Goal: Task Accomplishment & Management: Manage account settings

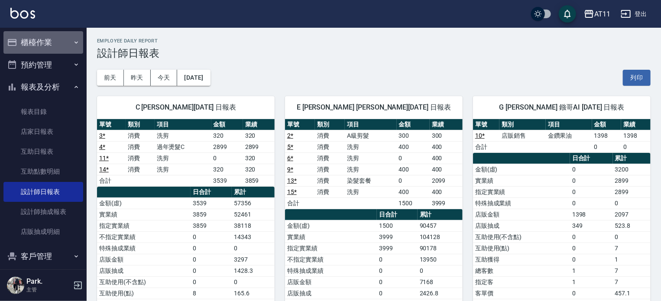
click at [56, 45] on button "櫃檯作業" at bounding box center [43, 42] width 80 height 23
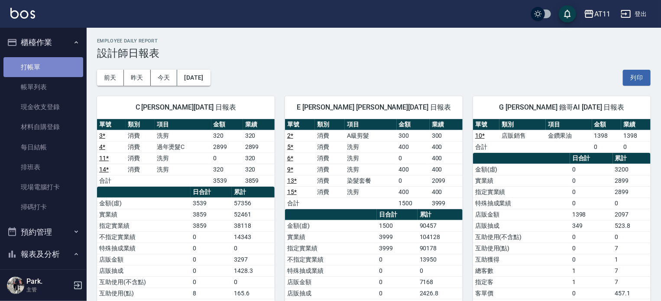
click at [54, 70] on link "打帳單" at bounding box center [43, 67] width 80 height 20
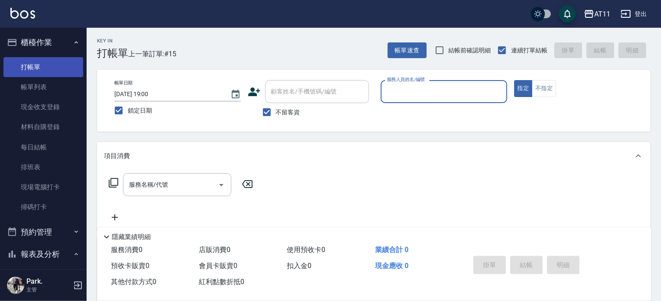
click at [30, 65] on link "打帳單" at bounding box center [43, 67] width 80 height 20
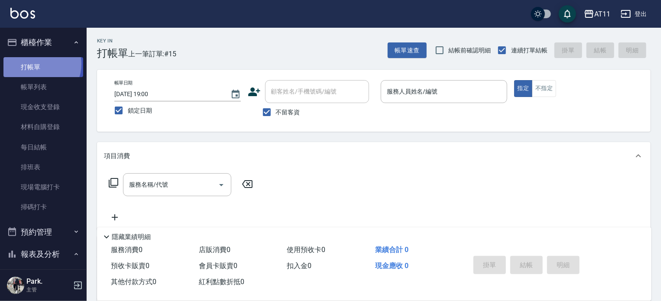
click at [36, 64] on link "打帳單" at bounding box center [43, 67] width 80 height 20
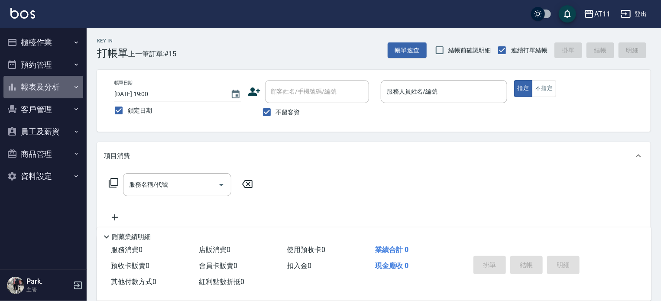
click at [60, 81] on button "報表及分析" at bounding box center [43, 87] width 80 height 23
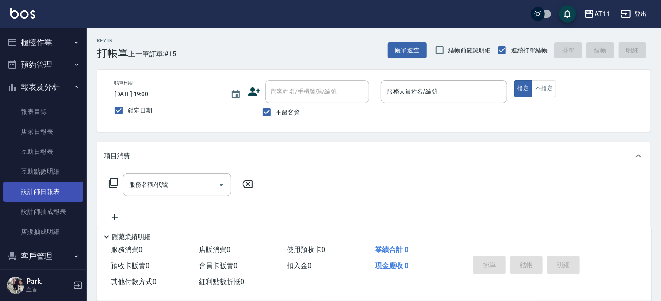
click at [52, 194] on link "設計師日報表" at bounding box center [43, 192] width 80 height 20
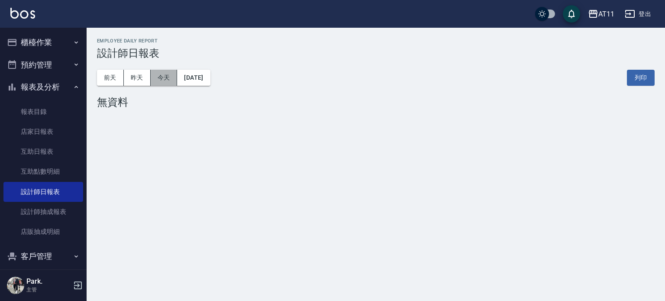
click at [165, 78] on button "今天" at bounding box center [164, 78] width 27 height 16
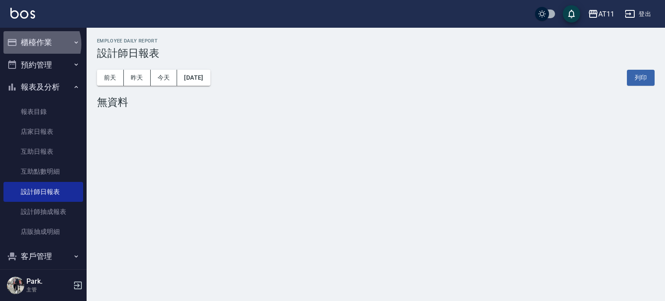
click at [38, 44] on button "櫃檯作業" at bounding box center [43, 42] width 80 height 23
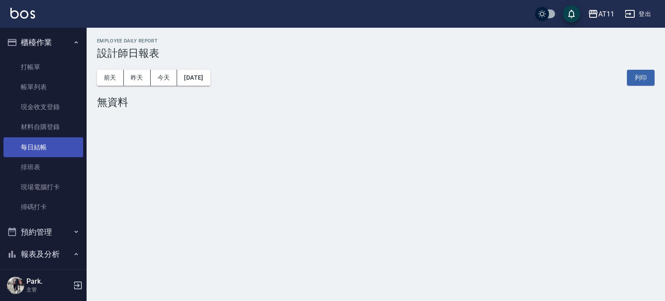
click at [45, 150] on link "每日結帳" at bounding box center [43, 147] width 80 height 20
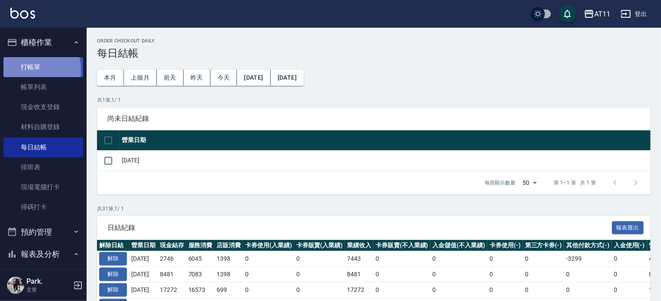
click at [36, 69] on link "打帳單" at bounding box center [43, 67] width 80 height 20
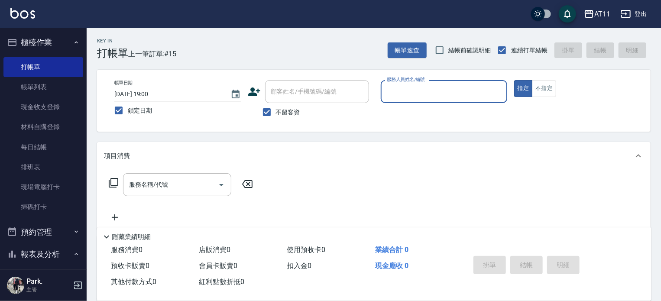
click at [638, 11] on button "登出" at bounding box center [633, 14] width 33 height 16
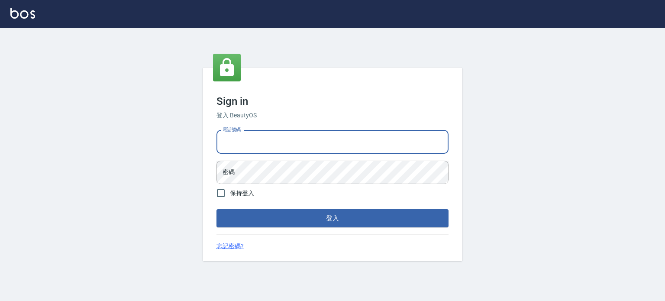
click at [315, 141] on input "電話號碼" at bounding box center [332, 141] width 232 height 23
type input "0953539532"
click at [216, 209] on button "登入" at bounding box center [332, 218] width 232 height 18
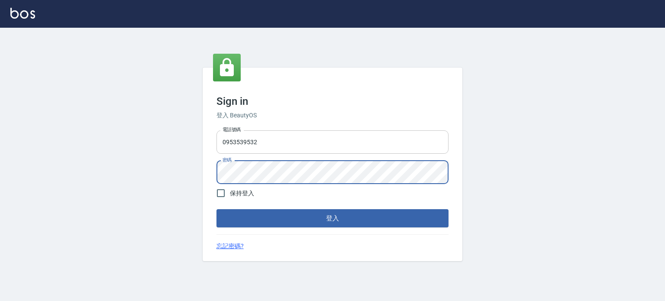
click at [216, 209] on button "登入" at bounding box center [332, 218] width 232 height 18
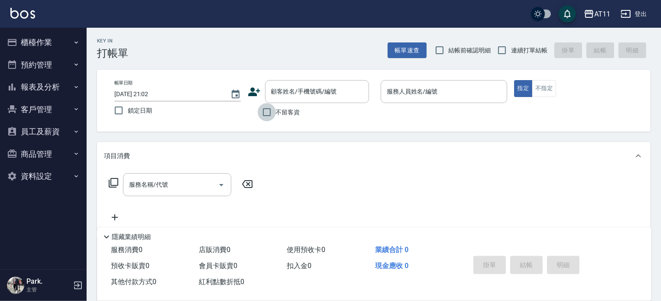
drag, startPoint x: 266, startPoint y: 110, endPoint x: 260, endPoint y: 125, distance: 15.7
click at [266, 111] on input "不留客資" at bounding box center [267, 112] width 18 height 18
checkbox input "true"
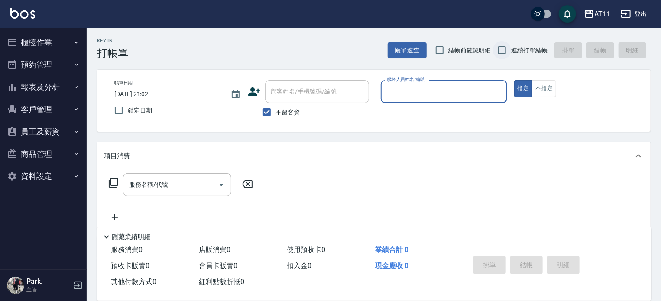
click at [501, 48] on input "連續打單結帳" at bounding box center [502, 50] width 18 height 18
checkbox input "true"
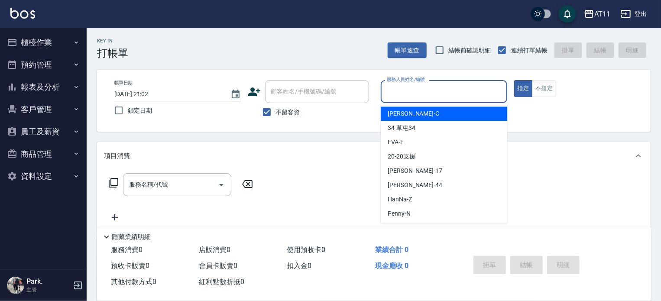
click at [404, 95] on input "服務人員姓名/編號" at bounding box center [443, 91] width 119 height 15
type input "ㄣ"
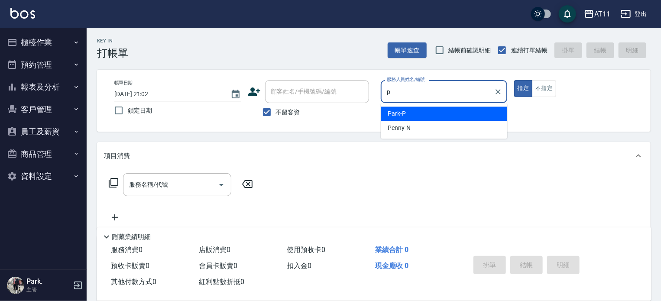
type input "Park-P"
type button "true"
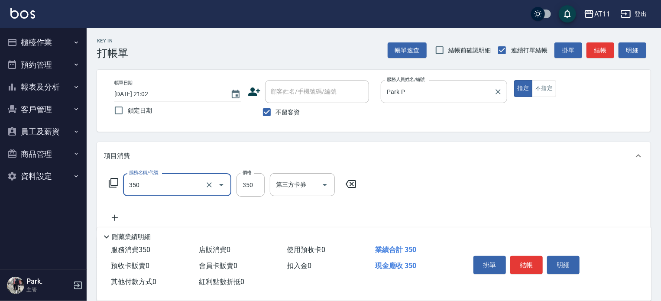
type input "洗髮(350)"
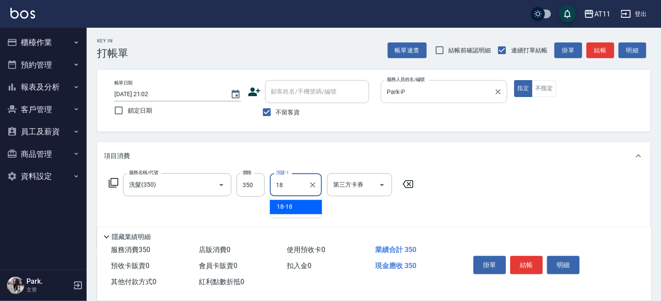
type input "18-18"
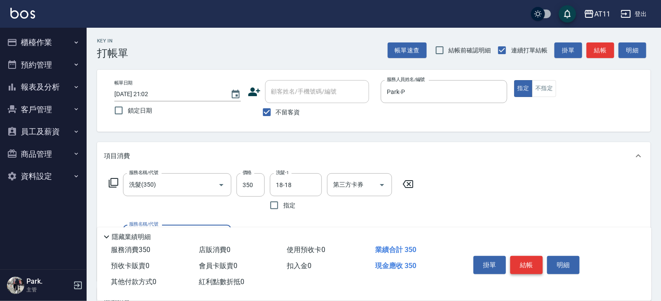
click at [529, 260] on button "結帳" at bounding box center [526, 265] width 32 height 18
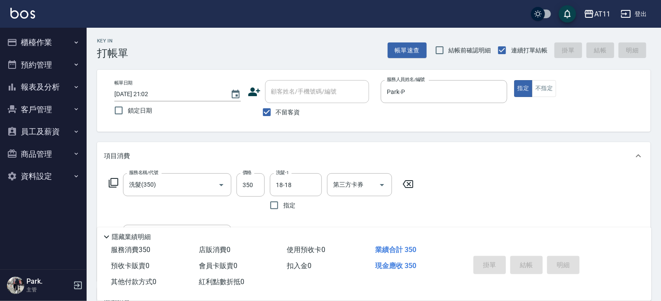
type input "2025/08/21 21:03"
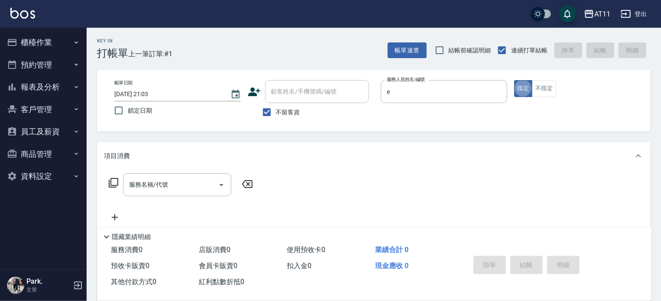
type input "EVA-E"
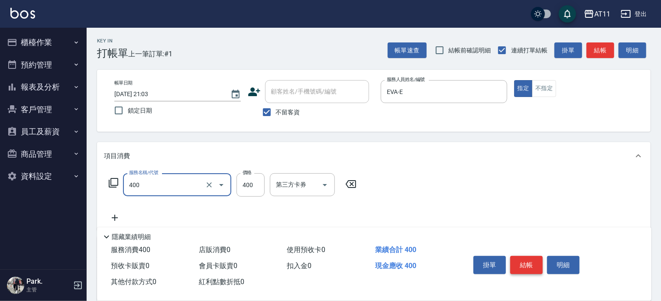
type input "洗剪(400)"
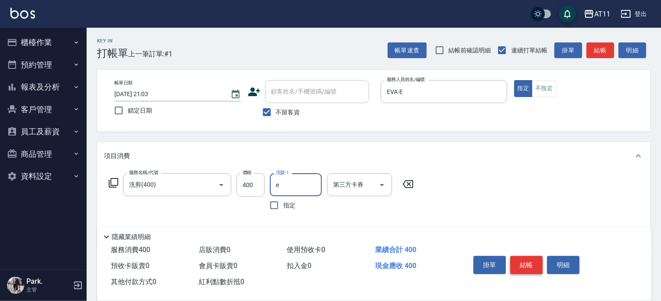
type input "EVA-E"
click at [529, 260] on button "結帳" at bounding box center [526, 265] width 32 height 18
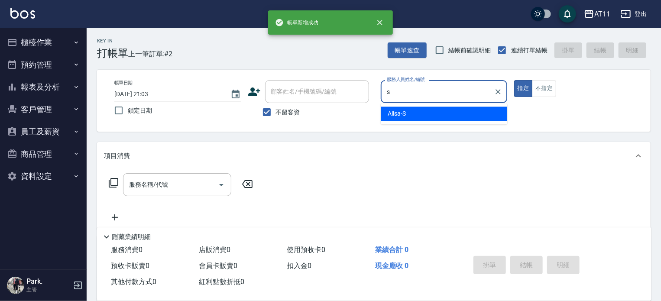
type input "Alisa-S"
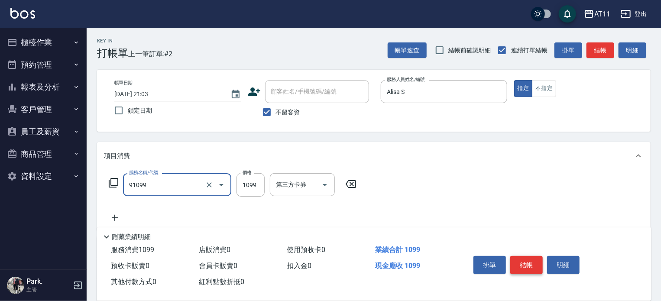
type input "B套餐(91099)"
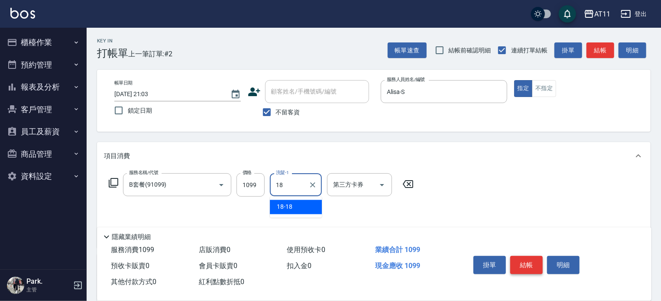
type input "18-18"
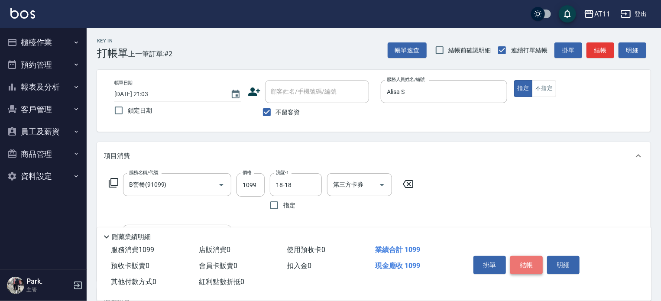
click at [529, 260] on button "結帳" at bounding box center [526, 265] width 32 height 18
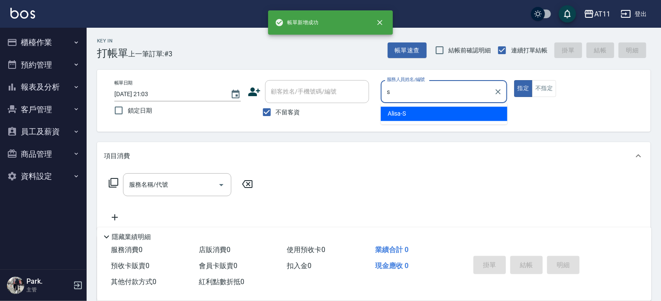
type input "Alisa-S"
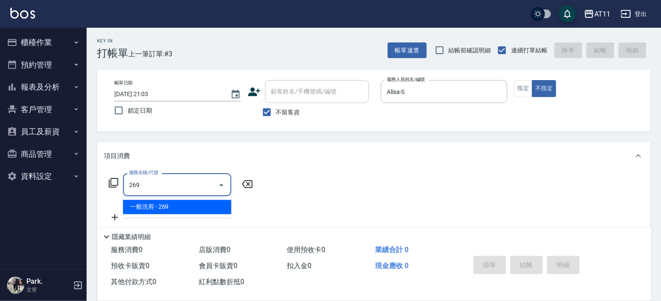
type input "一般洗剪(269)"
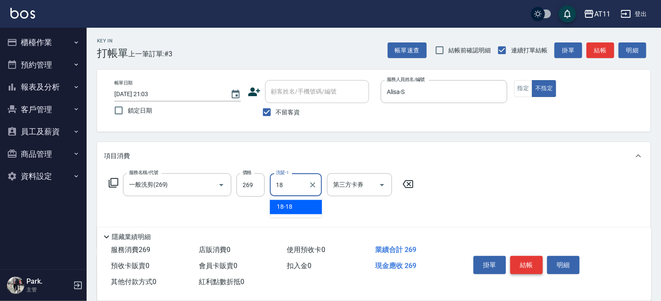
type input "18-18"
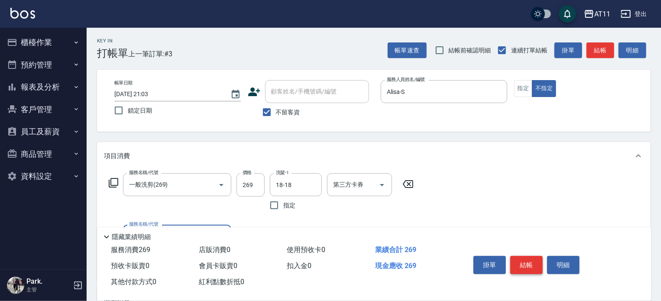
click at [529, 260] on button "結帳" at bounding box center [526, 265] width 32 height 18
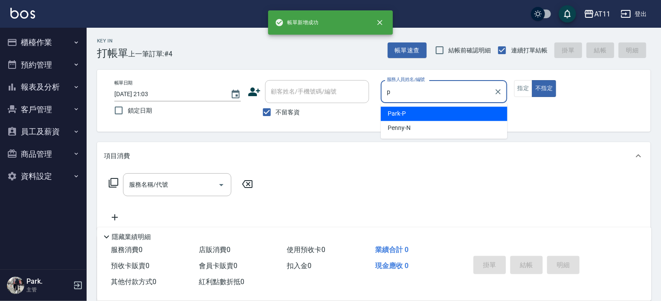
type input "Park-P"
type button "false"
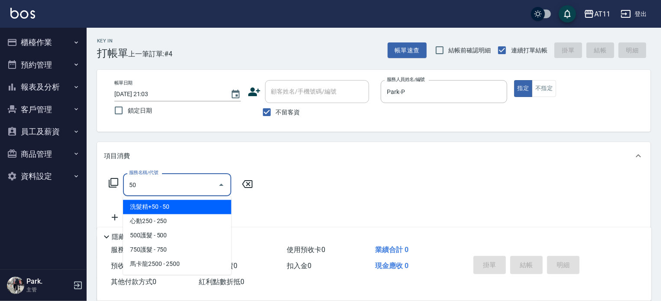
type input "洗髮精+50(50)"
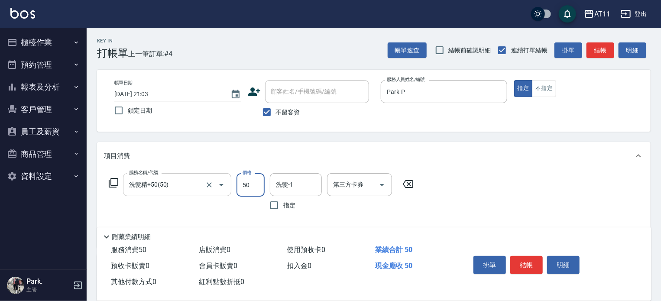
click at [199, 187] on input "洗髮精+50(50)" at bounding box center [165, 184] width 76 height 15
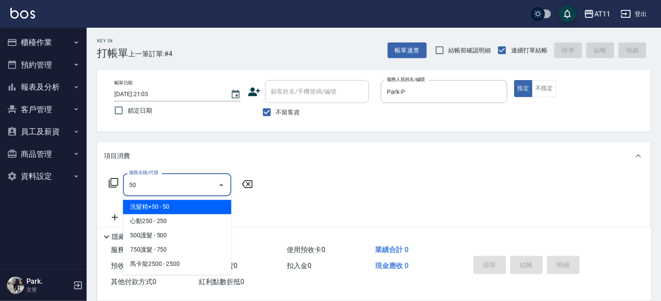
type input "5"
type input "洗髮(350)"
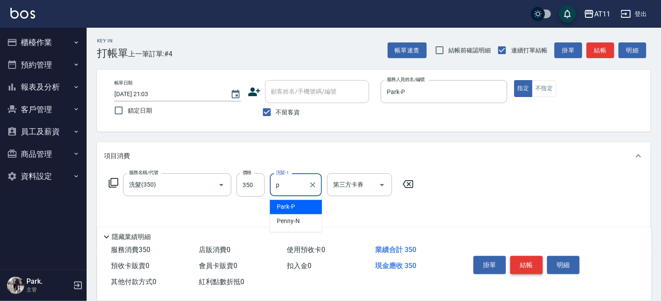
type input "Park-P"
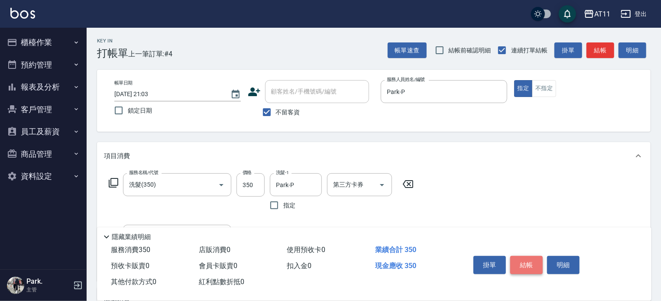
click at [514, 261] on button "結帳" at bounding box center [526, 265] width 32 height 18
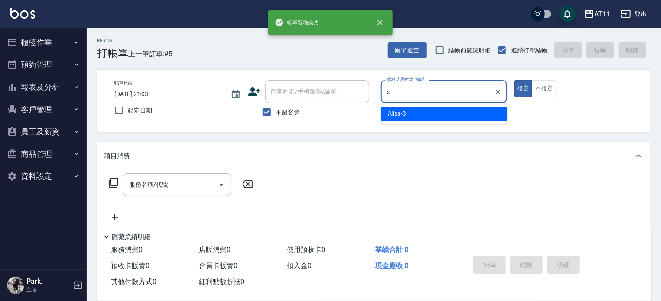
type input "Alisa-S"
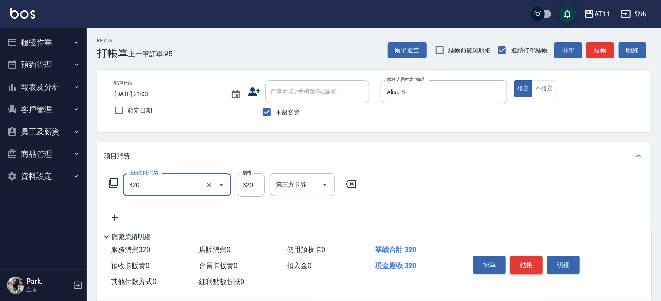
type input "洗剪(320)"
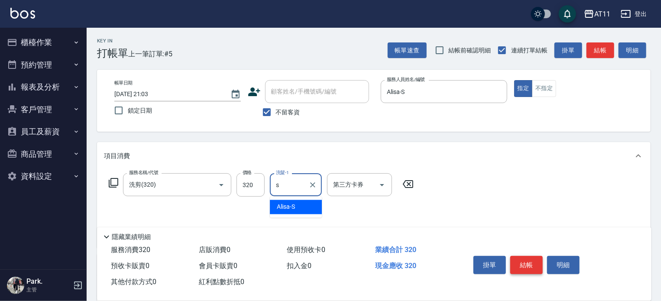
type input "Alisa-S"
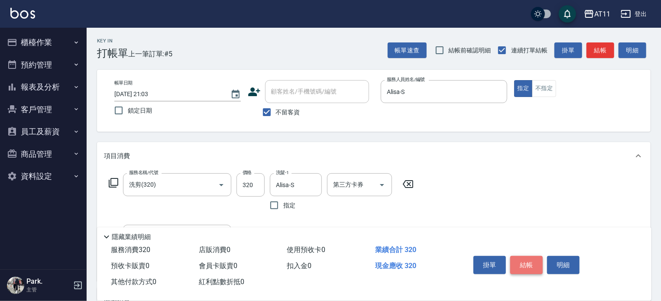
click at [514, 261] on button "結帳" at bounding box center [526, 265] width 32 height 18
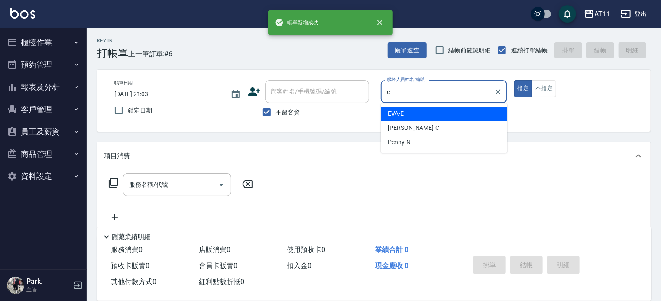
type input "EVA-E"
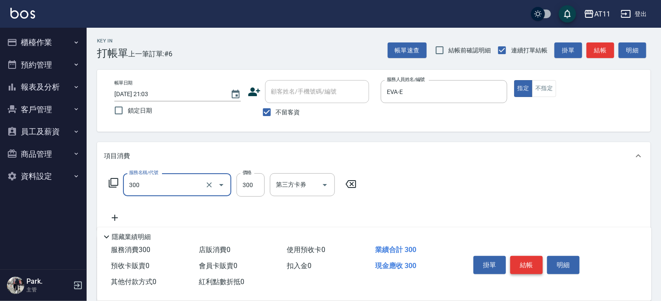
type input "A級剪髮(300)"
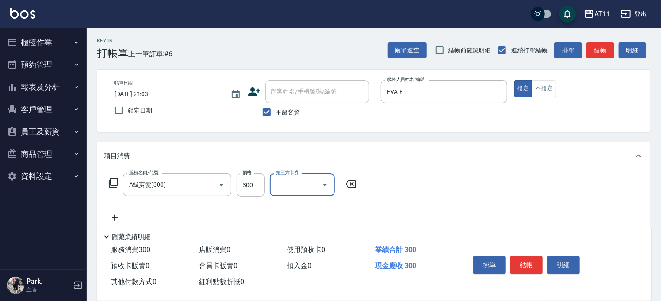
scroll to position [101, 0]
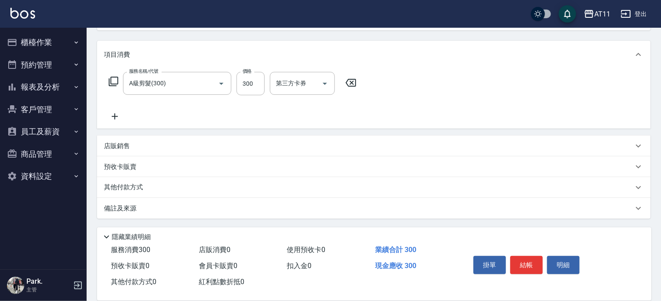
click at [228, 189] on div "其他付款方式" at bounding box center [368, 188] width 529 height 10
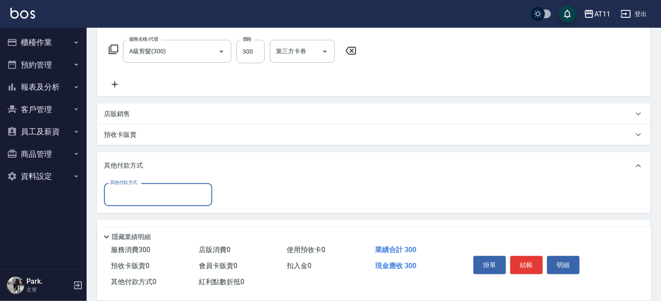
scroll to position [155, 0]
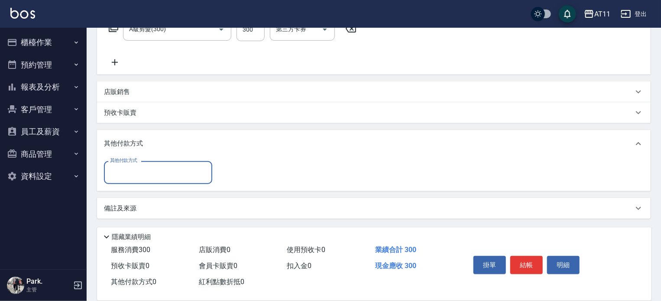
click at [189, 169] on input "其他付款方式" at bounding box center [158, 172] width 100 height 15
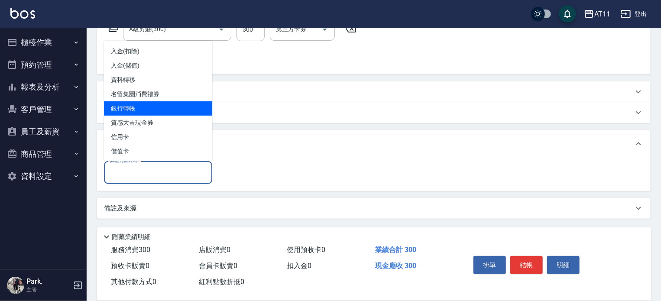
click at [192, 108] on span "銀行轉帳" at bounding box center [158, 108] width 108 height 14
type input "銀行轉帳"
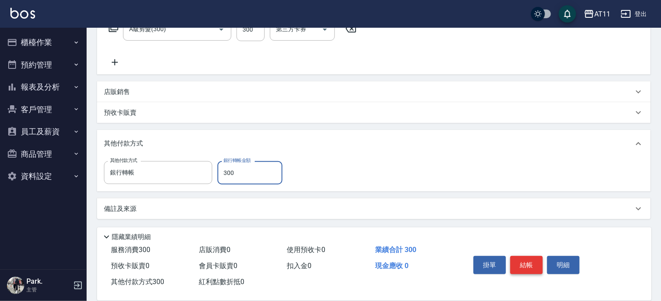
type input "300"
click at [523, 256] on button "結帳" at bounding box center [526, 265] width 32 height 18
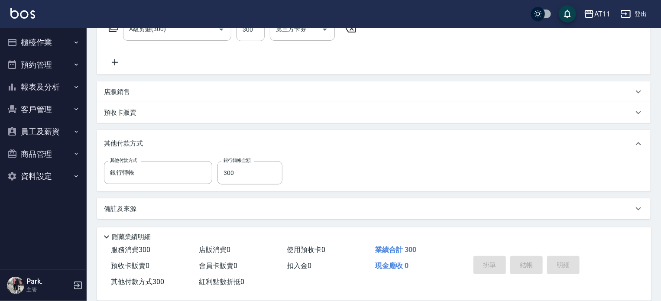
type input "2025/08/21 21:04"
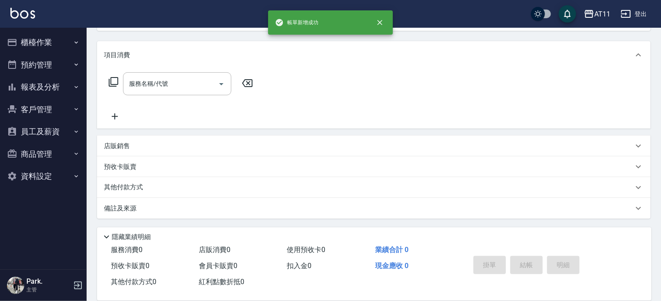
scroll to position [0, 0]
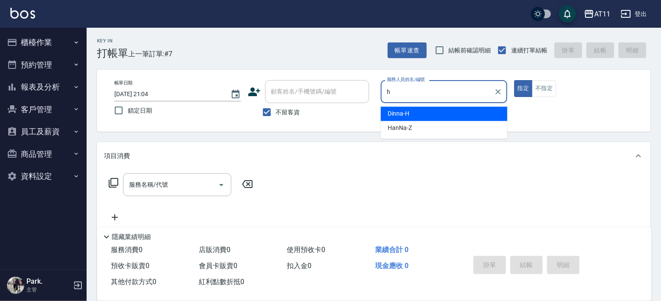
type input "Dinna-H"
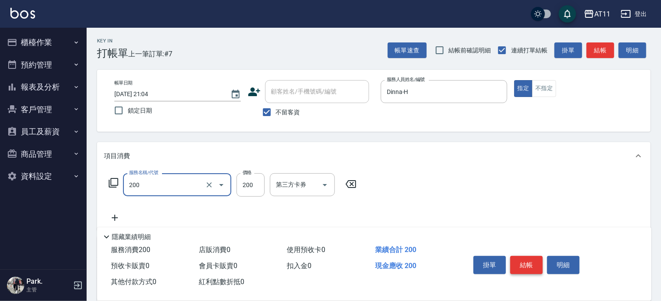
type input "剪髮(200)"
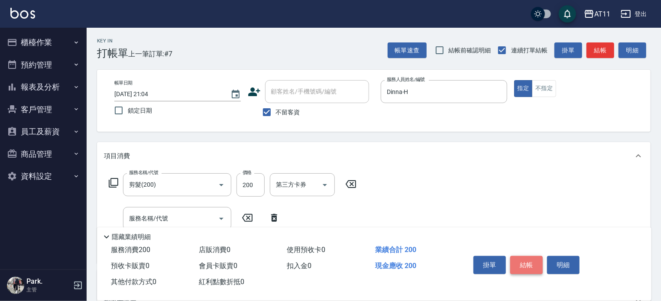
click at [523, 256] on button "結帳" at bounding box center [526, 265] width 32 height 18
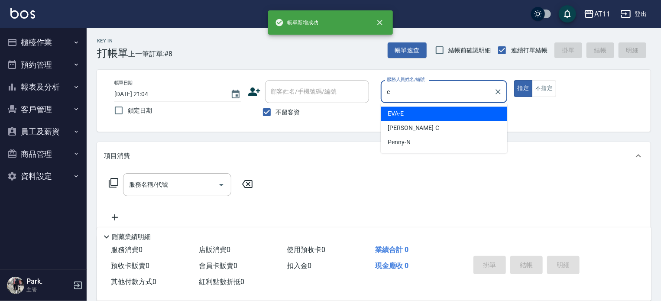
type input "EVA-E"
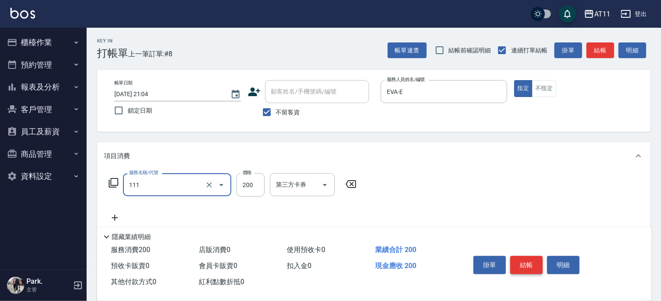
type input "精油洗髮(111)"
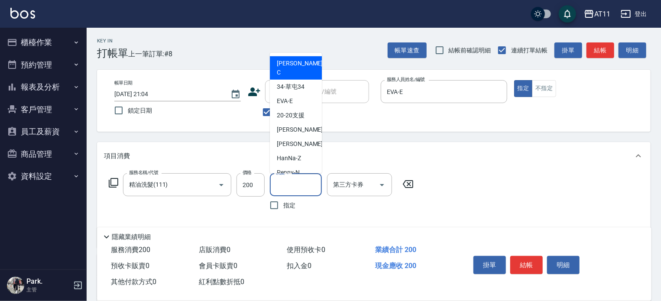
click at [309, 183] on input "洗髮-1" at bounding box center [296, 184] width 44 height 15
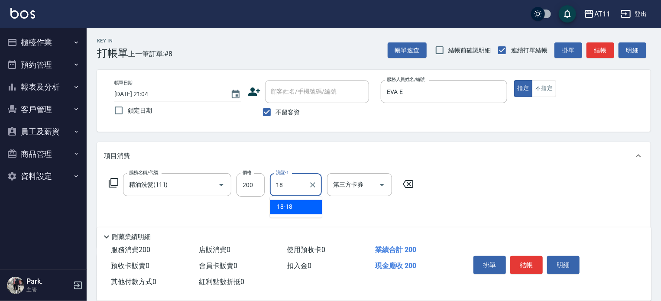
type input "18-18"
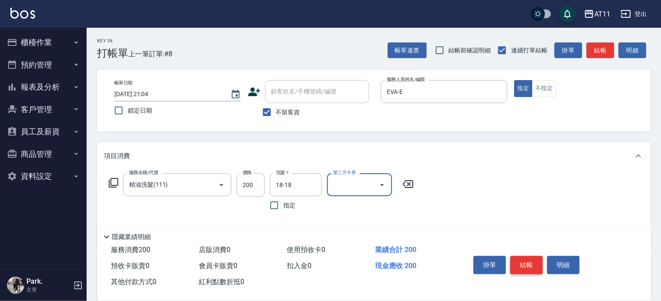
click at [520, 261] on button "結帳" at bounding box center [526, 265] width 32 height 18
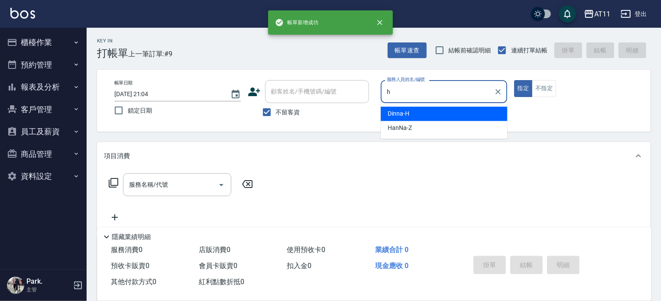
type input "Dinna-H"
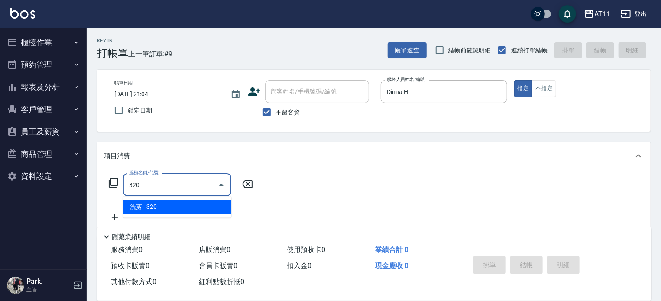
type input "洗剪(320)"
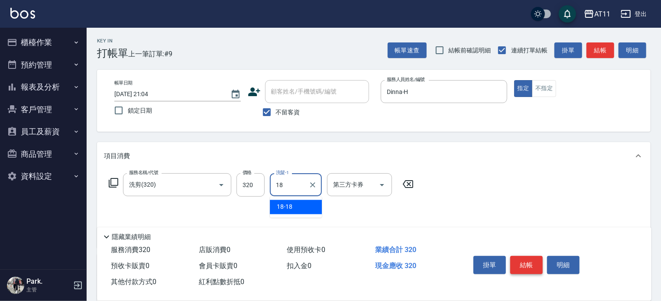
type input "18-18"
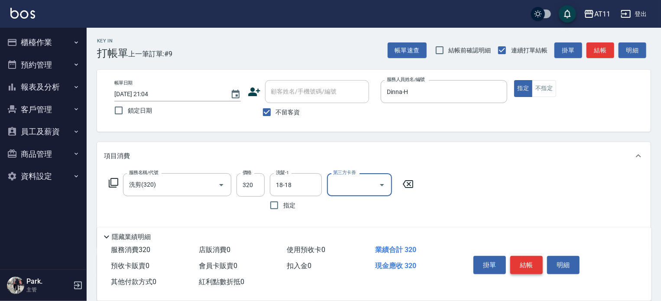
click at [520, 261] on button "結帳" at bounding box center [526, 265] width 32 height 18
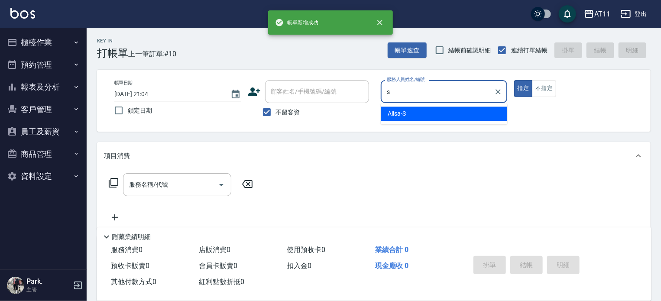
type input "Alisa-S"
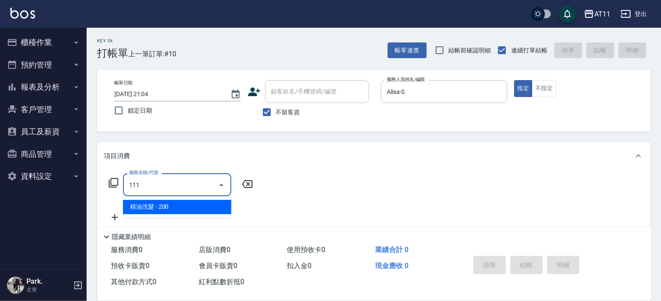
type input "精油洗髮(111)"
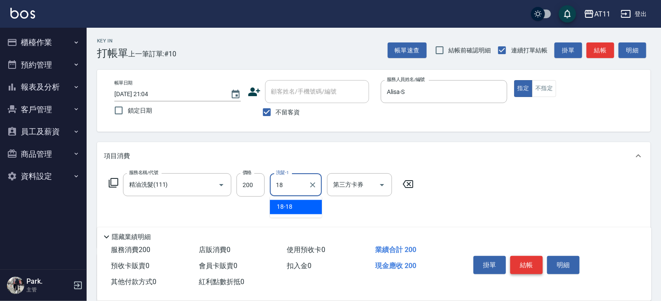
type input "18-18"
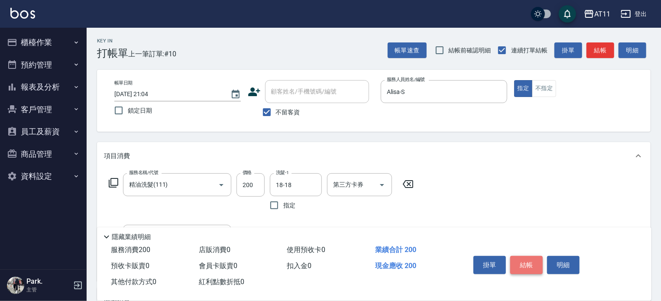
click at [520, 261] on button "結帳" at bounding box center [526, 265] width 32 height 18
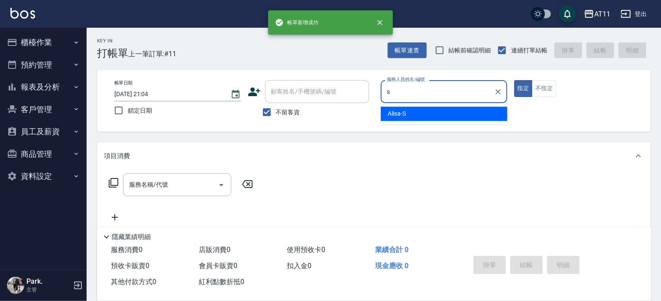
type input "Alisa-S"
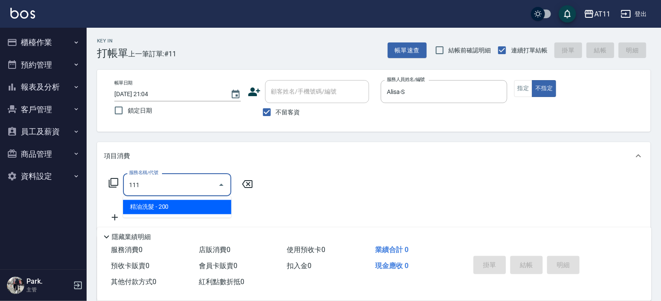
type input "精油洗髮(111)"
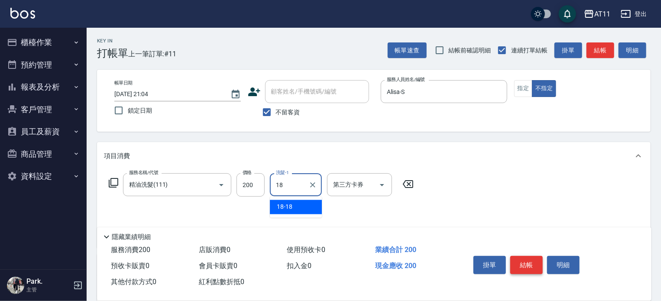
type input "18-18"
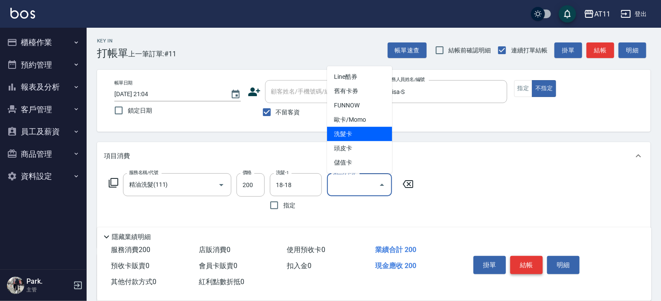
type input "洗髮卡"
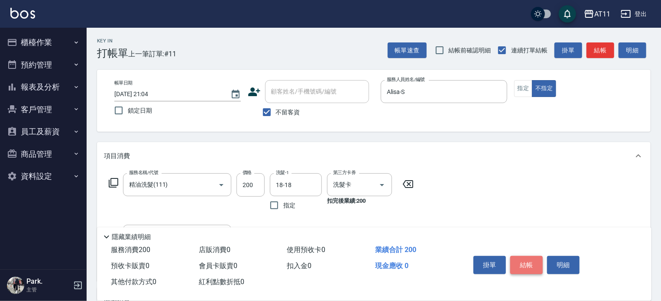
click at [520, 261] on button "結帳" at bounding box center [526, 265] width 32 height 18
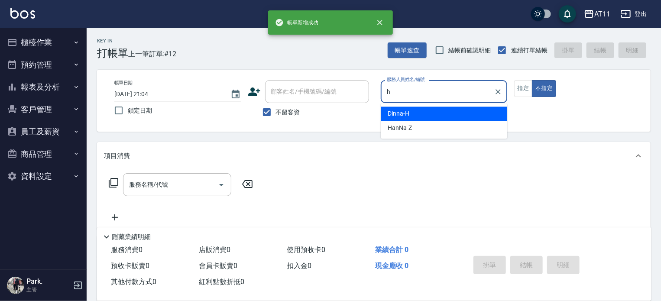
type input "Dinna-H"
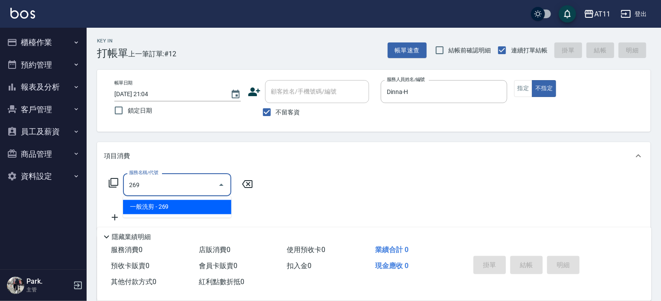
type input "一般洗剪(269)"
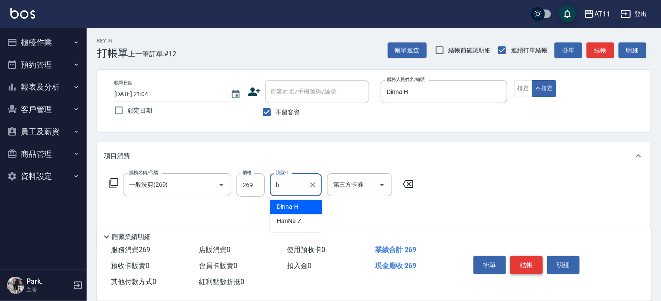
type input "Dinna-H"
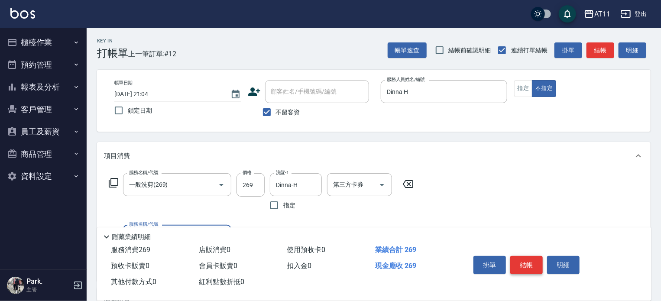
click at [520, 261] on button "結帳" at bounding box center [526, 265] width 32 height 18
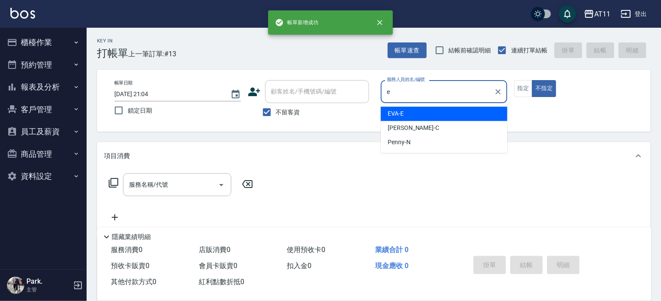
type input "EVA-E"
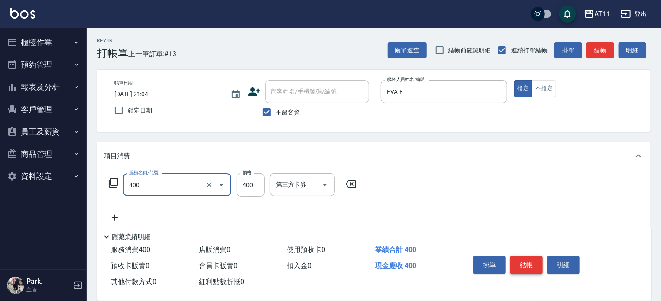
type input "洗剪(400)"
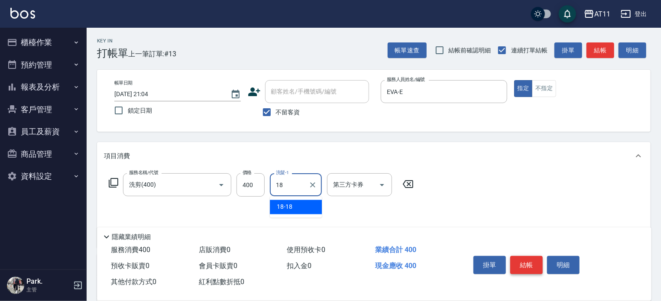
type input "18-18"
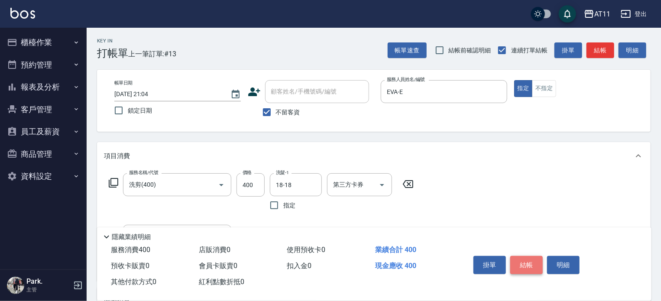
click at [520, 261] on button "結帳" at bounding box center [526, 265] width 32 height 18
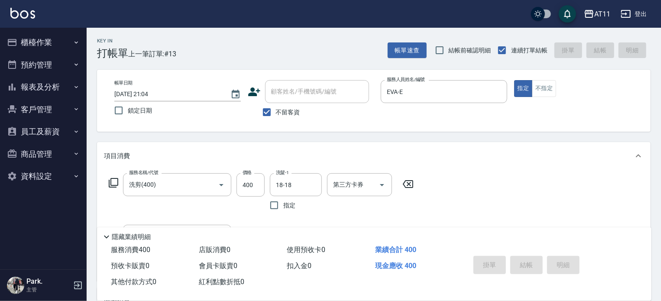
type input "2025/08/21 21:05"
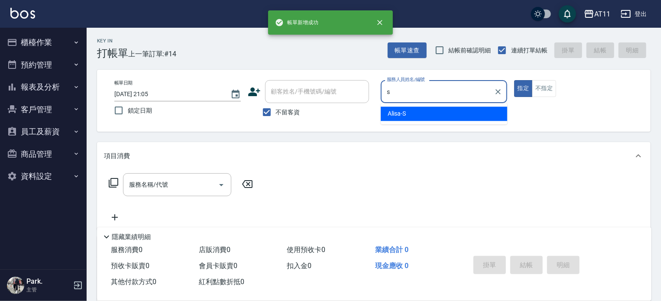
type input "Alisa-S"
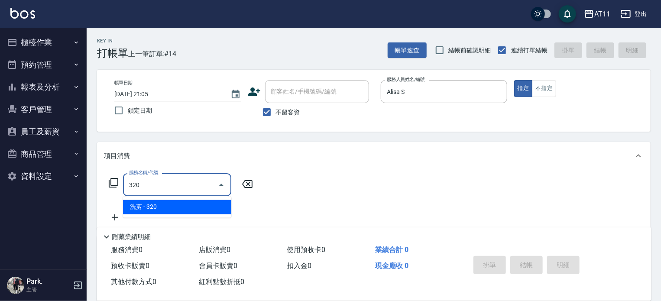
type input "洗剪(320)"
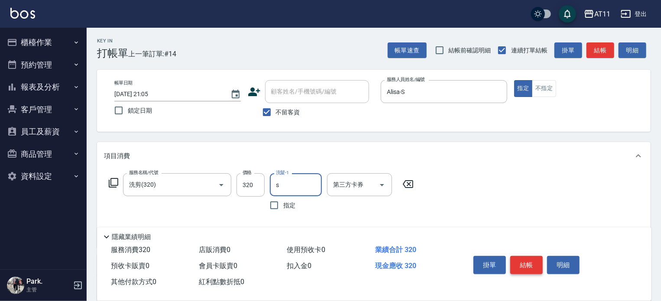
type input "Alisa-S"
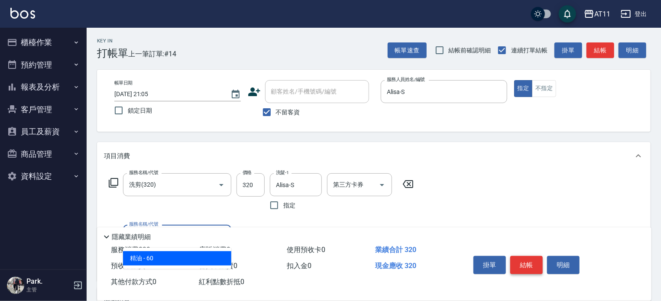
type input "精油(60)"
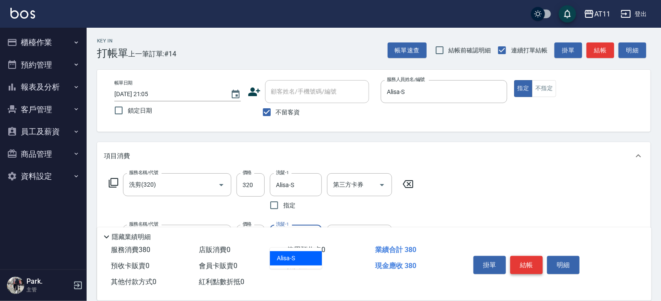
type input "Alisa-S"
click at [520, 261] on button "結帳" at bounding box center [526, 265] width 32 height 18
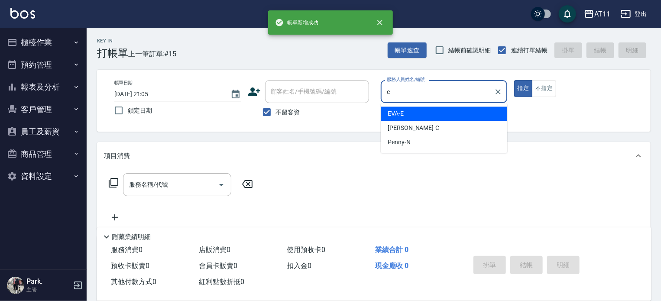
type input "EVA-E"
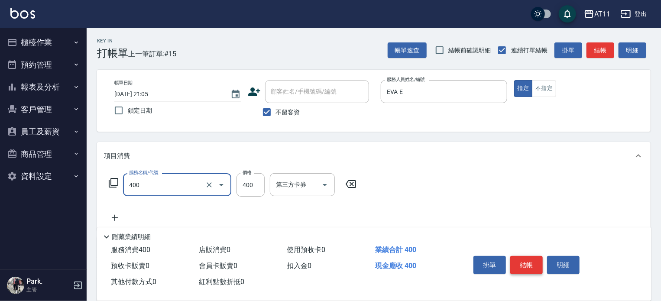
type input "洗剪(400)"
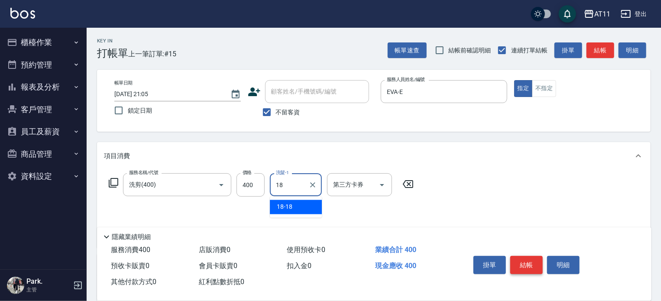
type input "18-18"
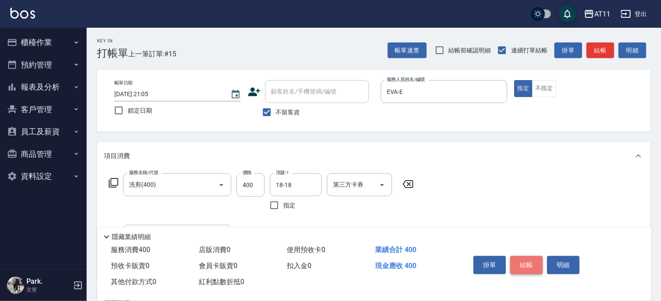
click at [520, 261] on button "結帳" at bounding box center [526, 265] width 32 height 18
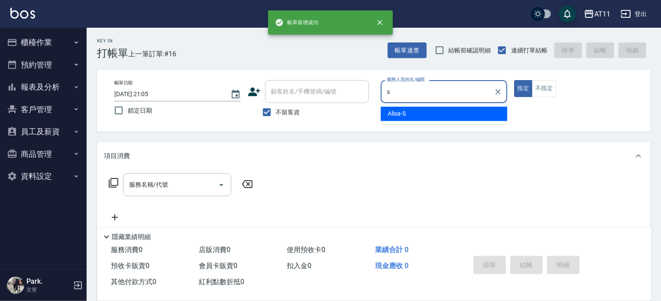
type input "Alisa-S"
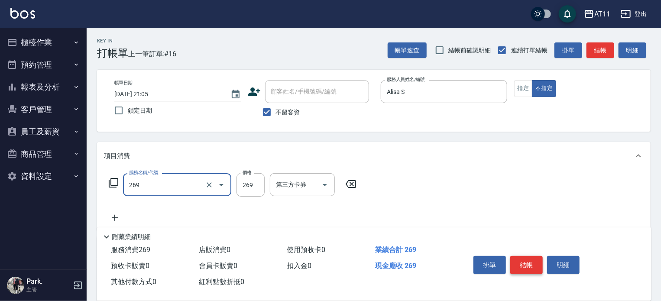
type input "一般洗剪(269)"
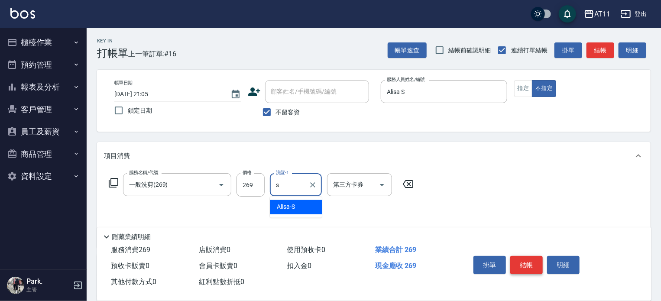
type input "Alisa-S"
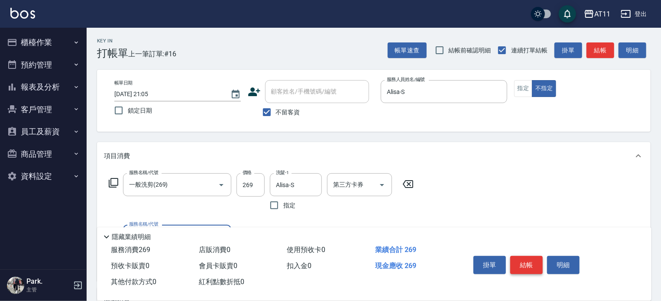
click at [520, 261] on button "結帳" at bounding box center [526, 265] width 32 height 18
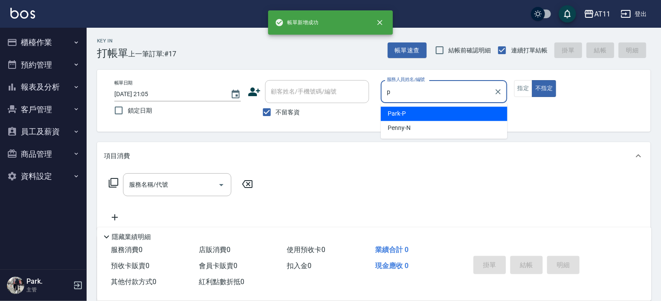
type input "Park-P"
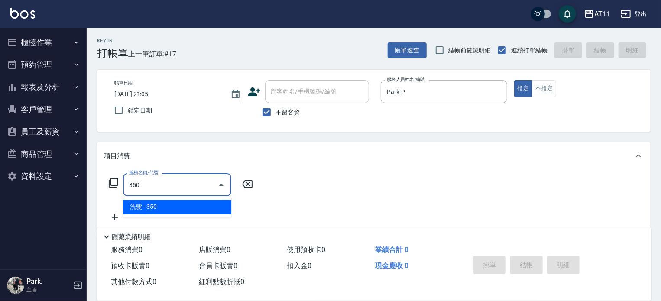
type input "洗髮(350)"
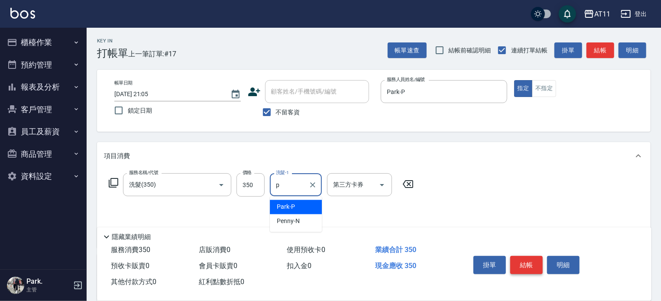
type input "Park-P"
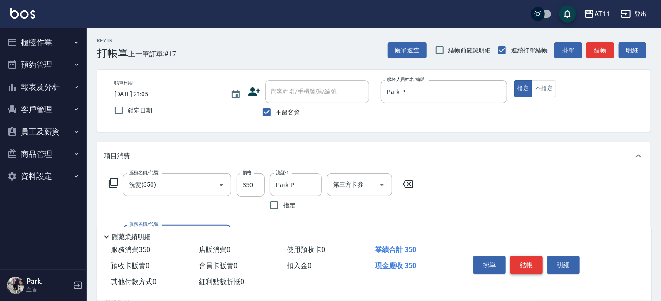
click at [520, 261] on button "結帳" at bounding box center [526, 265] width 32 height 18
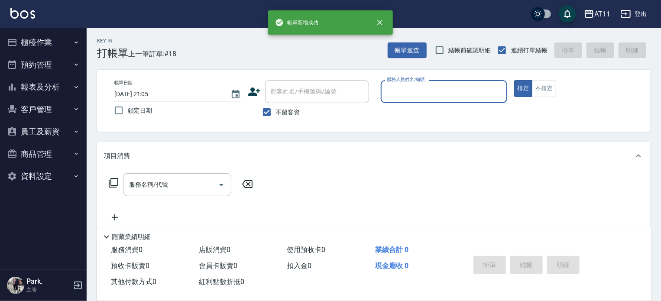
type input "r"
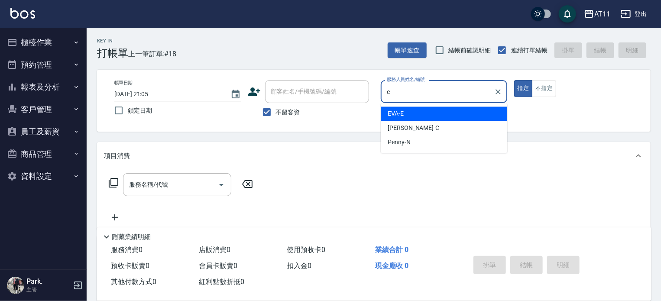
type input "EVA-E"
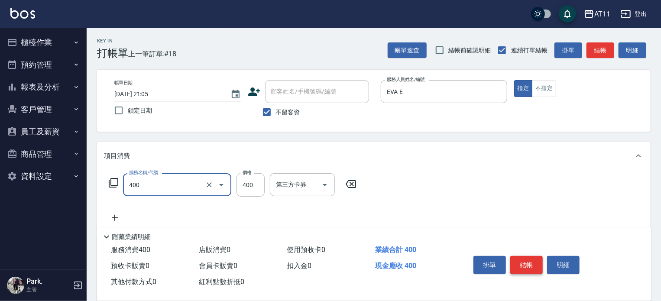
type input "洗剪(400)"
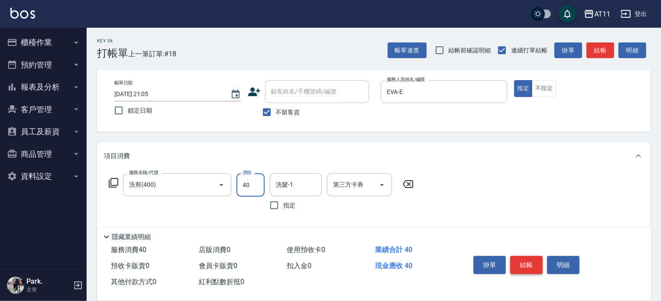
type input "400"
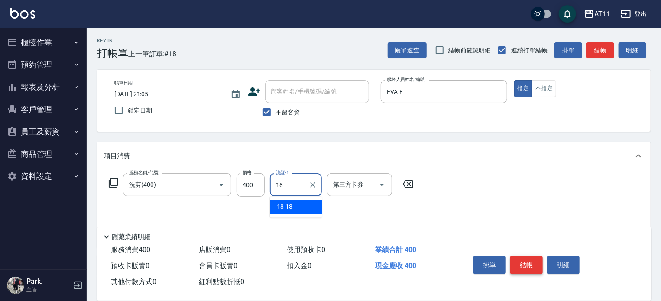
type input "18-18"
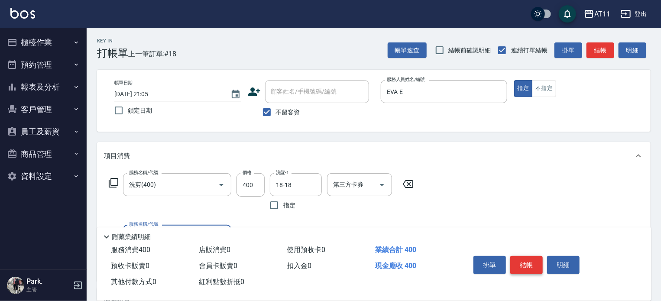
click at [520, 261] on button "結帳" at bounding box center [526, 265] width 32 height 18
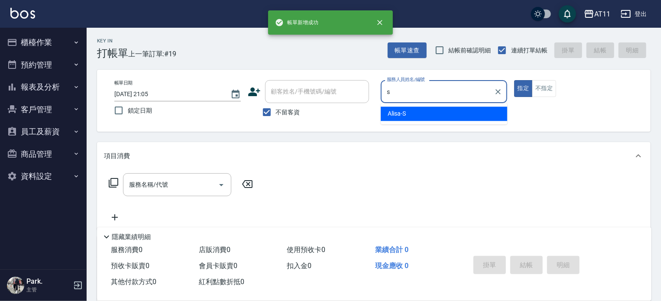
type input "Alisa-S"
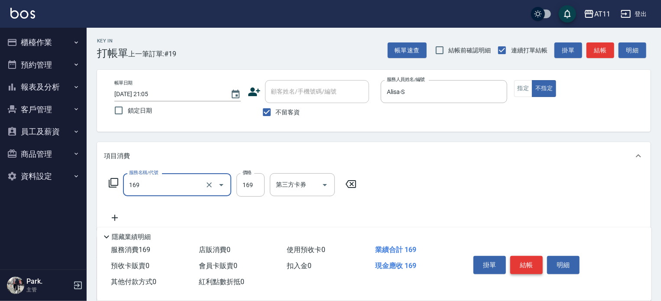
type input "單剪(169)"
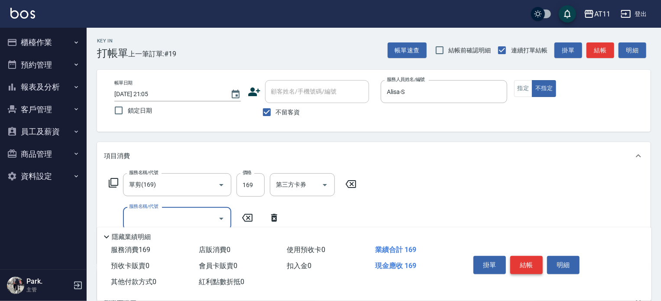
click at [520, 261] on button "結帳" at bounding box center [526, 265] width 32 height 18
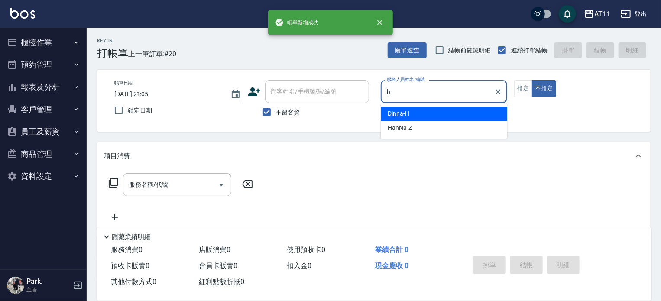
type input "Dinna-H"
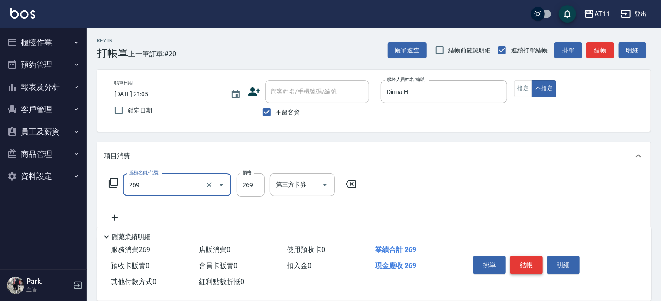
type input "一般洗剪(269)"
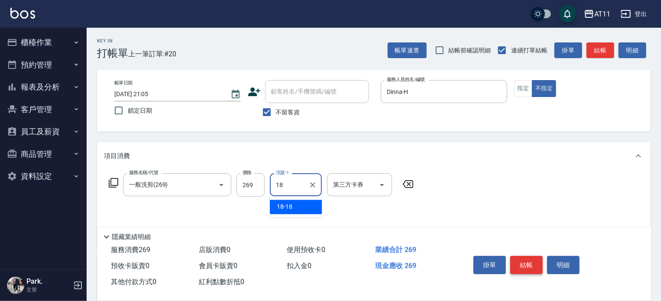
type input "18-18"
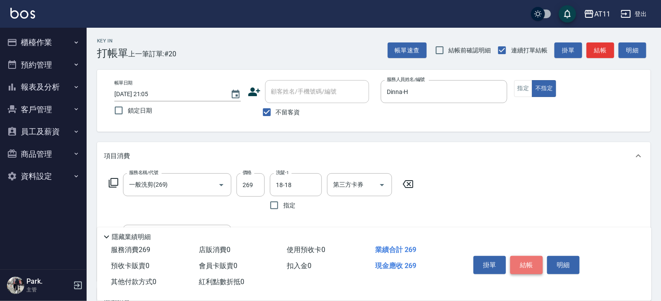
click at [520, 261] on button "結帳" at bounding box center [526, 265] width 32 height 18
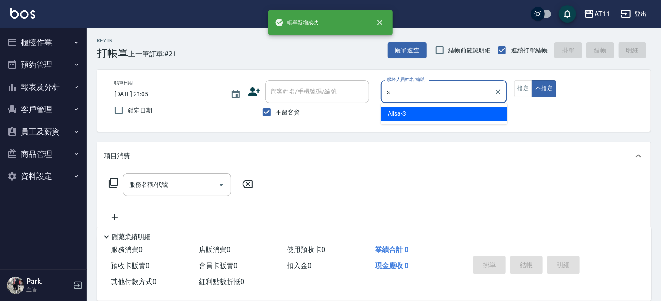
type input "Alisa-S"
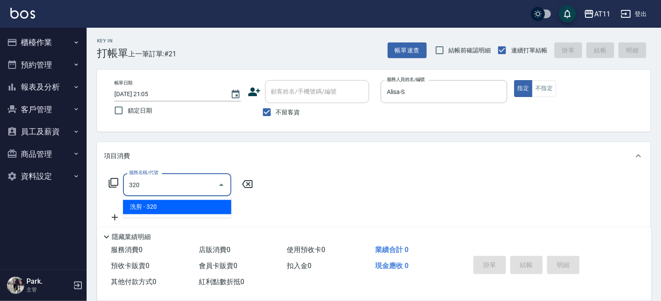
type input "洗剪(320)"
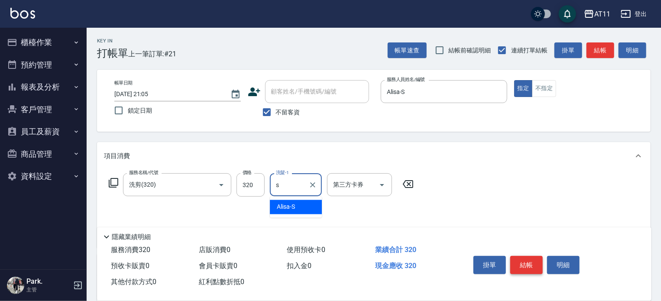
type input "Alisa-S"
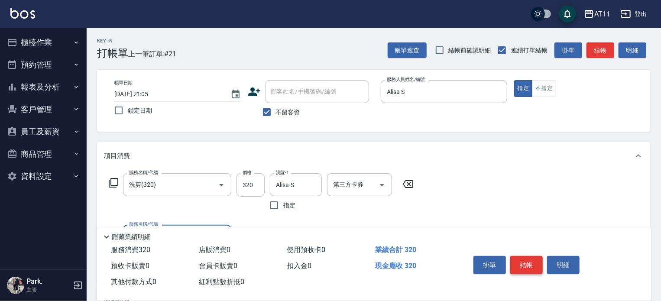
click at [520, 261] on button "結帳" at bounding box center [526, 265] width 32 height 18
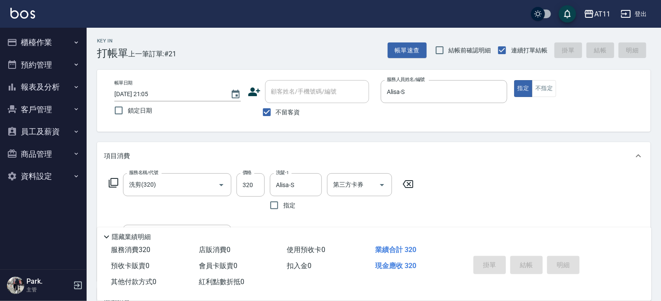
type input "2025/08/21 21:06"
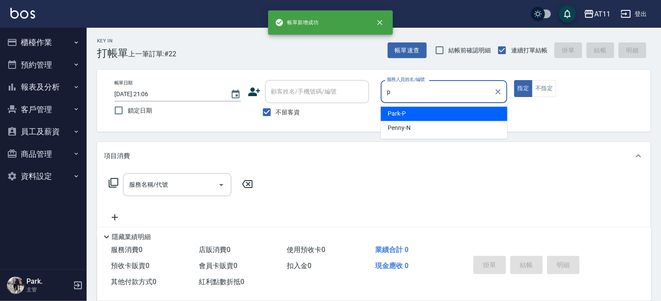
type input "Park-P"
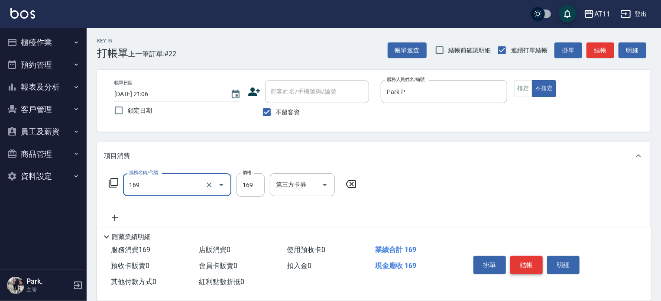
type input "單剪(169)"
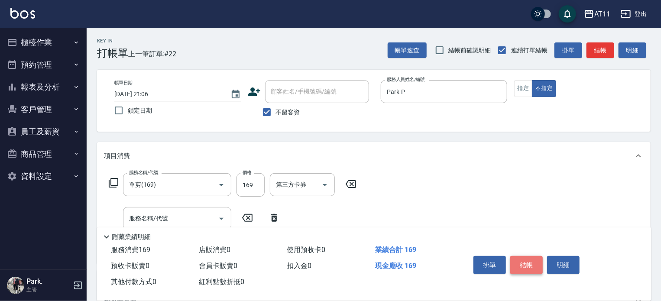
click at [520, 261] on button "結帳" at bounding box center [526, 265] width 32 height 18
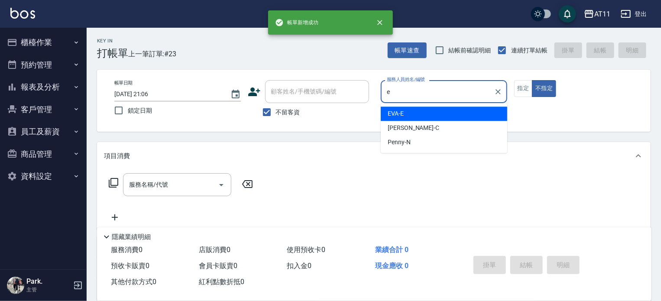
type input "EVA-E"
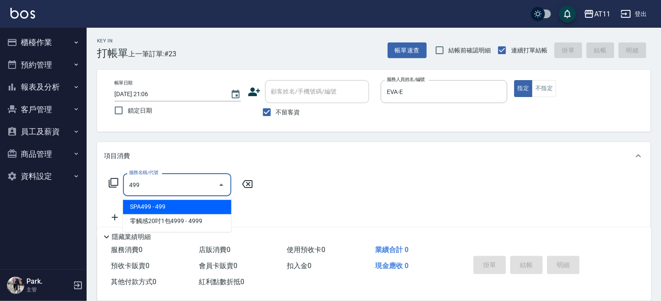
type input "SPA499(499)"
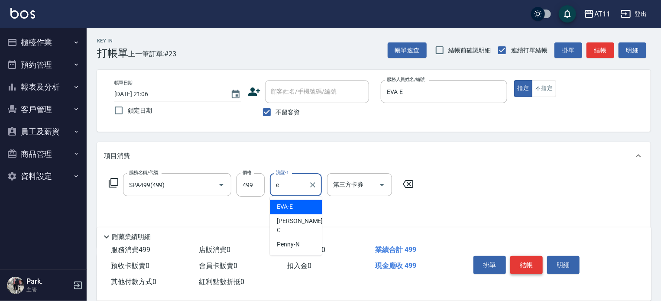
type input "EVA-E"
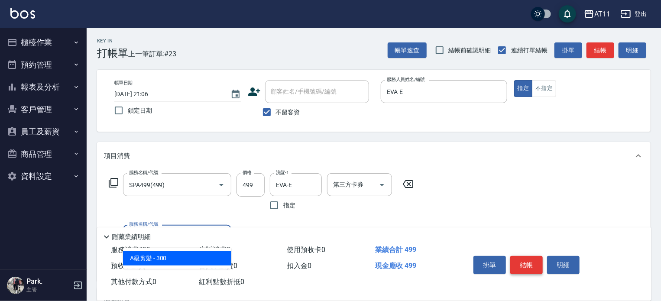
type input "A級剪髮(300)"
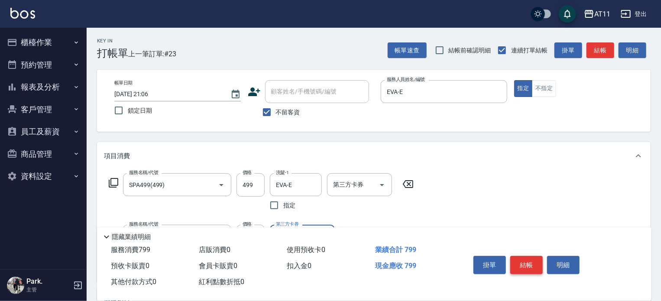
click at [520, 261] on button "結帳" at bounding box center [526, 265] width 32 height 18
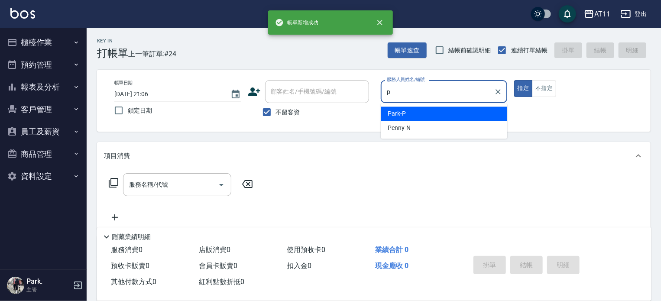
type input "Park-P"
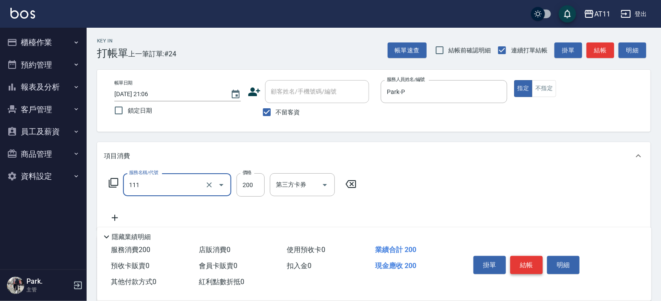
type input "精油洗髮(111)"
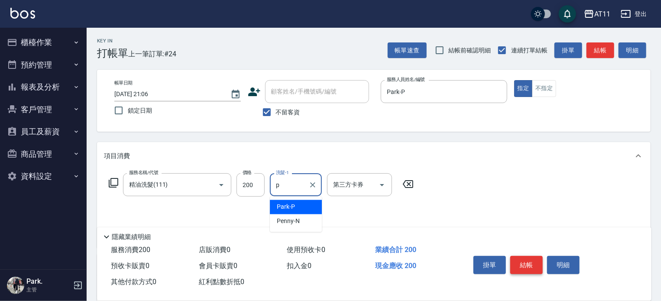
type input "Park-P"
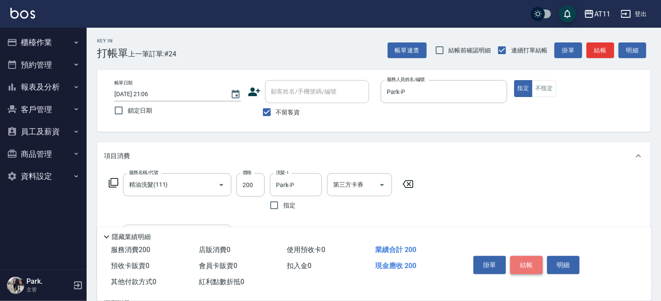
click at [520, 261] on button "結帳" at bounding box center [526, 265] width 32 height 18
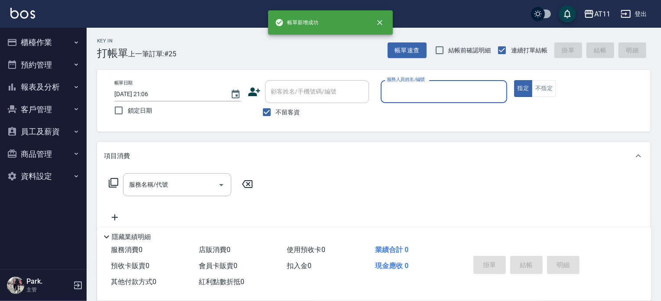
type input "d"
type input "s"
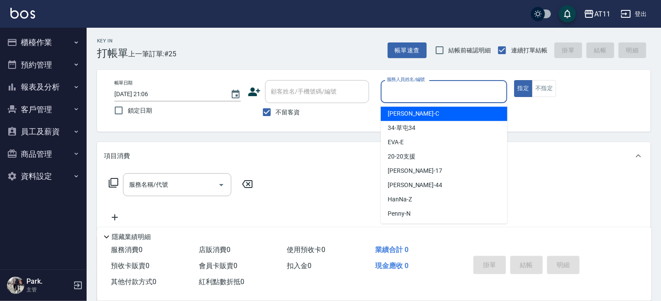
type input "Connie-C"
click at [438, 85] on input "Connie-C" at bounding box center [437, 91] width 106 height 15
click at [439, 86] on input "Connie-C" at bounding box center [437, 91] width 106 height 15
click at [495, 90] on icon "Clear" at bounding box center [498, 91] width 9 height 9
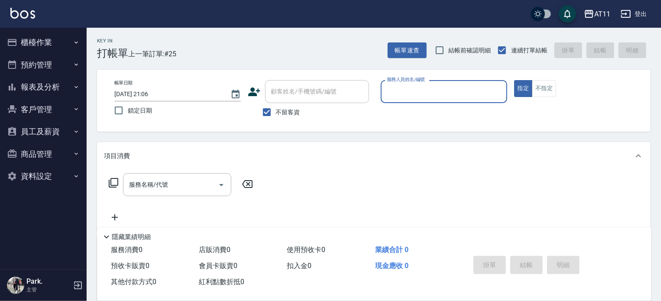
click at [429, 98] on input "服務人員姓名/編號" at bounding box center [443, 91] width 119 height 15
type input "Alisa-S"
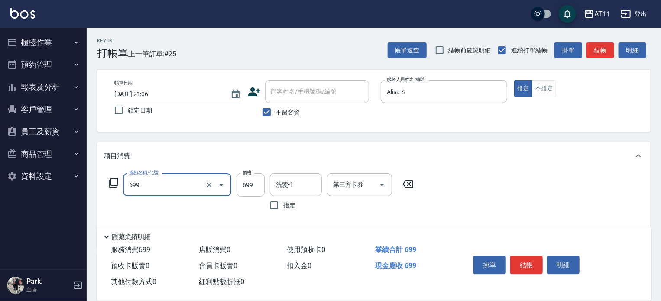
type input "SPA699(699)"
type input "700"
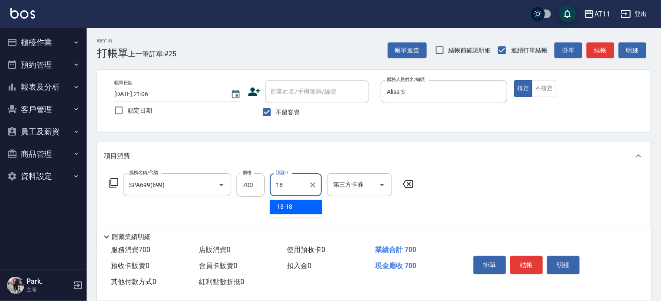
type input "18-18"
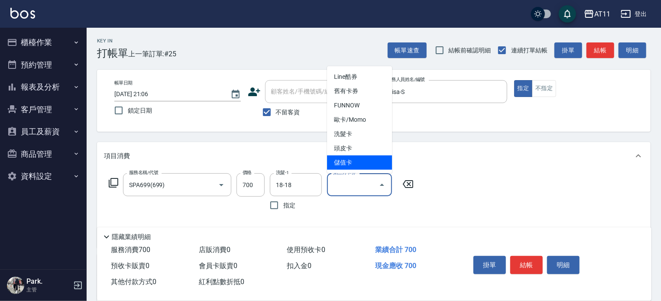
type input "儲值卡"
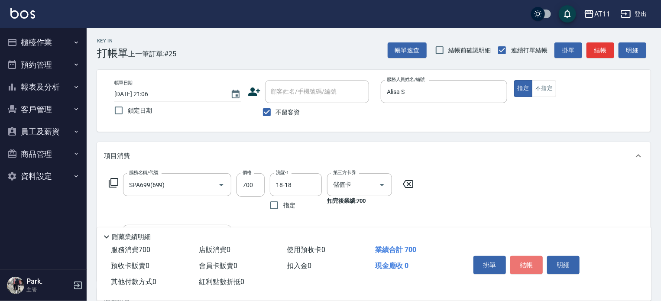
click at [521, 259] on button "結帳" at bounding box center [526, 265] width 32 height 18
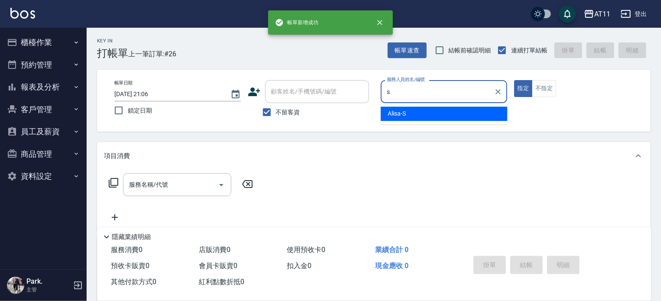
type input "Alisa-S"
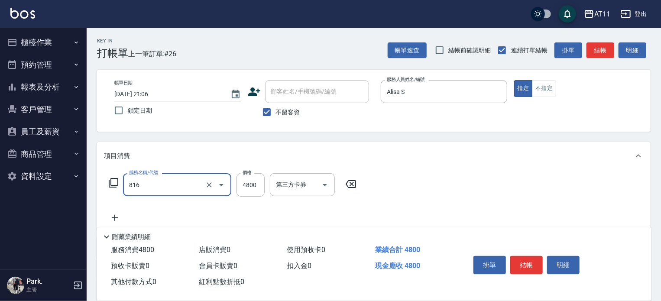
type input "過年燙染套餐B餐(816)"
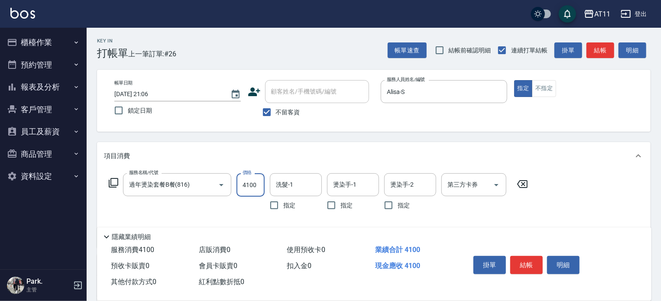
type input "4100"
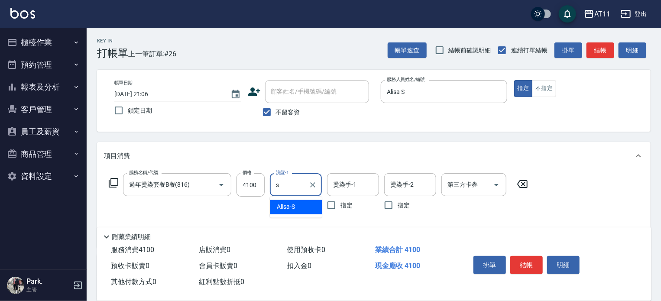
type input "Alisa-S"
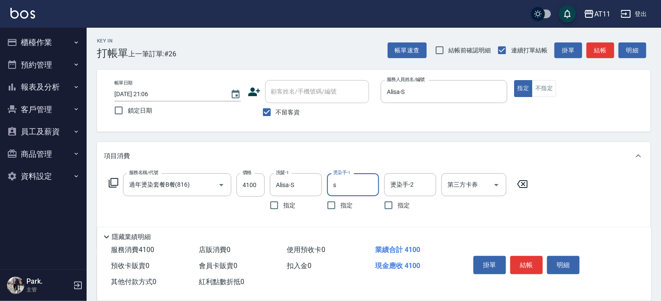
type input "Alisa-S"
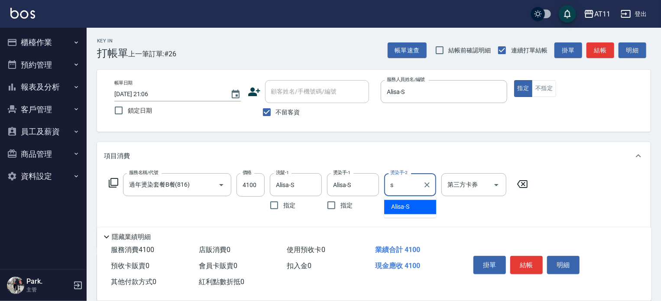
type input "Alisa-S"
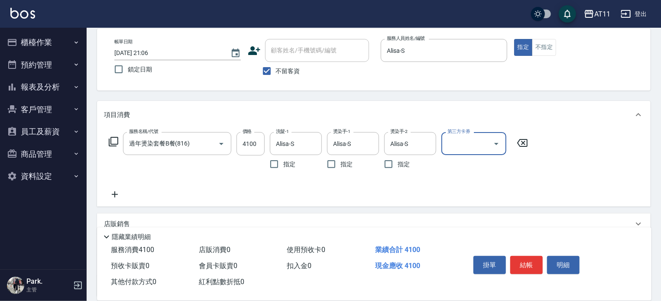
scroll to position [119, 0]
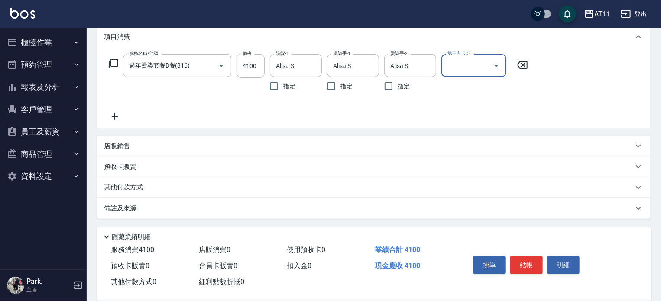
click at [261, 192] on div "其他付款方式" at bounding box center [373, 187] width 553 height 21
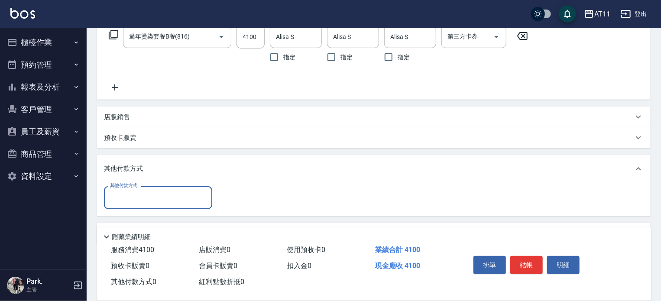
scroll to position [173, 0]
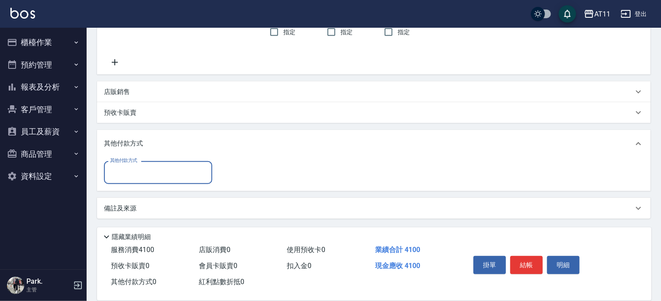
click at [186, 171] on input "其他付款方式" at bounding box center [158, 172] width 100 height 15
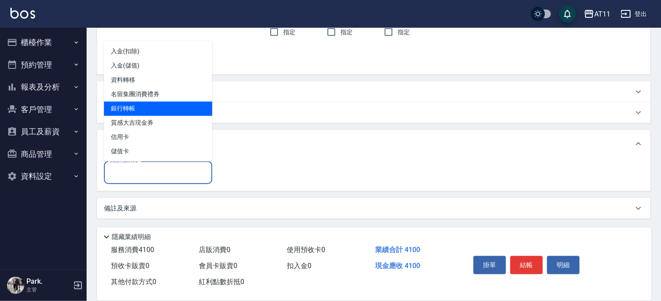
click at [183, 109] on span "銀行轉帳" at bounding box center [158, 109] width 108 height 14
type input "銀行轉帳"
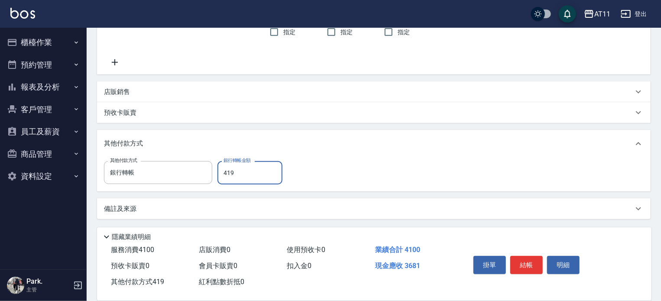
click at [248, 173] on input "419" at bounding box center [249, 172] width 65 height 23
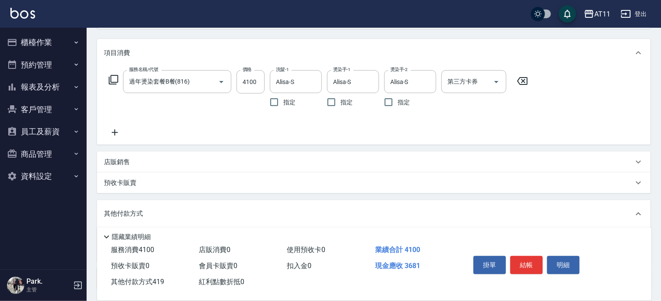
scroll to position [43, 0]
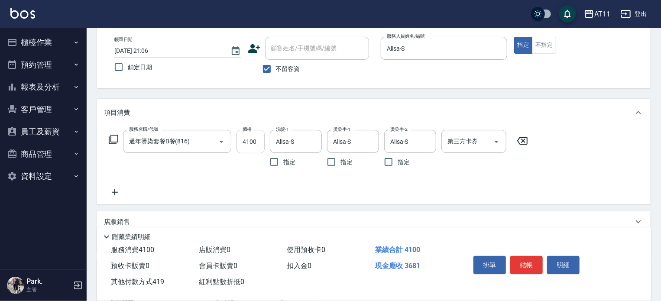
type input "419"
click at [253, 142] on input "4100" at bounding box center [250, 141] width 28 height 23
type input "4"
type input "0"
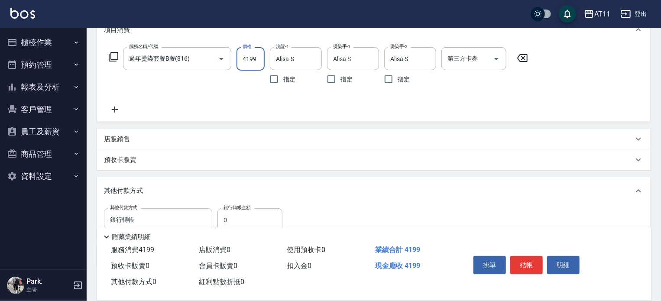
scroll to position [173, 0]
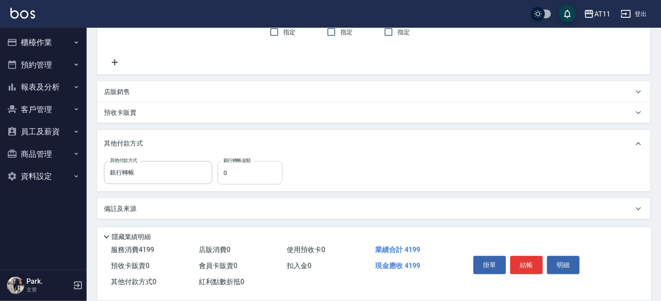
type input "4199"
click at [255, 178] on input "0" at bounding box center [249, 172] width 65 height 23
type input "4199"
click at [526, 260] on button "結帳" at bounding box center [526, 265] width 32 height 18
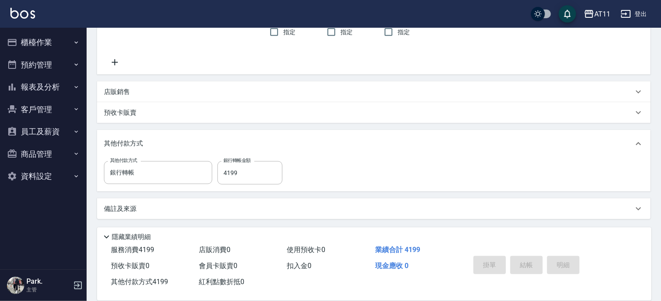
type input "2025/08/21 21:07"
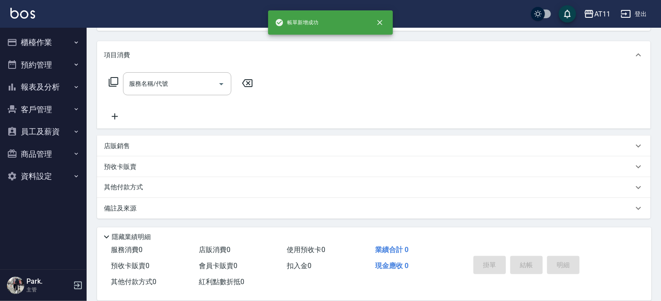
scroll to position [0, 0]
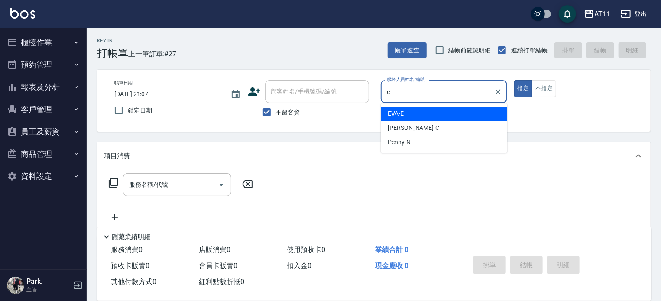
type input "EVA-E"
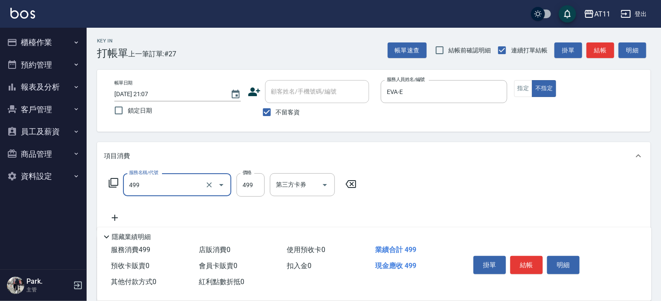
type input "SPA499(499)"
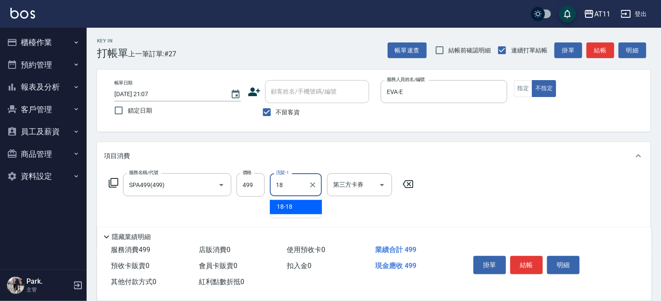
type input "18-18"
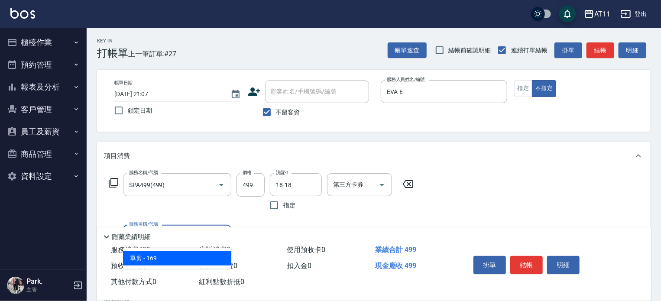
type input "單剪(169)"
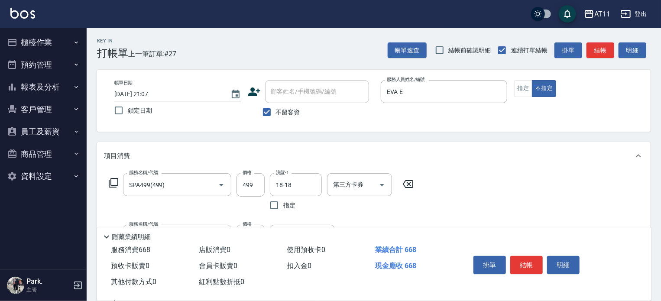
click at [524, 259] on button "結帳" at bounding box center [526, 265] width 32 height 18
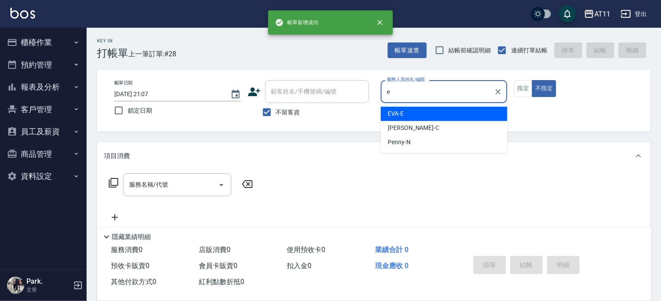
type input "EVA-E"
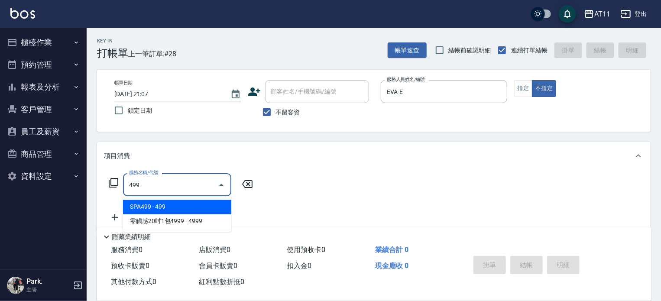
type input "SPA499(499)"
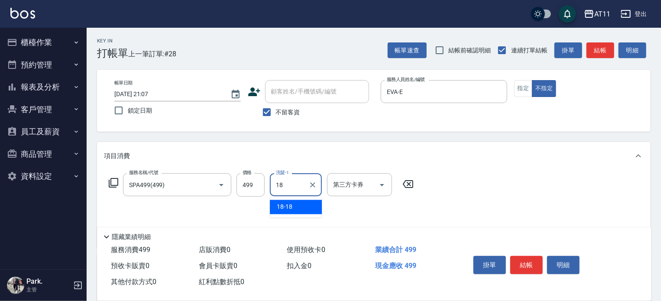
type input "18-18"
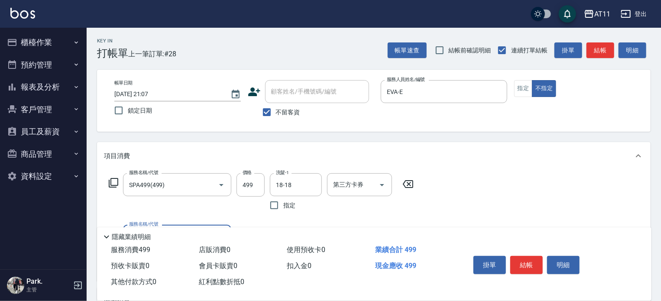
click at [524, 259] on button "結帳" at bounding box center [526, 265] width 32 height 18
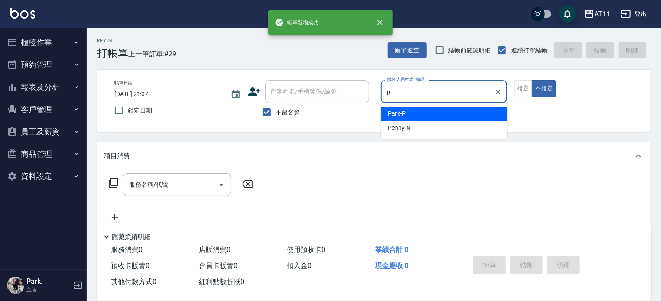
type input "Park-P"
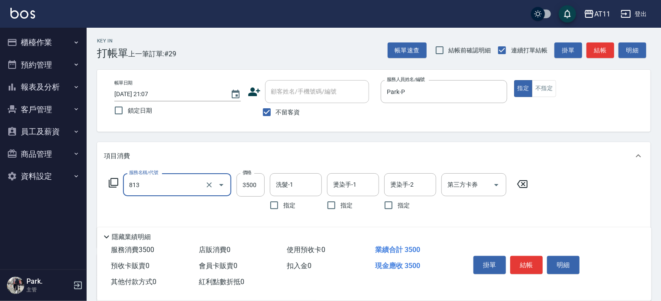
type input "過年染髮A餐(813)"
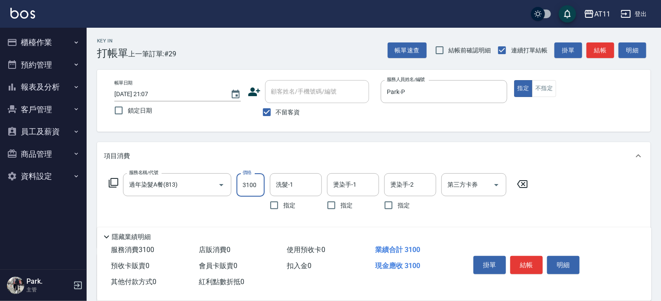
type input "3100"
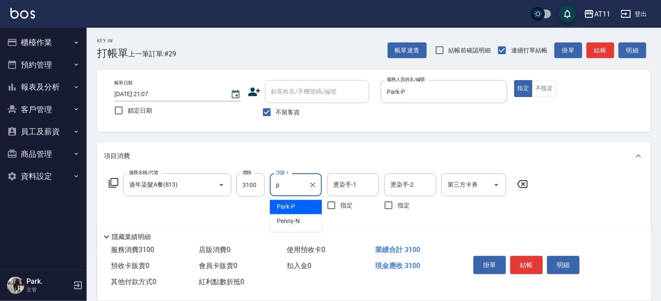
type input "Park-P"
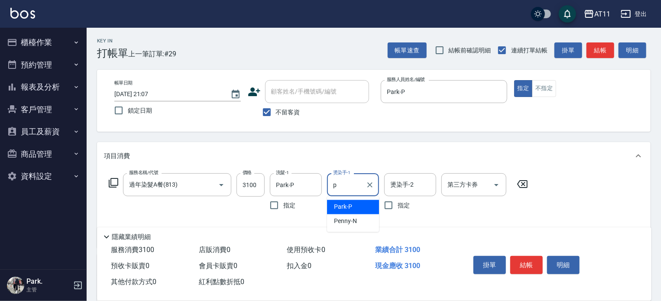
type input "Park-P"
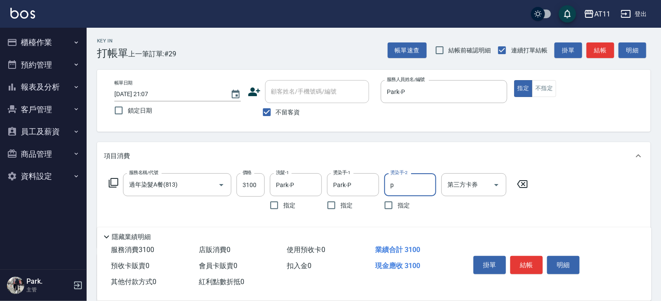
type input "Park-P"
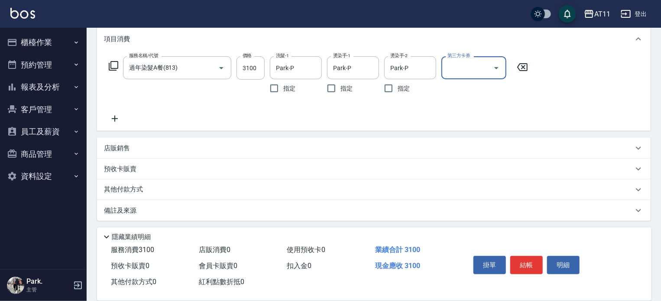
scroll to position [119, 0]
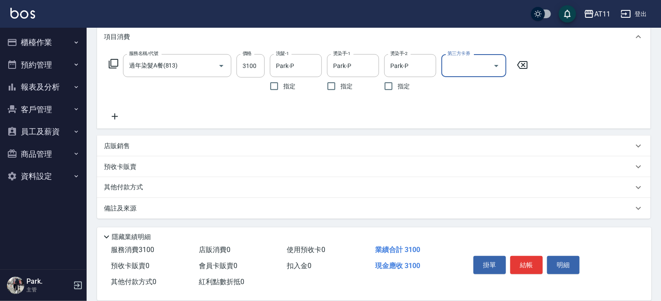
click at [275, 194] on div "其他付款方式" at bounding box center [373, 187] width 553 height 21
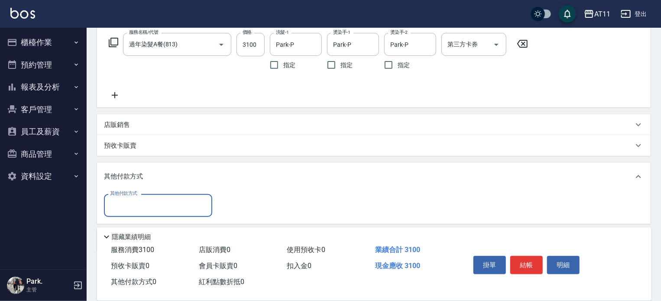
scroll to position [173, 0]
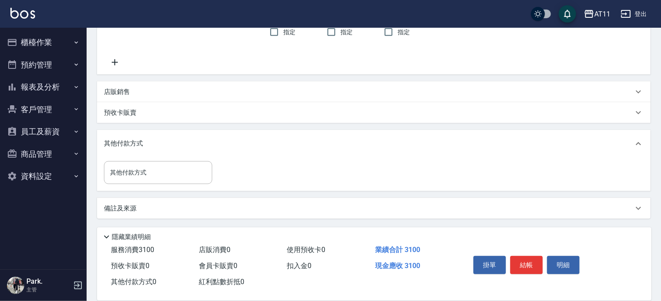
drag, startPoint x: 176, startPoint y: 89, endPoint x: 182, endPoint y: 101, distance: 13.8
click at [177, 90] on div "店販銷售" at bounding box center [368, 91] width 529 height 9
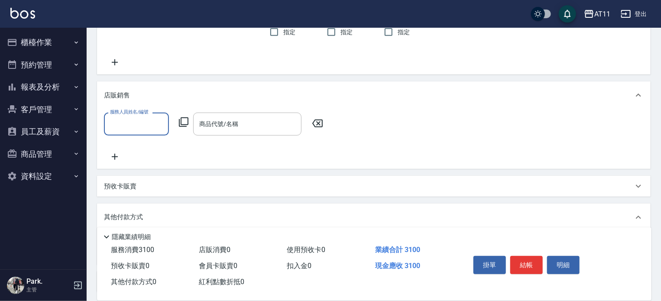
scroll to position [0, 0]
type input "Park-P"
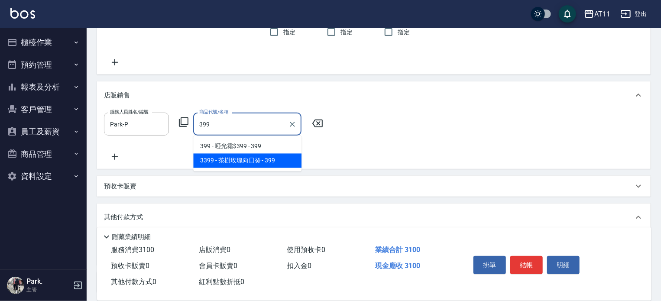
type input "茶樹玫瑰向日癸"
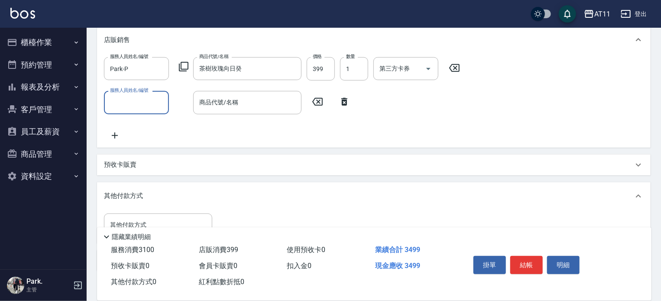
scroll to position [281, 0]
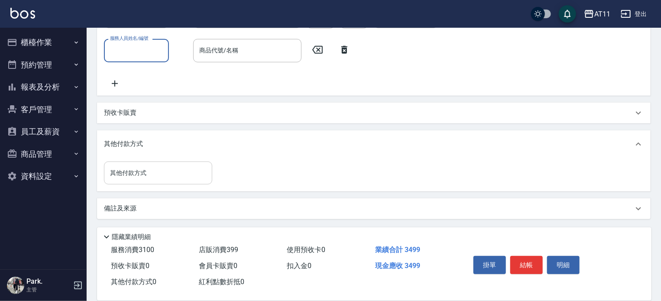
click at [168, 171] on input "其他付款方式" at bounding box center [158, 172] width 100 height 15
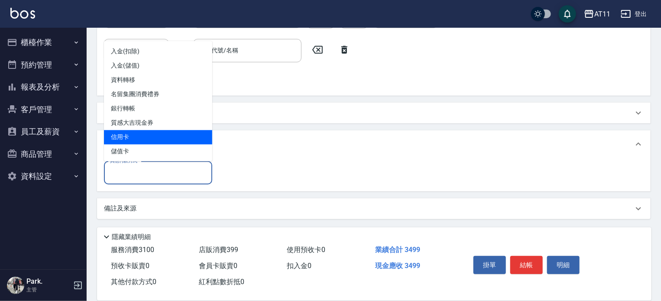
click at [178, 137] on span "信用卡" at bounding box center [158, 137] width 108 height 14
type input "信用卡"
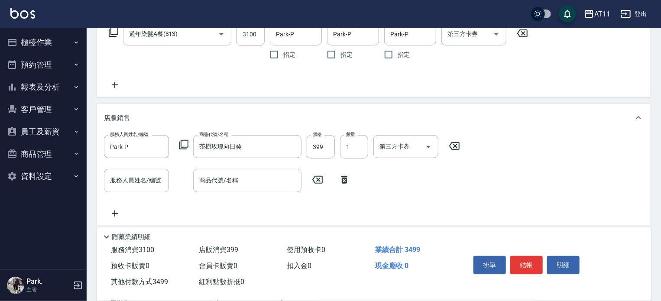
scroll to position [107, 0]
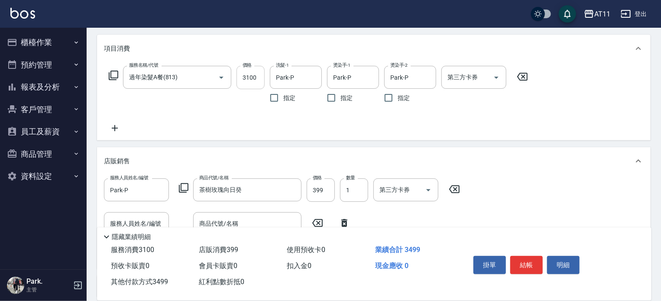
type input "3499"
click at [255, 77] on input "3100" at bounding box center [250, 77] width 28 height 23
type input "3"
type input "0"
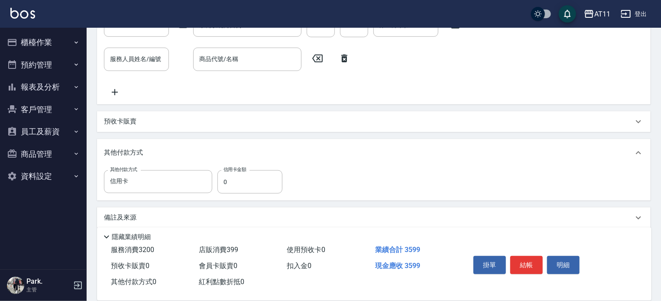
scroll to position [281, 0]
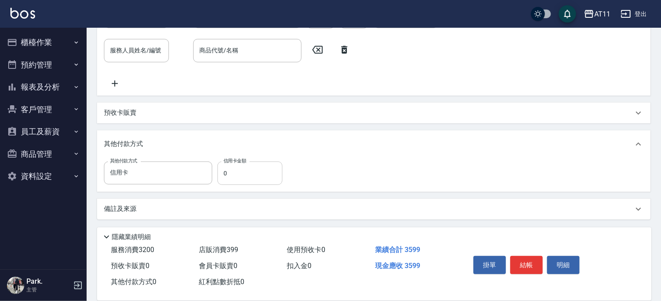
type input "3200"
drag, startPoint x: 262, startPoint y: 171, endPoint x: 278, endPoint y: 196, distance: 29.1
click at [262, 172] on input "0" at bounding box center [249, 172] width 65 height 23
type input "3599"
click at [527, 263] on button "結帳" at bounding box center [526, 265] width 32 height 18
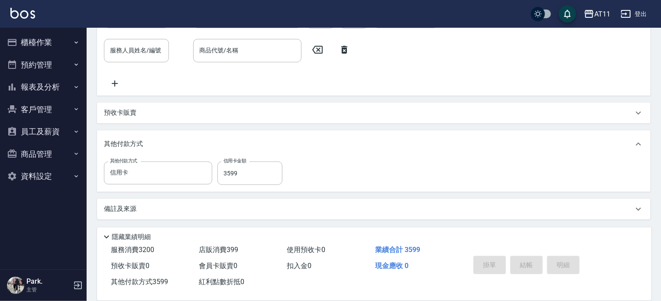
type input "2025/08/21 21:08"
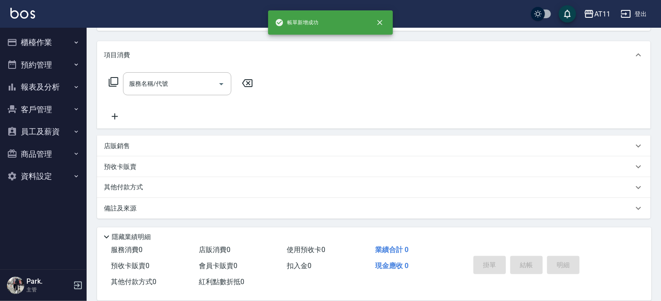
scroll to position [0, 0]
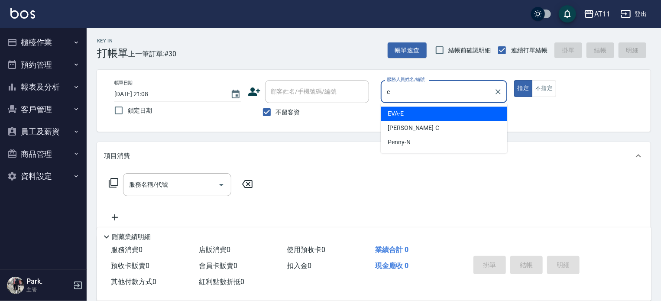
type input "EVA-E"
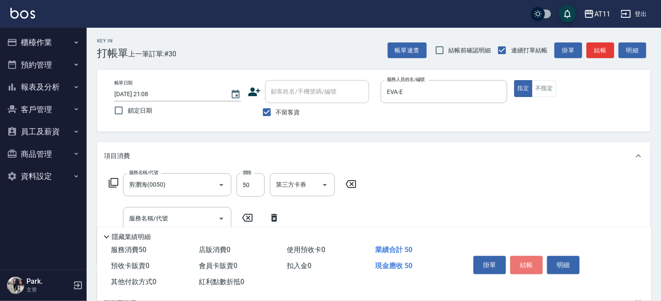
click at [528, 266] on button "結帳" at bounding box center [526, 265] width 32 height 18
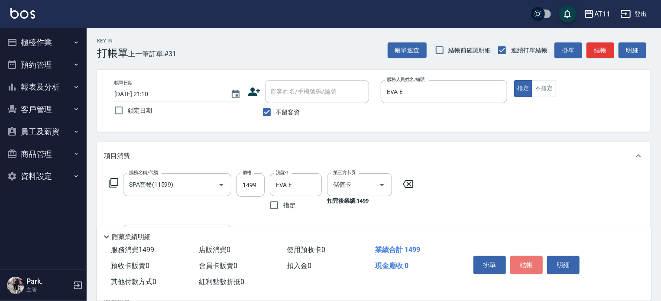
click at [528, 266] on button "結帳" at bounding box center [526, 265] width 32 height 18
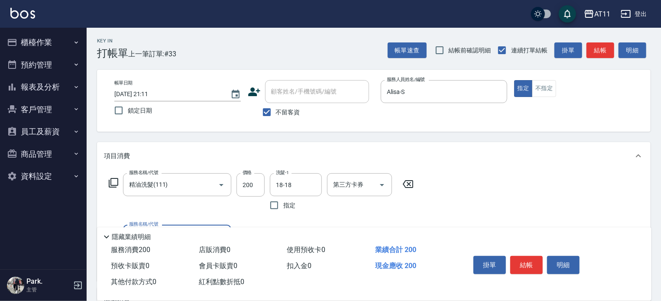
click at [528, 266] on button "結帳" at bounding box center [526, 265] width 32 height 18
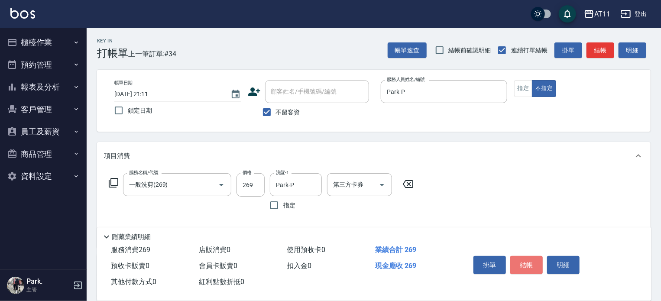
click at [528, 266] on button "結帳" at bounding box center [526, 265] width 32 height 18
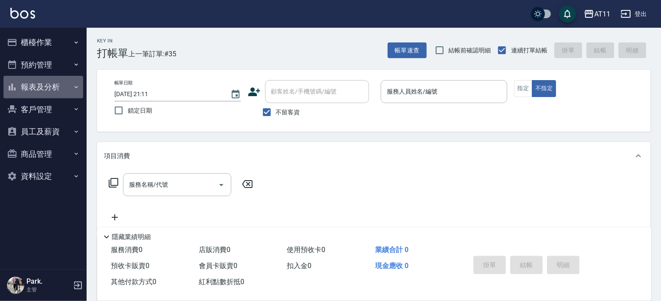
drag, startPoint x: 41, startPoint y: 88, endPoint x: 47, endPoint y: 84, distance: 7.1
click at [41, 87] on button "報表及分析" at bounding box center [43, 87] width 80 height 23
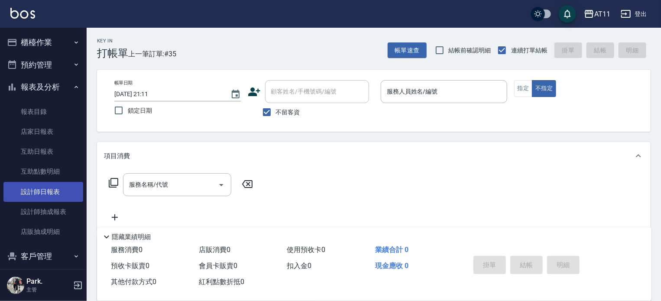
click at [50, 195] on link "設計師日報表" at bounding box center [43, 192] width 80 height 20
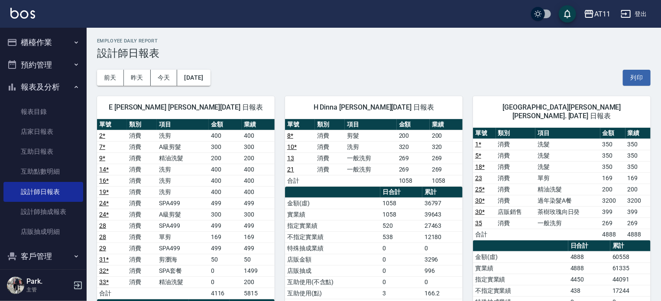
click at [30, 41] on button "櫃檯作業" at bounding box center [43, 42] width 80 height 23
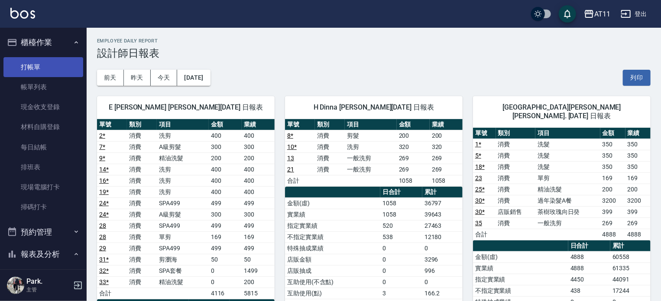
click at [32, 67] on link "打帳單" at bounding box center [43, 67] width 80 height 20
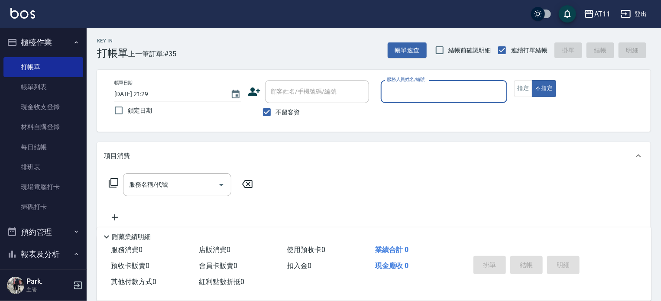
click at [255, 90] on icon at bounding box center [254, 91] width 13 height 13
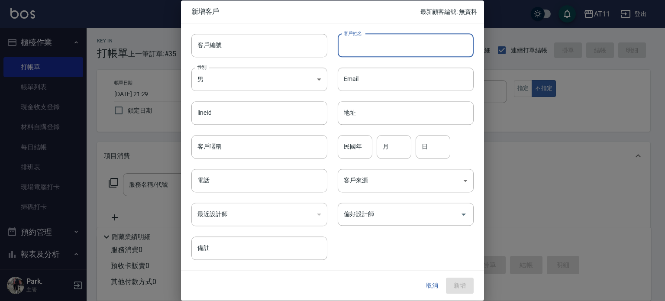
click at [362, 51] on input "客戶姓名" at bounding box center [406, 45] width 136 height 23
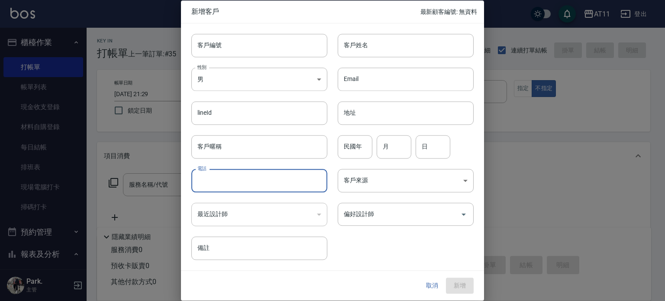
click at [227, 185] on input "電話" at bounding box center [259, 180] width 136 height 23
click at [393, 47] on input "客戶姓名" at bounding box center [406, 45] width 136 height 23
click at [244, 181] on input "電話" at bounding box center [259, 180] width 136 height 23
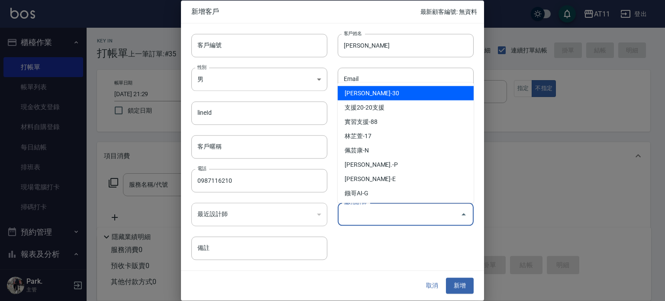
click at [372, 216] on input "偏好設計師" at bounding box center [399, 214] width 115 height 15
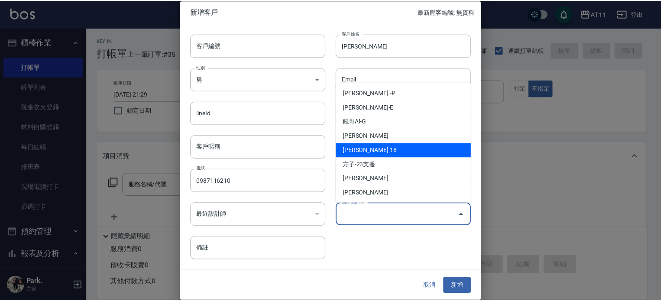
scroll to position [87, 0]
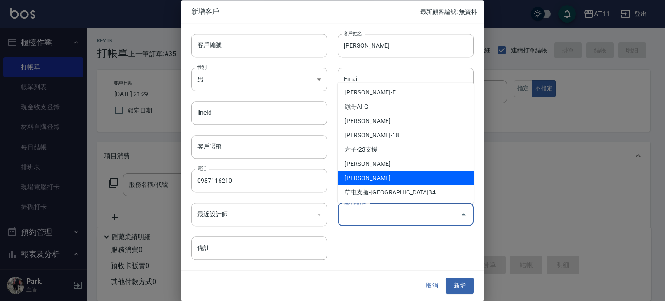
click at [365, 177] on li "陳芝羽-H" at bounding box center [406, 178] width 136 height 14
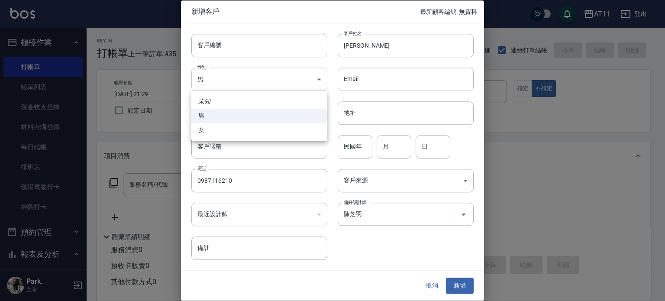
click at [249, 84] on body "AT11 登出 櫃檯作業 打帳單 帳單列表 現金收支登錄 材料自購登錄 每日結帳 排班表 現場電腦打卡 掃碼打卡 預約管理 預約管理 單日預約紀錄 單週預約紀…" at bounding box center [332, 201] width 665 height 402
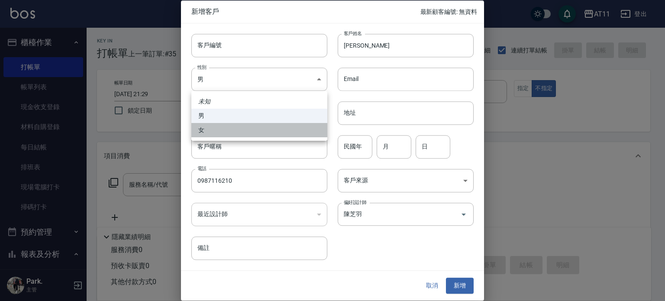
click at [248, 132] on li "女" at bounding box center [259, 130] width 136 height 14
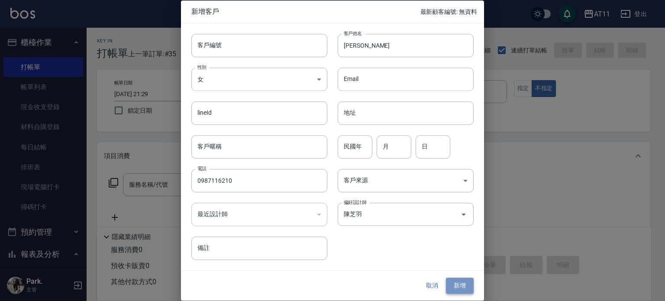
click at [462, 285] on button "新增" at bounding box center [460, 286] width 28 height 16
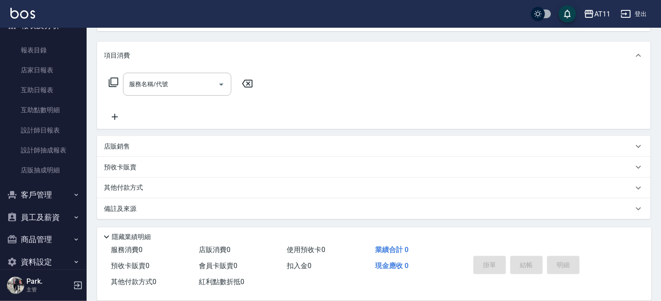
scroll to position [242, 0]
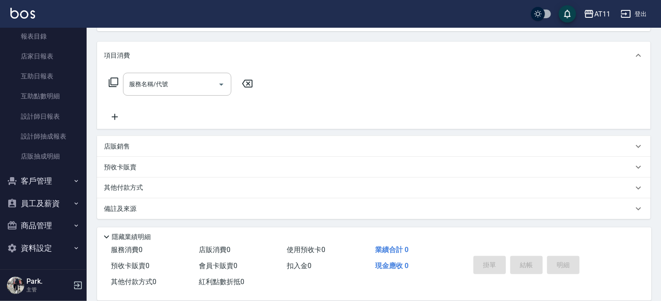
click at [36, 181] on button "客戶管理" at bounding box center [43, 181] width 80 height 23
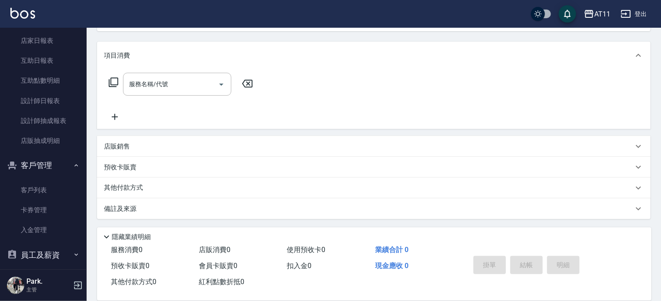
scroll to position [286, 0]
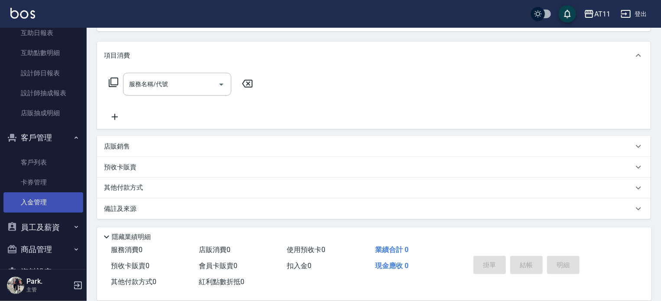
click at [36, 202] on link "入金管理" at bounding box center [43, 202] width 80 height 20
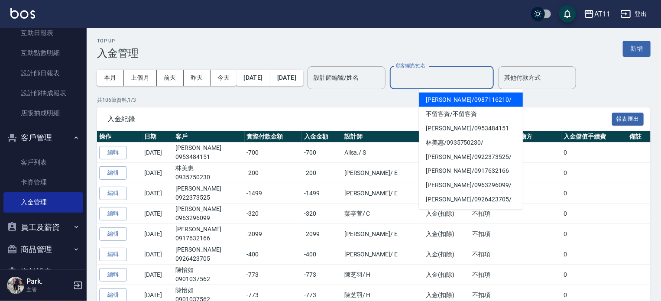
click at [438, 83] on input "顧客編號/姓名" at bounding box center [442, 77] width 96 height 15
click at [436, 99] on span "曹湘廷 / 0987116210 /" at bounding box center [471, 100] width 104 height 14
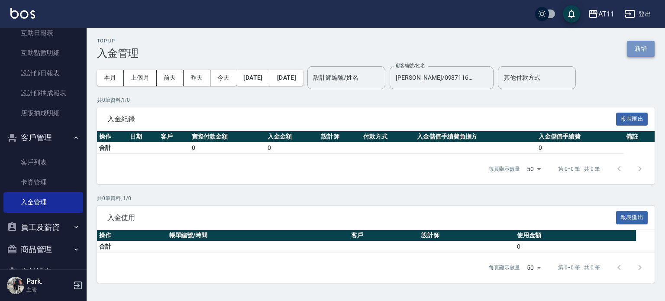
click at [639, 48] on button "新增" at bounding box center [641, 49] width 28 height 16
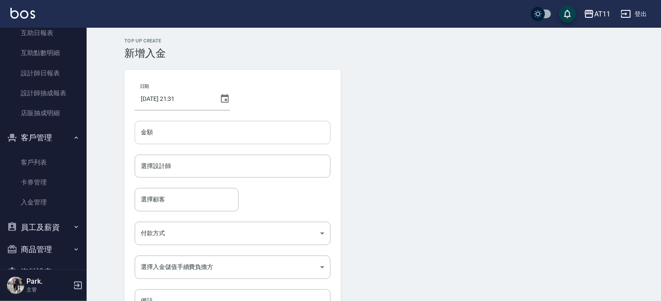
click at [163, 131] on input "金額" at bounding box center [233, 132] width 196 height 23
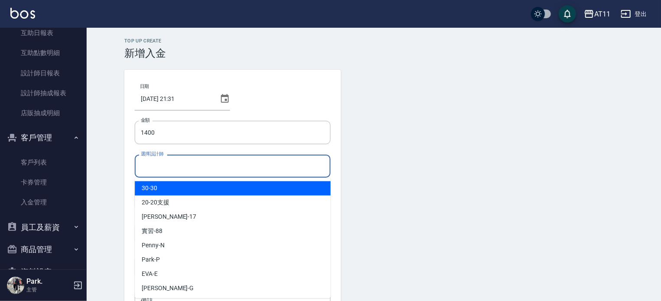
click at [182, 168] on input "選擇設計師" at bounding box center [233, 165] width 188 height 15
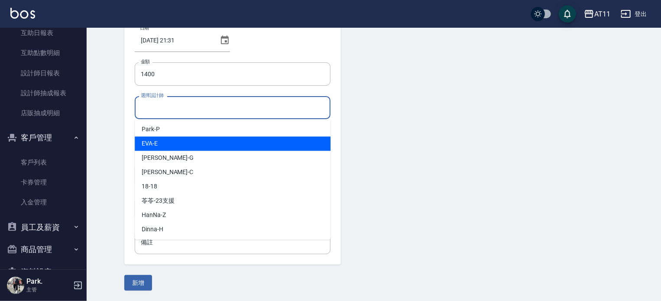
scroll to position [87, 0]
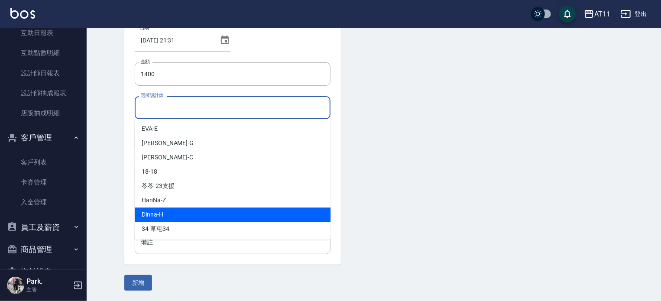
click at [159, 214] on span "Dinna -H" at bounding box center [153, 214] width 22 height 9
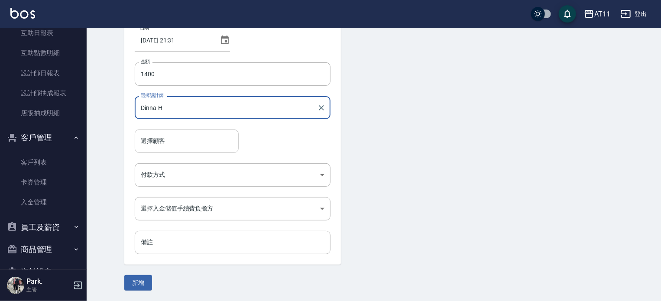
click at [165, 142] on input "選擇顧客" at bounding box center [187, 140] width 96 height 15
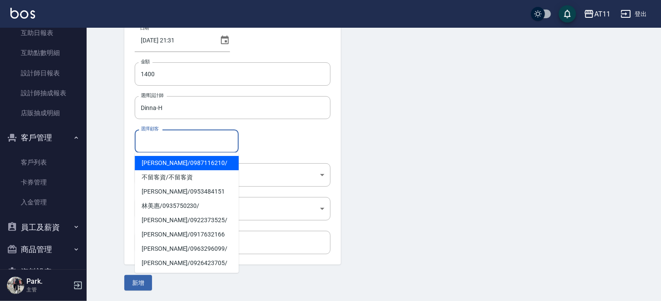
click at [156, 162] on span "曹湘廷 / 0987116210 /" at bounding box center [187, 163] width 104 height 14
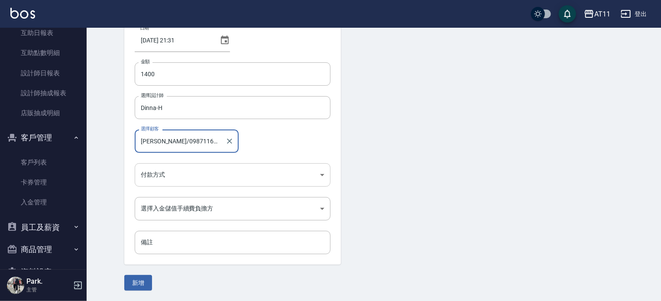
click at [165, 176] on body "AT11 登出 櫃檯作業 打帳單 帳單列表 現金收支登錄 材料自購登錄 每日結帳 排班表 現場電腦打卡 掃碼打卡 預約管理 預約管理 單日預約紀錄 單週預約紀…" at bounding box center [330, 121] width 661 height 359
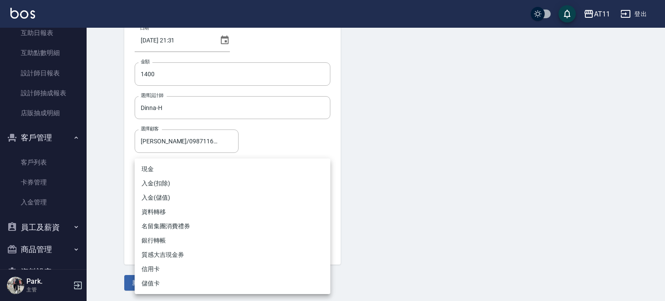
click at [160, 198] on li "入金(儲值)" at bounding box center [233, 197] width 196 height 14
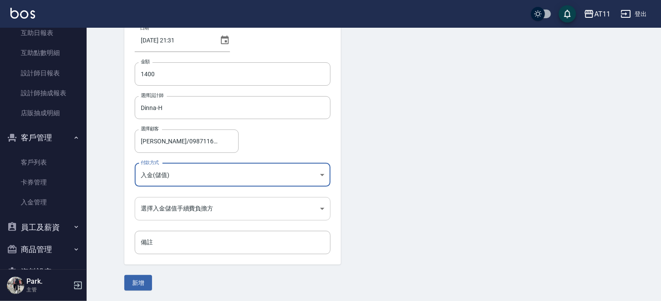
click at [189, 211] on body "AT11 登出 櫃檯作業 打帳單 帳單列表 現金收支登錄 材料自購登錄 每日結帳 排班表 現場電腦打卡 掃碼打卡 預約管理 預約管理 單日預約紀錄 單週預約紀…" at bounding box center [330, 121] width 661 height 359
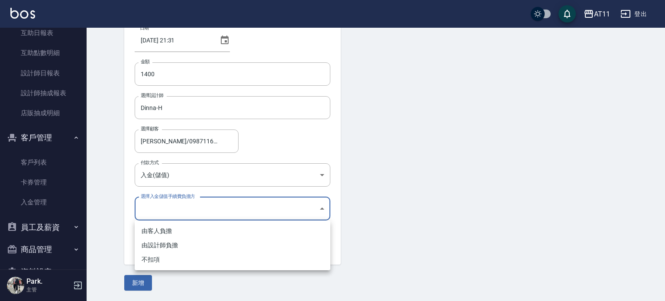
click at [165, 261] on li "不扣項" at bounding box center [233, 259] width 196 height 14
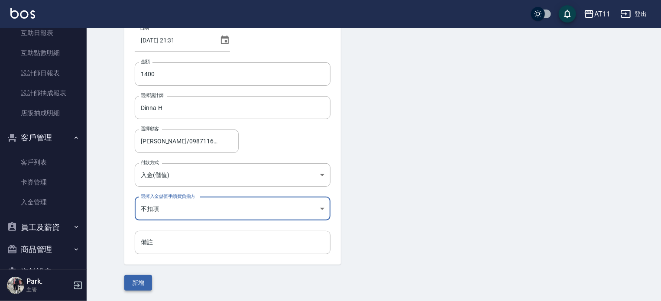
click at [137, 281] on button "新增" at bounding box center [138, 283] width 28 height 16
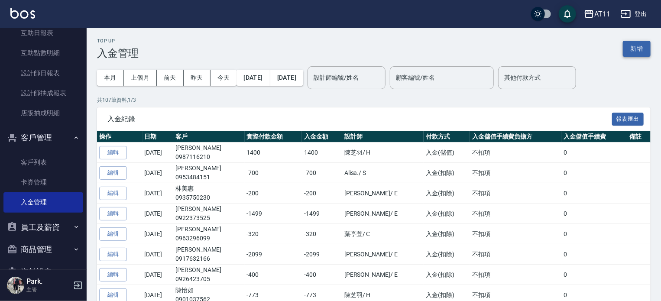
click at [632, 51] on button "新增" at bounding box center [637, 49] width 28 height 16
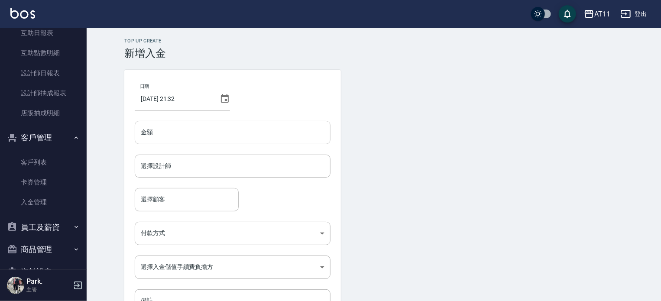
click at [213, 139] on input "金額" at bounding box center [233, 132] width 196 height 23
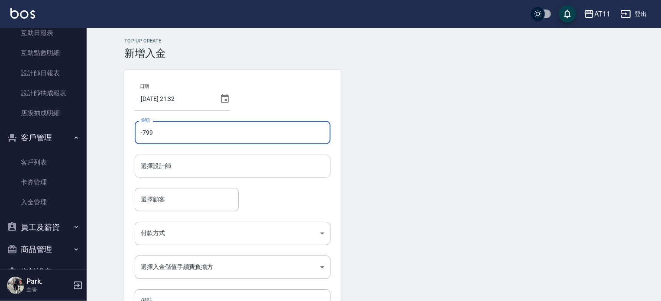
click at [239, 167] on input "選擇設計師" at bounding box center [233, 165] width 188 height 15
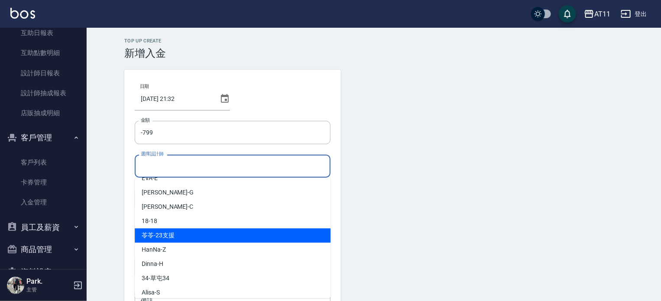
scroll to position [115, 0]
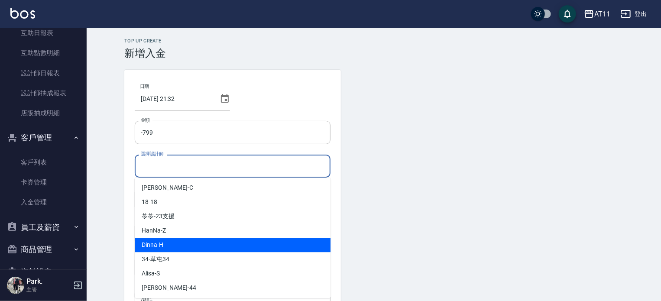
click at [158, 246] on span "Dinna -H" at bounding box center [153, 244] width 22 height 9
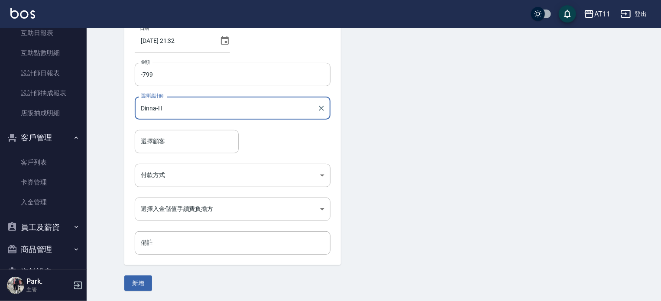
scroll to position [58, 0]
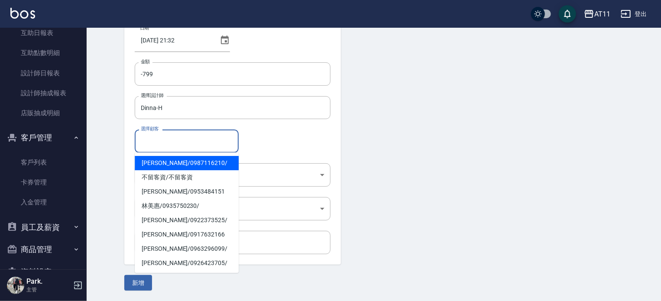
click at [184, 140] on input "選擇顧客" at bounding box center [187, 140] width 96 height 15
click at [156, 163] on span "曹湘廷 / 0987116210 /" at bounding box center [187, 163] width 104 height 14
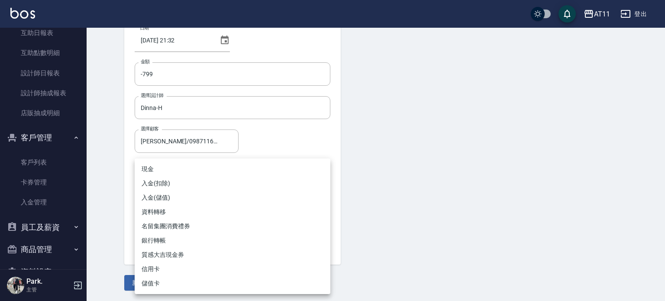
click at [170, 172] on body "AT11 登出 櫃檯作業 打帳單 帳單列表 現金收支登錄 材料自購登錄 每日結帳 排班表 現場電腦打卡 掃碼打卡 預約管理 預約管理 單日預約紀錄 單週預約紀…" at bounding box center [332, 121] width 665 height 359
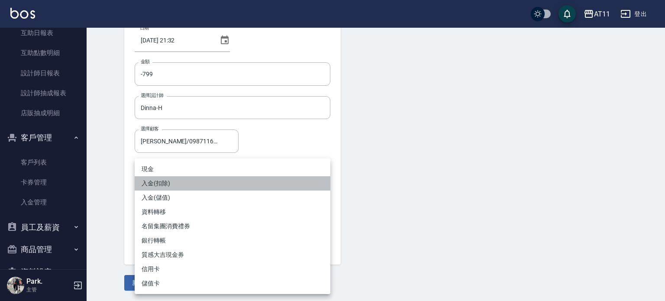
click at [158, 181] on li "入金(扣除)" at bounding box center [233, 183] width 196 height 14
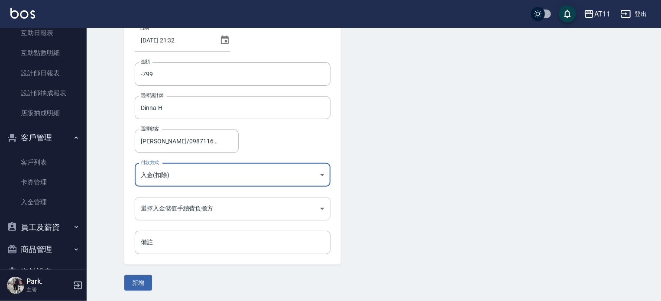
click at [167, 207] on body "AT11 登出 櫃檯作業 打帳單 帳單列表 現金收支登錄 材料自購登錄 每日結帳 排班表 現場電腦打卡 掃碼打卡 預約管理 預約管理 單日預約紀錄 單週預約紀…" at bounding box center [330, 121] width 661 height 359
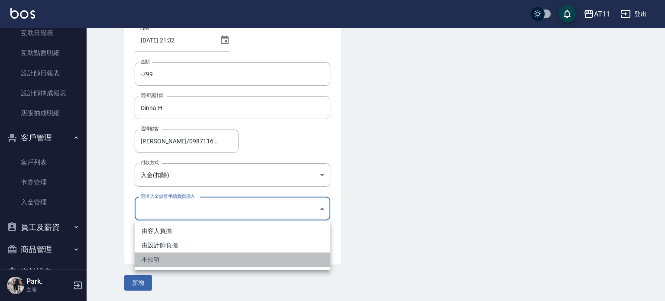
click at [163, 258] on li "不扣項" at bounding box center [233, 259] width 196 height 14
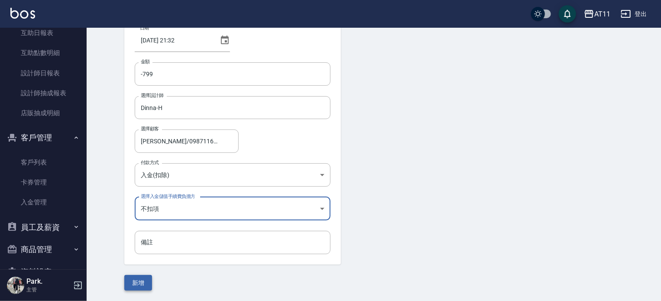
click at [135, 280] on button "新增" at bounding box center [138, 283] width 28 height 16
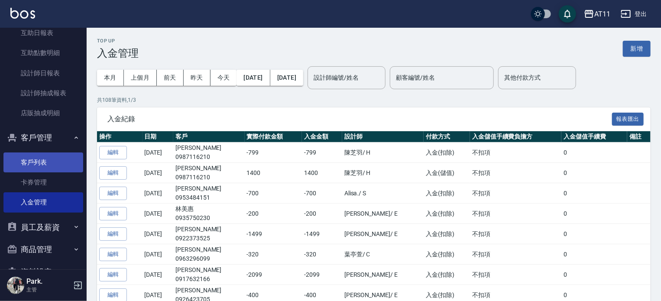
click at [37, 161] on link "客戶列表" at bounding box center [43, 162] width 80 height 20
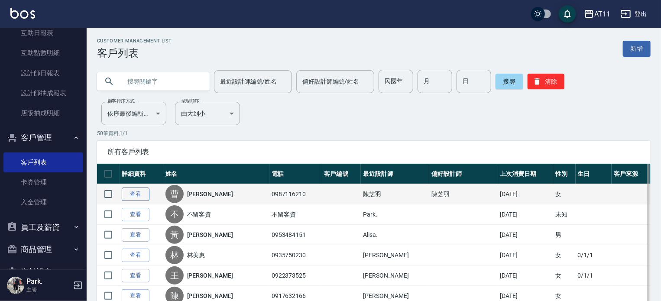
click at [137, 193] on link "查看" at bounding box center [136, 193] width 28 height 13
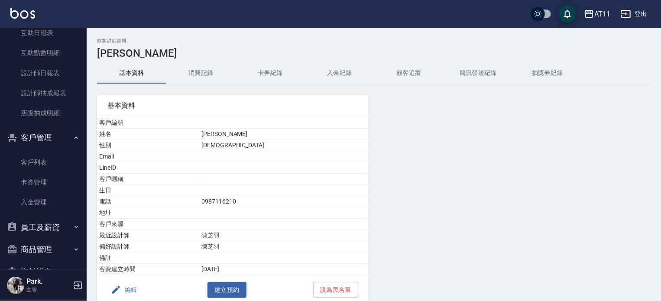
click at [337, 74] on button "入金紀錄" at bounding box center [339, 73] width 69 height 21
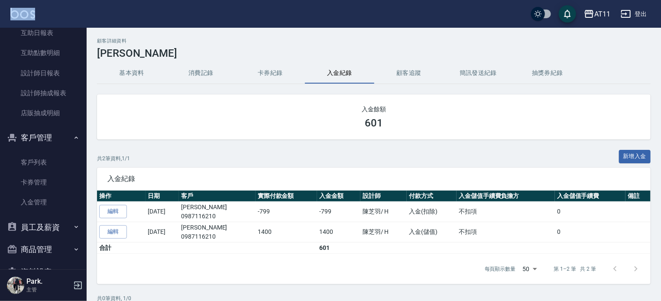
drag, startPoint x: 82, startPoint y: 181, endPoint x: 98, endPoint y: 6, distance: 174.8
click at [98, 6] on div "AT11 登出 櫃檯作業 打帳單 帳單列表 現金收支登錄 材料自購登錄 每日結帳 排班表 現場電腦打卡 掃碼打卡 預約管理 預約管理 單日預約紀錄 單週預約紀…" at bounding box center [330, 209] width 661 height 418
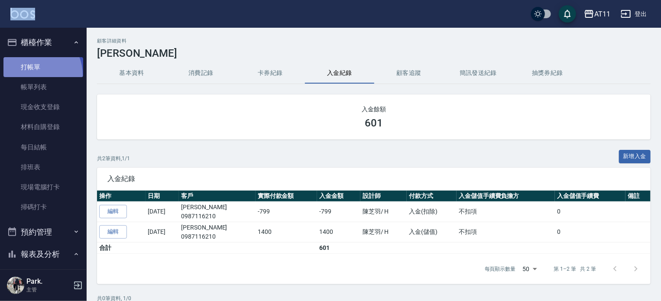
click at [32, 75] on link "打帳單" at bounding box center [43, 67] width 80 height 20
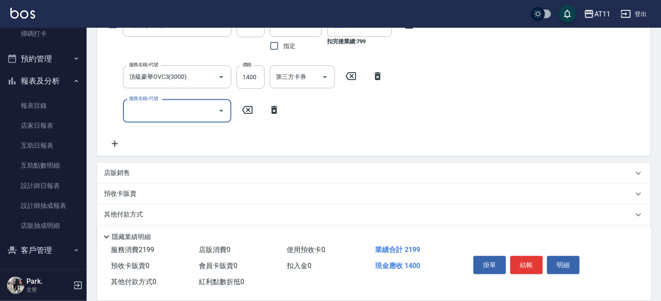
scroll to position [186, 0]
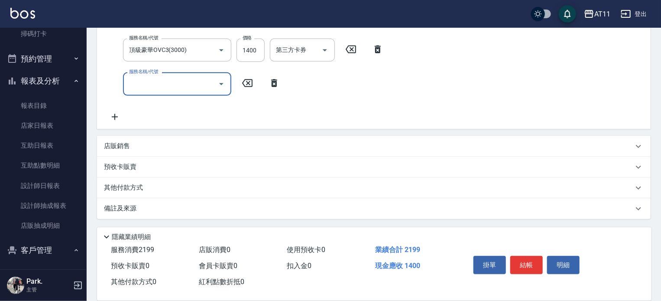
click at [196, 190] on div "其他付款方式" at bounding box center [368, 188] width 529 height 10
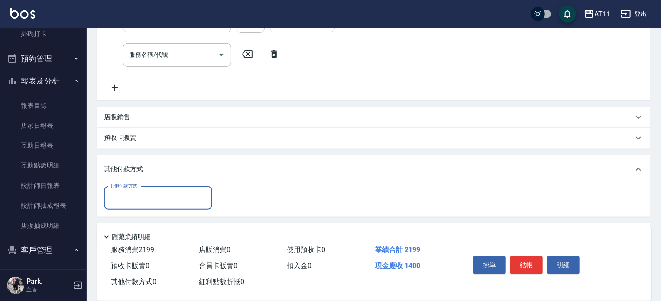
scroll to position [240, 0]
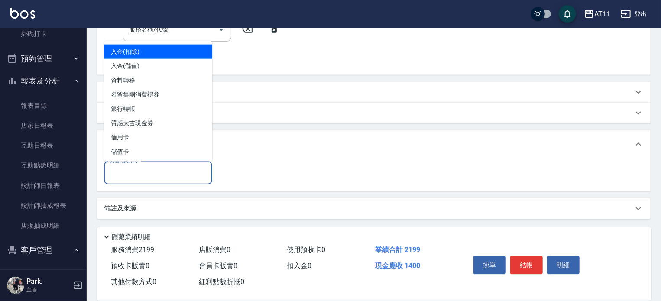
click at [165, 166] on input "其他付款方式" at bounding box center [158, 172] width 100 height 15
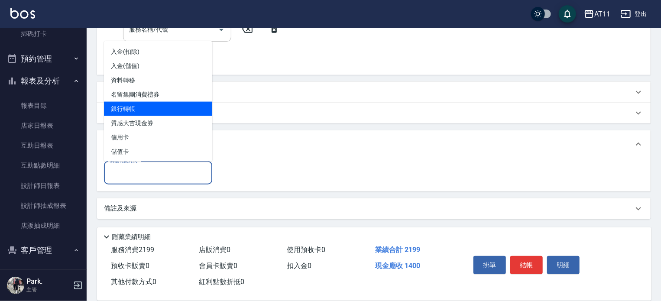
click at [164, 110] on span "銀行轉帳" at bounding box center [158, 109] width 108 height 14
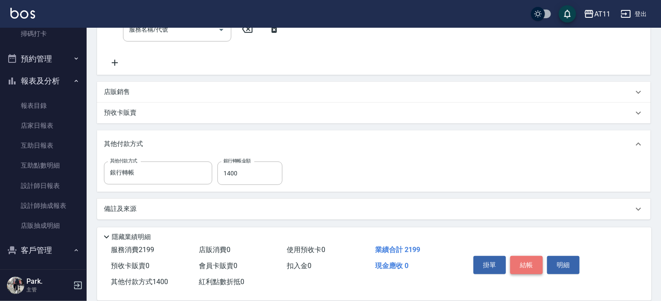
click at [536, 258] on button "結帳" at bounding box center [526, 265] width 32 height 18
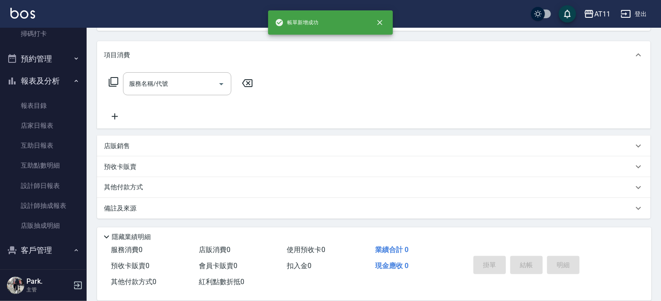
scroll to position [0, 0]
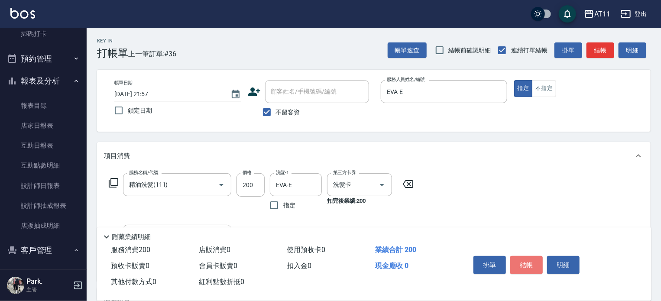
click at [536, 257] on button "結帳" at bounding box center [526, 265] width 32 height 18
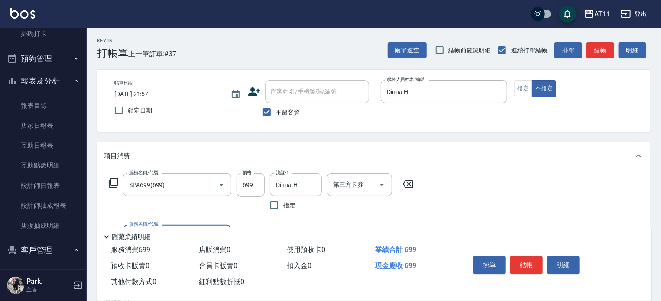
click at [536, 257] on button "結帳" at bounding box center [526, 265] width 32 height 18
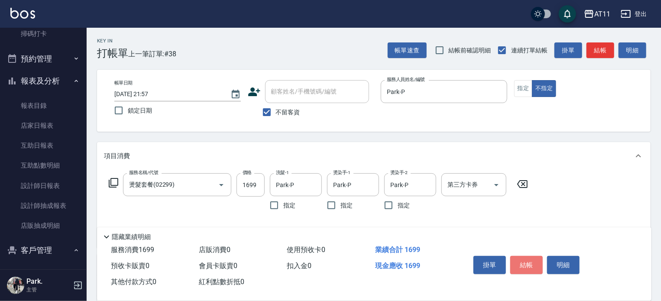
click at [536, 257] on button "結帳" at bounding box center [526, 265] width 32 height 18
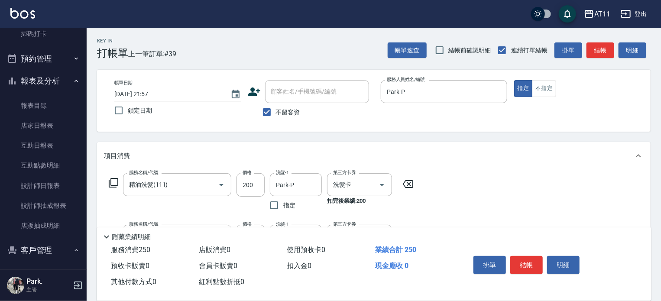
click at [536, 257] on button "結帳" at bounding box center [526, 265] width 32 height 18
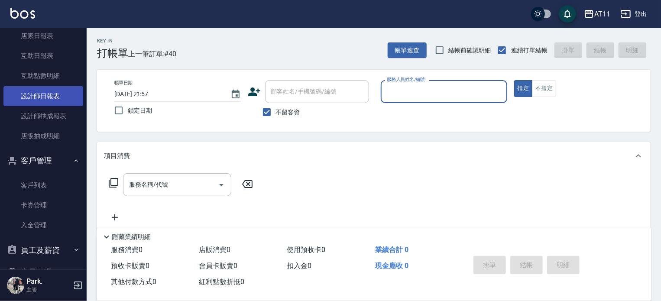
scroll to position [309, 0]
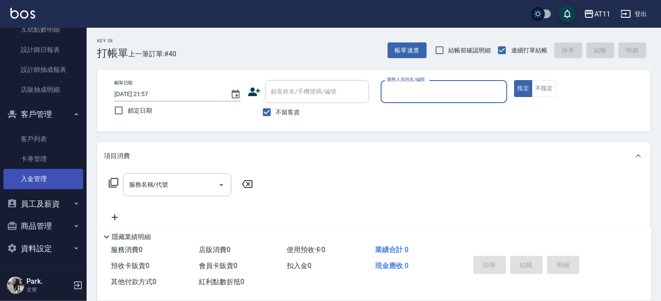
click at [45, 178] on link "入金管理" at bounding box center [43, 179] width 80 height 20
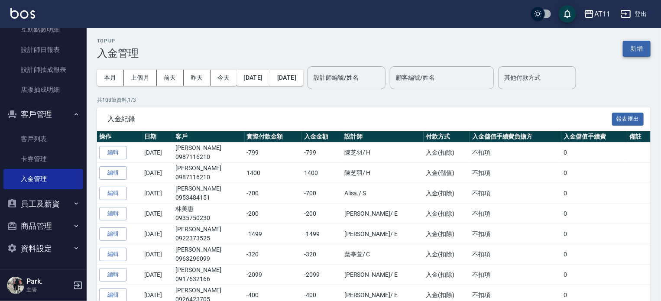
drag, startPoint x: 644, startPoint y: 38, endPoint x: 637, endPoint y: 42, distance: 8.2
click at [643, 39] on div "Top Up 入金管理 新增" at bounding box center [373, 48] width 553 height 21
click at [637, 42] on button "新增" at bounding box center [637, 49] width 28 height 16
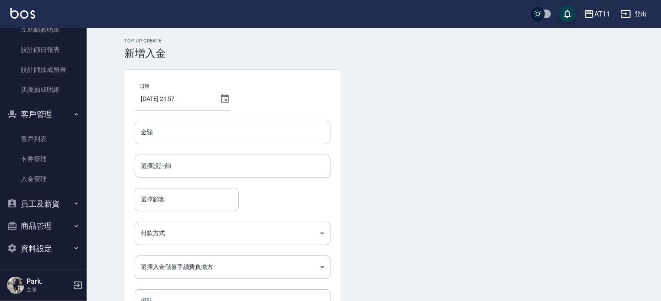
click at [208, 135] on input "金額" at bounding box center [233, 132] width 196 height 23
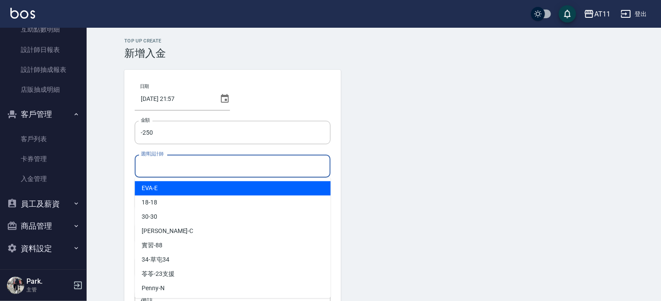
click at [199, 171] on input "選擇設計師" at bounding box center [233, 165] width 188 height 15
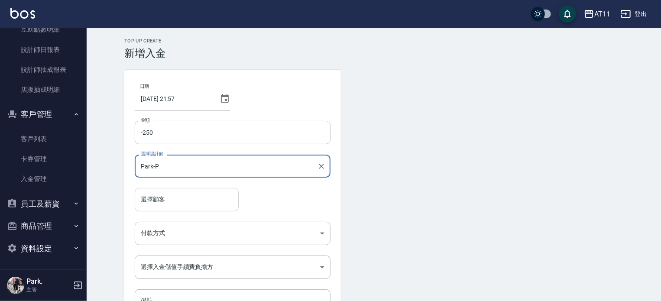
click at [185, 195] on input "選擇顧客" at bounding box center [187, 199] width 96 height 15
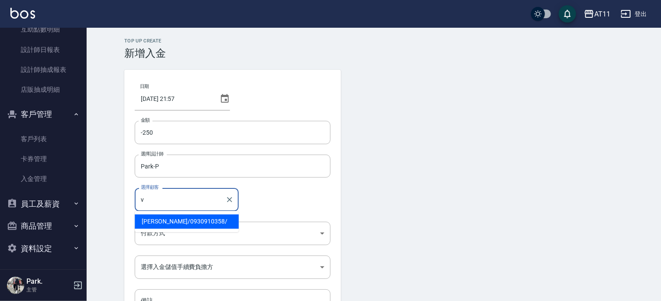
click at [185, 221] on span "Vivian / 0930910358 /" at bounding box center [187, 221] width 104 height 14
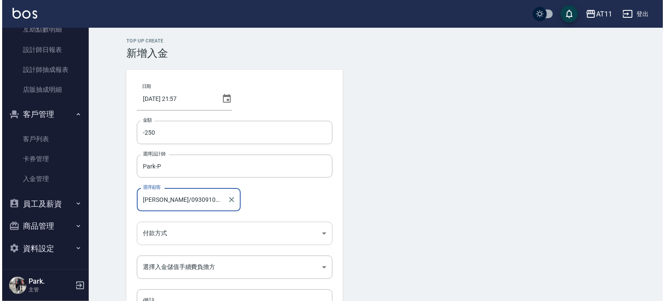
click at [184, 233] on body "AT11 登出 櫃檯作業 打帳單 帳單列表 現金收支登錄 材料自購登錄 每日結帳 排班表 現場電腦打卡 掃碼打卡 預約管理 預約管理 單日預約紀錄 單週預約紀…" at bounding box center [330, 179] width 661 height 359
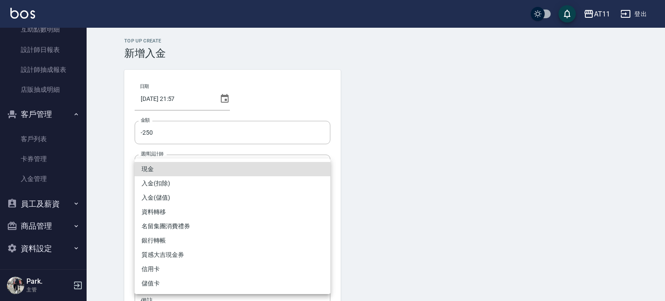
click at [199, 184] on li "入金(扣除)" at bounding box center [233, 183] width 196 height 14
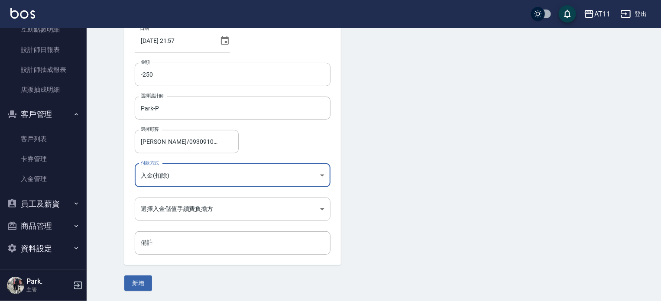
scroll to position [58, 0]
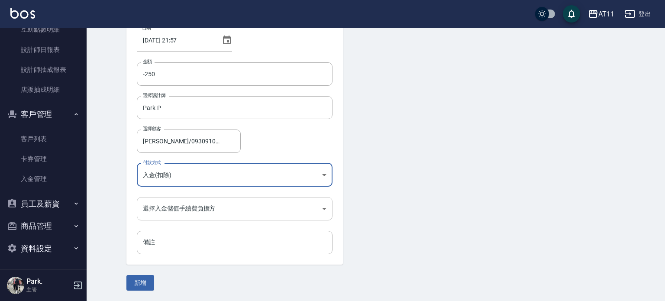
click at [226, 211] on body "AT11 登出 櫃檯作業 打帳單 帳單列表 現金收支登錄 材料自購登錄 每日結帳 排班表 現場電腦打卡 掃碼打卡 預約管理 預約管理 單日預約紀錄 單週預約紀…" at bounding box center [332, 121] width 665 height 359
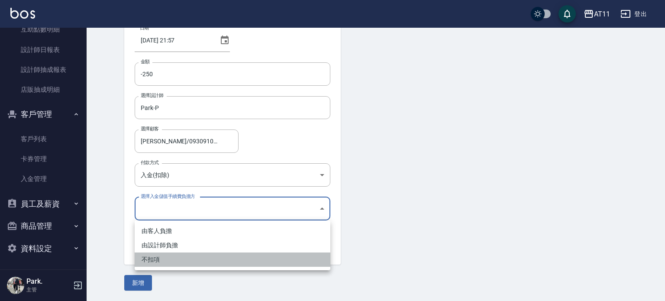
drag, startPoint x: 215, startPoint y: 256, endPoint x: 173, endPoint y: 277, distance: 47.4
click at [214, 256] on li "不扣項" at bounding box center [233, 259] width 196 height 14
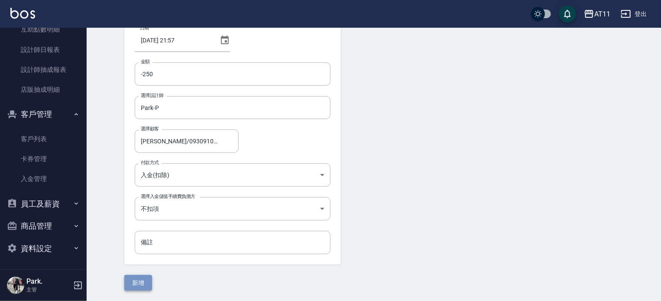
click at [142, 282] on button "新增" at bounding box center [138, 283] width 28 height 16
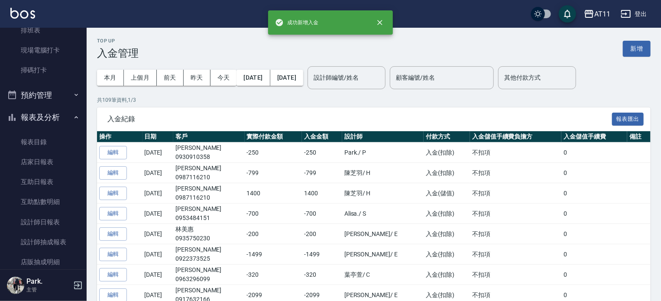
scroll to position [309, 0]
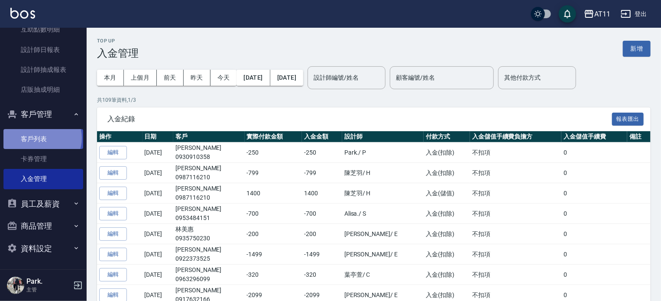
click at [42, 138] on link "客戶列表" at bounding box center [43, 139] width 80 height 20
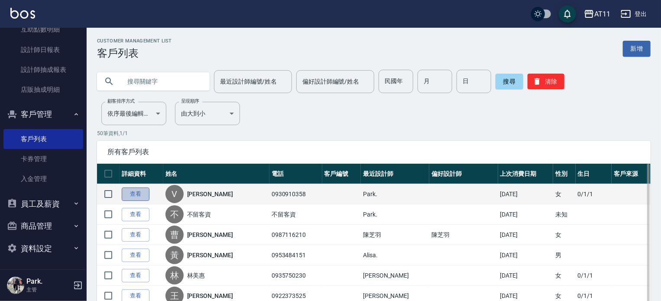
click at [132, 191] on link "查看" at bounding box center [136, 193] width 28 height 13
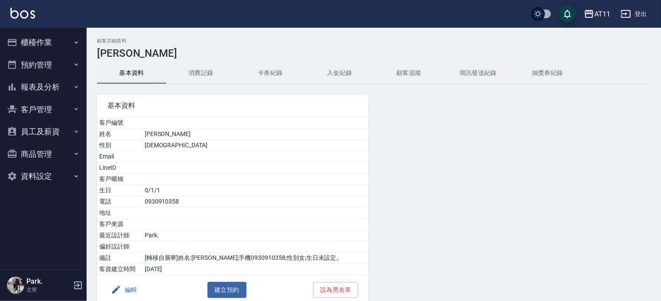
click at [340, 73] on button "入金紀錄" at bounding box center [339, 73] width 69 height 21
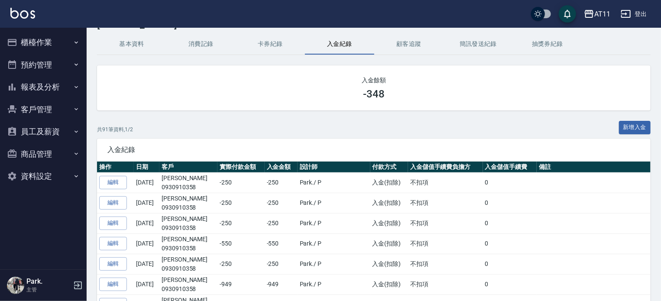
scroll to position [87, 0]
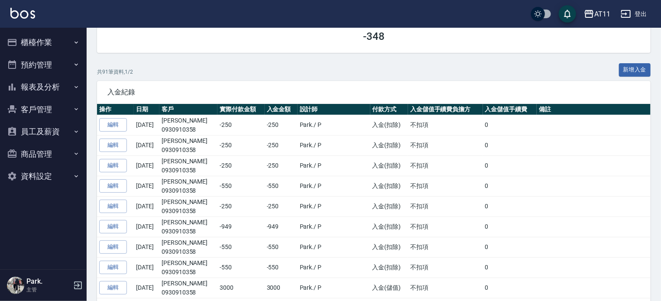
click at [39, 111] on button "客戶管理" at bounding box center [43, 109] width 80 height 23
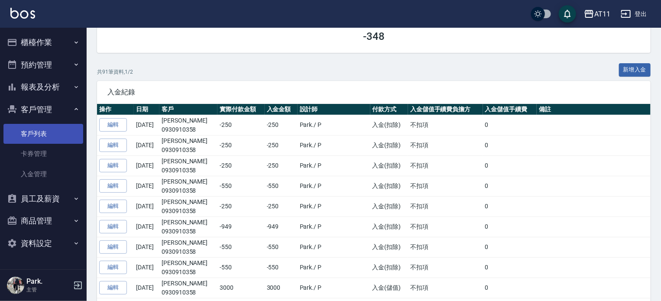
click at [37, 138] on link "客戶列表" at bounding box center [43, 134] width 80 height 20
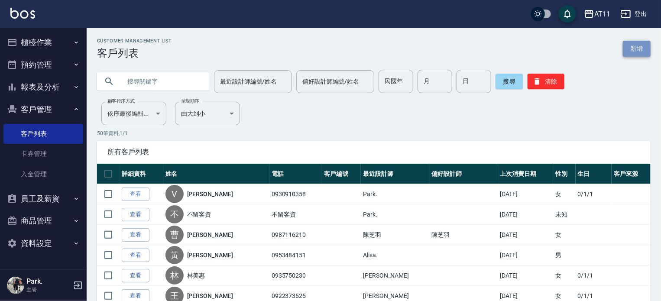
click at [637, 46] on link "新增" at bounding box center [637, 49] width 28 height 16
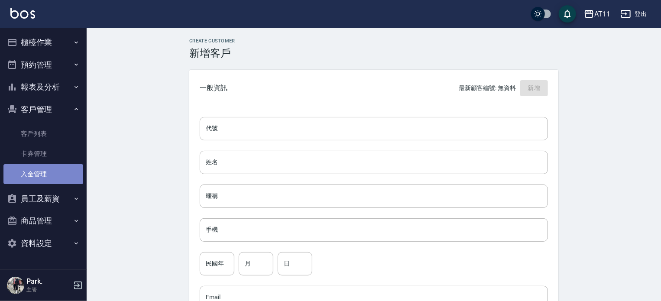
click at [41, 172] on link "入金管理" at bounding box center [43, 174] width 80 height 20
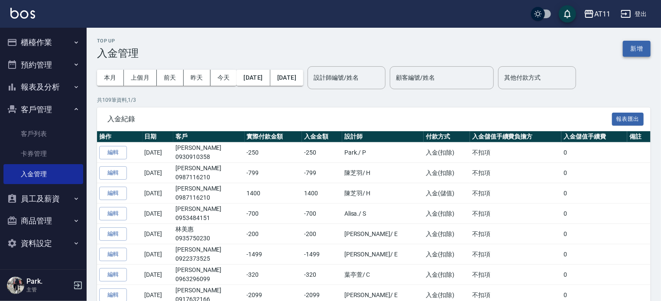
click at [642, 48] on button "新增" at bounding box center [637, 49] width 28 height 16
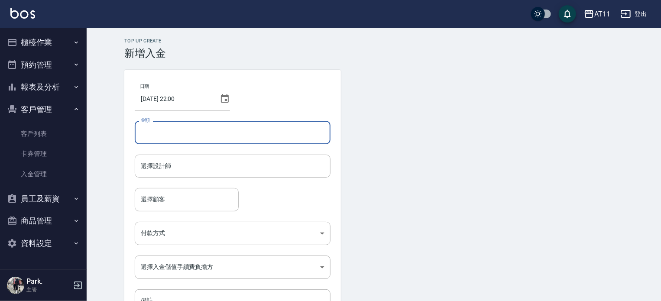
click at [238, 136] on input "金額" at bounding box center [233, 132] width 196 height 23
type input "3000"
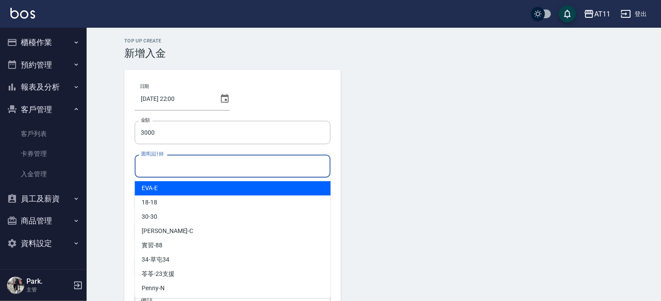
click at [232, 172] on input "選擇設計師" at bounding box center [233, 165] width 188 height 15
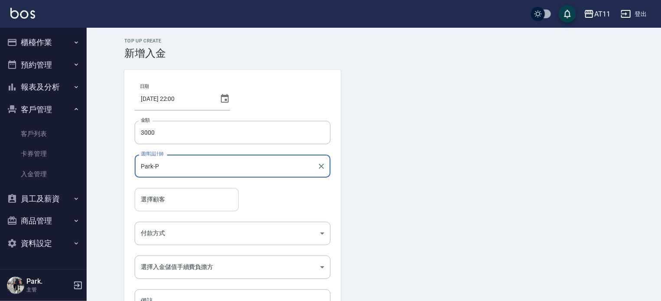
type input "Park-P"
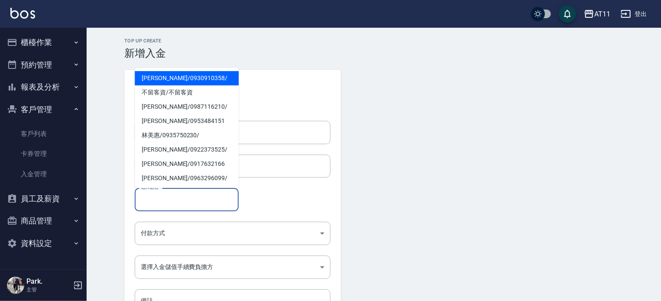
click at [213, 207] on input "選擇顧客" at bounding box center [187, 199] width 96 height 15
click at [168, 77] on span "[PERSON_NAME] / 0930910358 /" at bounding box center [187, 78] width 104 height 14
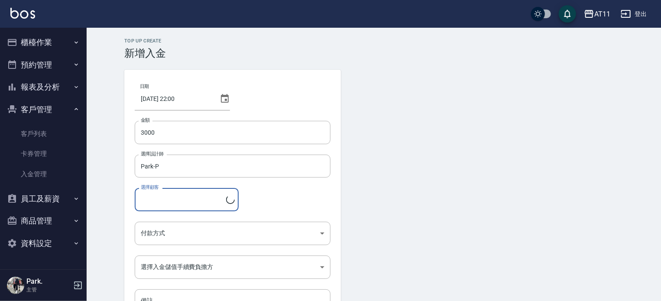
type input "[PERSON_NAME]/0930910358/"
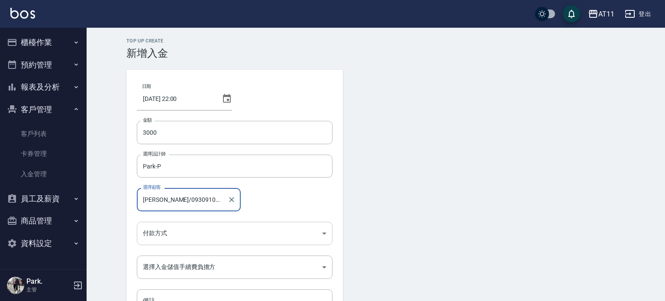
click at [187, 232] on body "AT11 登出 櫃檯作業 打帳單 帳單列表 現金收支登錄 材料自購登錄 每日結帳 排班表 現場電腦打卡 掃碼打卡 預約管理 預約管理 單日預約紀錄 單週預約紀…" at bounding box center [332, 179] width 665 height 359
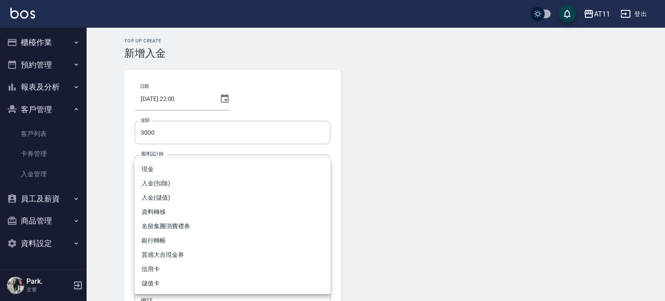
click at [195, 199] on li "入金(儲值)" at bounding box center [233, 197] width 196 height 14
type input "入金(儲值)"
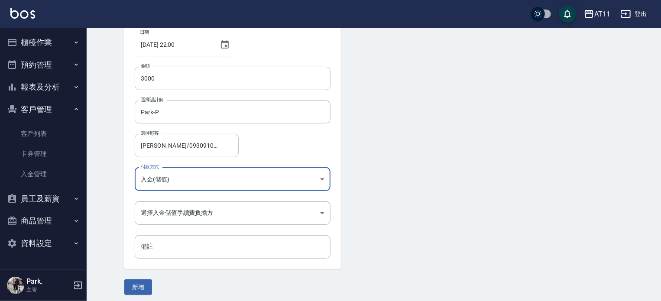
scroll to position [58, 0]
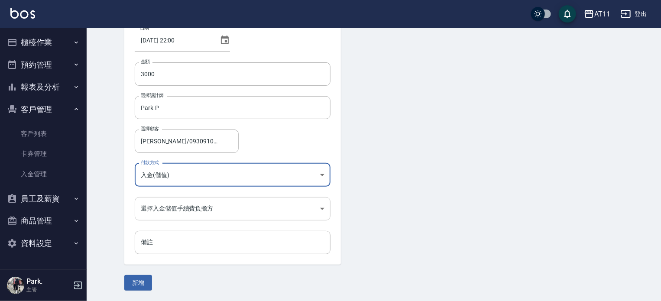
click at [195, 204] on body "AT11 登出 櫃檯作業 打帳單 帳單列表 現金收支登錄 材料自購登錄 每日結帳 排班表 現場電腦打卡 掃碼打卡 預約管理 預約管理 單日預約紀錄 單週預約紀…" at bounding box center [330, 121] width 661 height 359
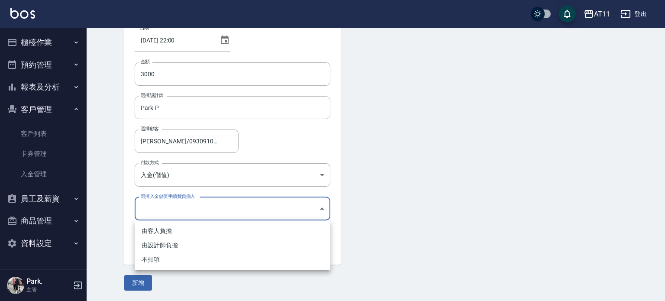
click at [194, 256] on li "不扣項" at bounding box center [233, 259] width 196 height 14
type input "WITHOUTHANDLINGFEE"
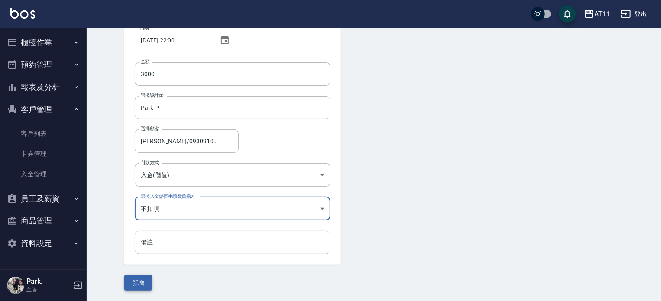
click at [138, 284] on button "新增" at bounding box center [138, 283] width 28 height 16
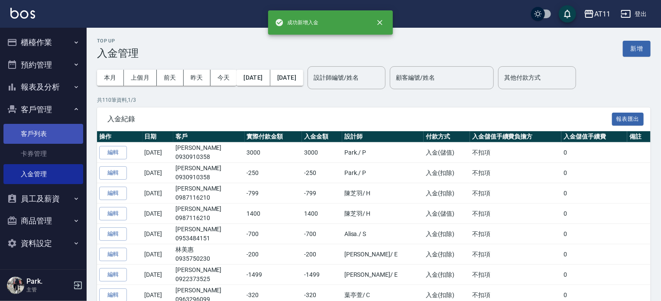
click at [41, 137] on link "客戶列表" at bounding box center [43, 134] width 80 height 20
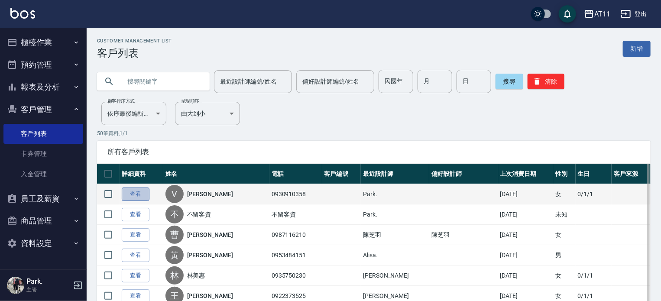
click at [129, 192] on link "查看" at bounding box center [136, 193] width 28 height 13
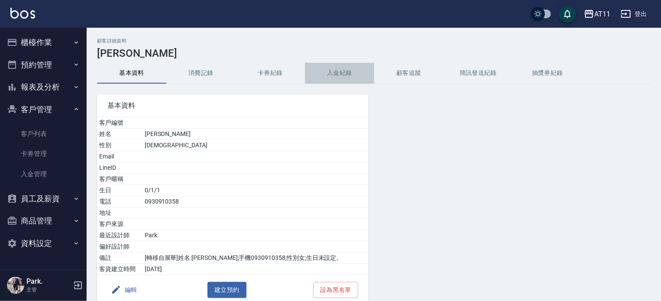
click at [347, 69] on button "入金紀錄" at bounding box center [339, 73] width 69 height 21
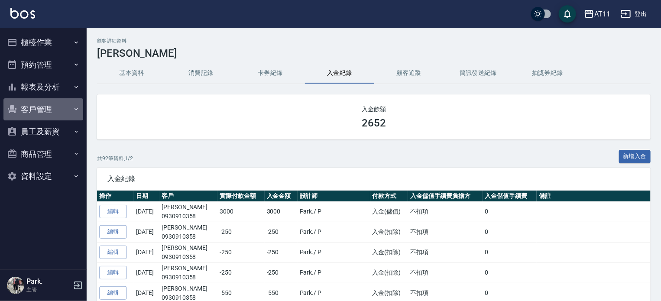
click at [45, 109] on button "客戶管理" at bounding box center [43, 109] width 80 height 23
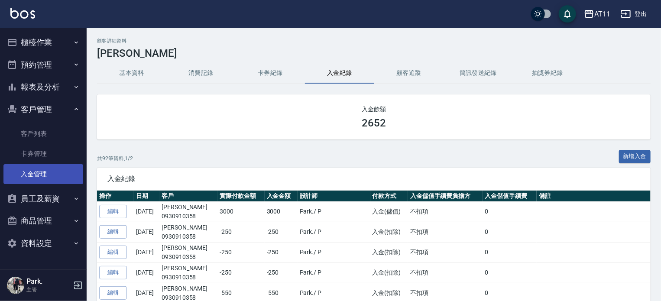
click at [43, 173] on link "入金管理" at bounding box center [43, 174] width 80 height 20
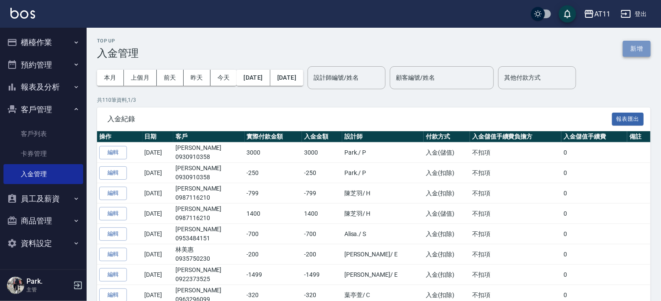
click at [634, 45] on button "新增" at bounding box center [637, 49] width 28 height 16
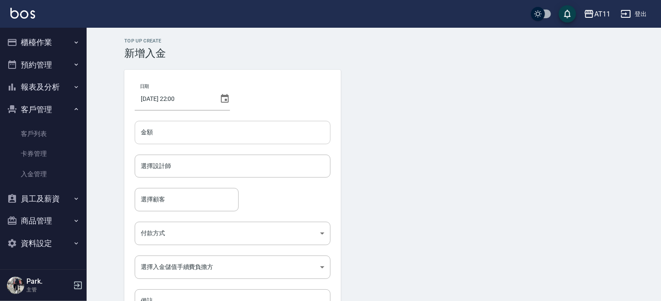
click at [268, 131] on input "金額" at bounding box center [233, 132] width 196 height 23
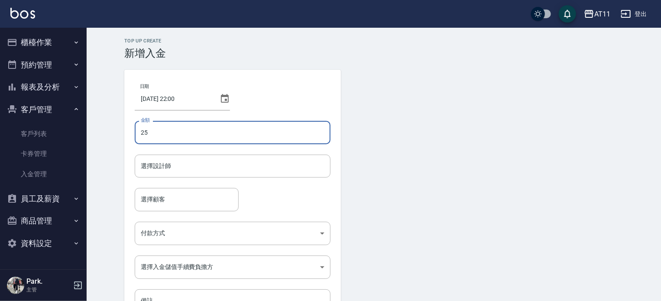
type input "2"
type input "-250"
click at [271, 160] on input "選擇設計師" at bounding box center [233, 165] width 188 height 15
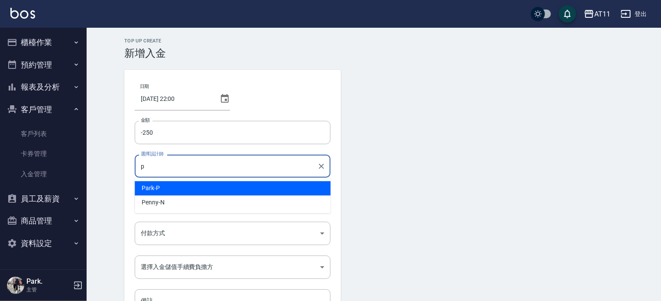
click at [270, 193] on div "Park -P" at bounding box center [233, 188] width 196 height 14
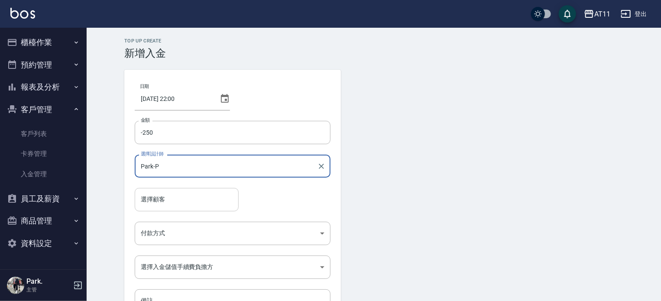
type input "Park-P"
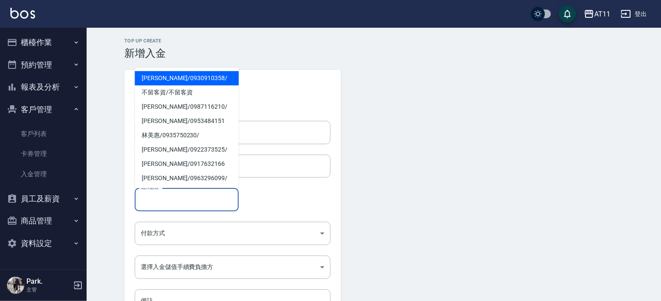
click at [190, 200] on input "選擇顧客" at bounding box center [187, 199] width 96 height 15
click at [192, 76] on span "Vivian / 0930910358 /" at bounding box center [187, 78] width 104 height 14
type input "Vivian/0930910358/"
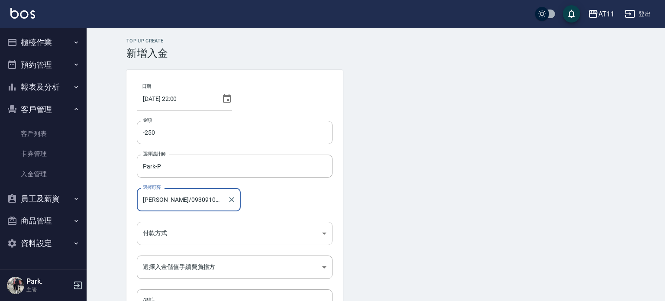
click at [212, 229] on body "AT11 登出 櫃檯作業 打帳單 帳單列表 現金收支登錄 材料自購登錄 每日結帳 排班表 現場電腦打卡 掃碼打卡 預約管理 預約管理 單日預約紀錄 單週預約紀…" at bounding box center [332, 179] width 665 height 359
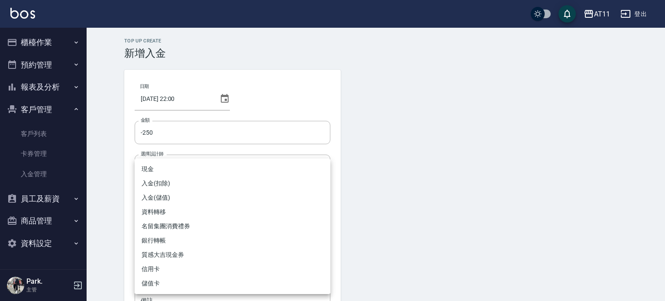
click at [211, 184] on li "入金(扣除)" at bounding box center [233, 183] width 196 height 14
type input "入金(扣除)"
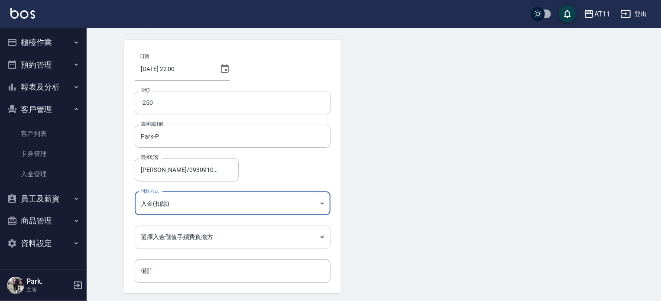
scroll to position [58, 0]
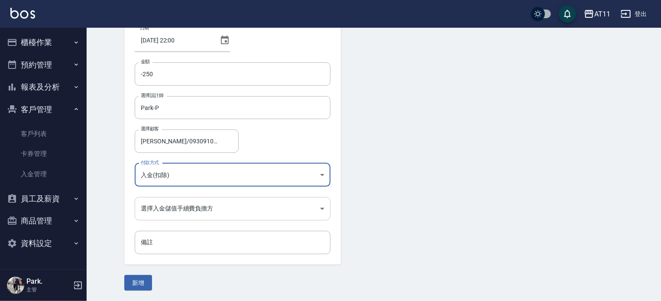
click at [211, 211] on body "AT11 登出 櫃檯作業 打帳單 帳單列表 現金收支登錄 材料自購登錄 每日結帳 排班表 現場電腦打卡 掃碼打卡 預約管理 預約管理 單日預約紀錄 單週預約紀…" at bounding box center [330, 121] width 661 height 359
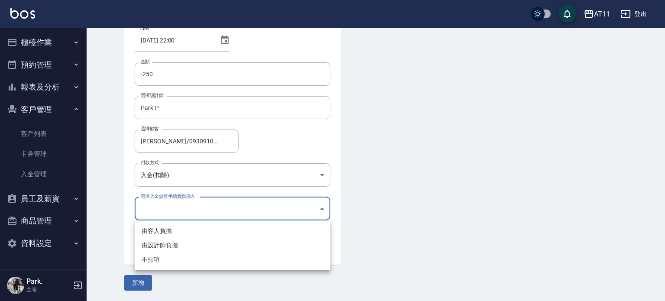
click at [204, 255] on li "不扣項" at bounding box center [233, 259] width 196 height 14
type input "WITHOUTHANDLINGFEE"
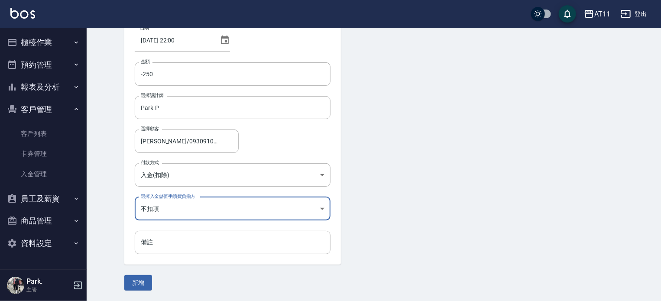
click at [147, 279] on button "新增" at bounding box center [138, 283] width 28 height 16
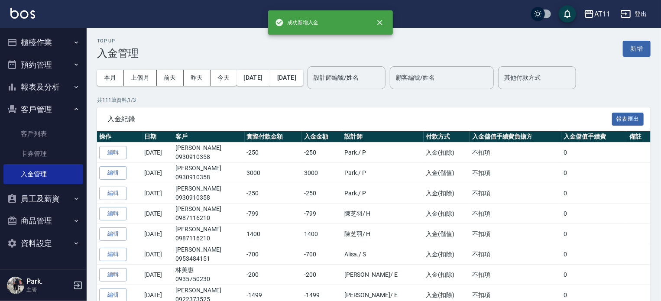
click at [45, 89] on button "報表及分析" at bounding box center [43, 87] width 80 height 23
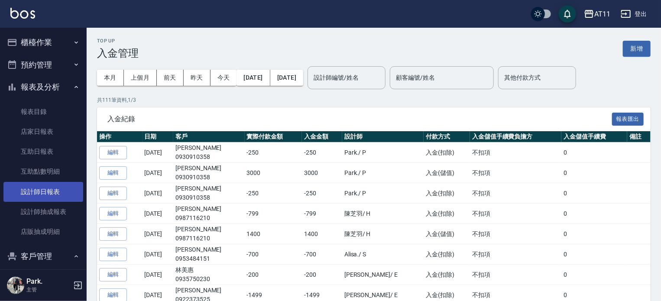
click at [50, 187] on link "設計師日報表" at bounding box center [43, 192] width 80 height 20
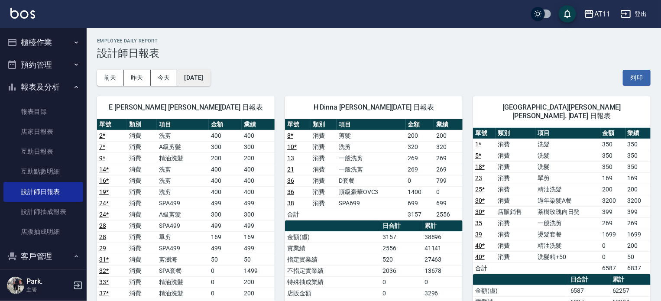
click at [193, 76] on button "[DATE]" at bounding box center [193, 78] width 33 height 16
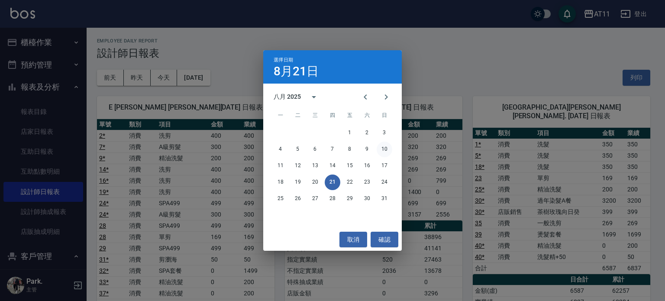
click at [384, 149] on button "10" at bounding box center [385, 150] width 16 height 16
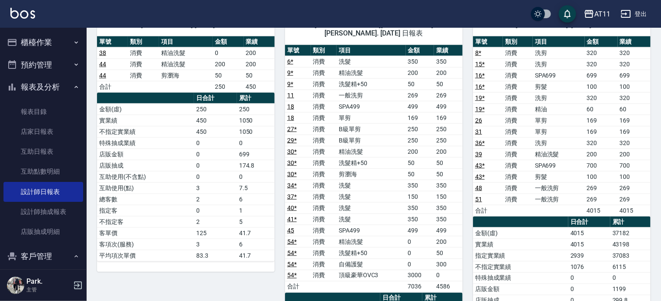
scroll to position [563, 0]
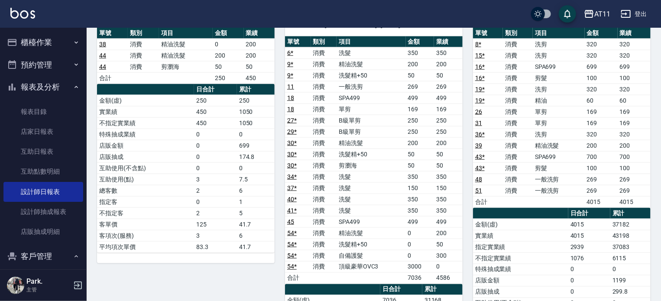
click at [43, 81] on button "報表及分析" at bounding box center [43, 87] width 80 height 23
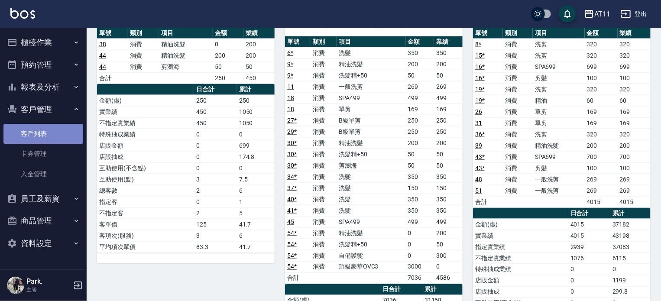
click at [41, 138] on link "客戶列表" at bounding box center [43, 134] width 80 height 20
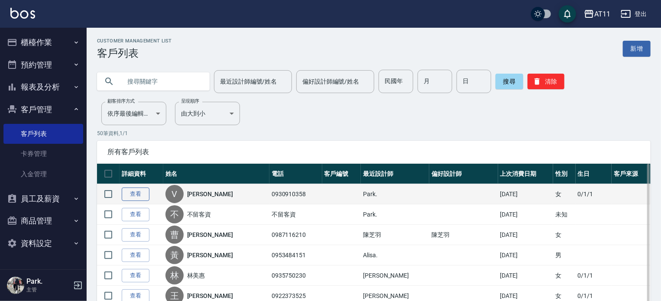
click at [137, 193] on link "查看" at bounding box center [136, 193] width 28 height 13
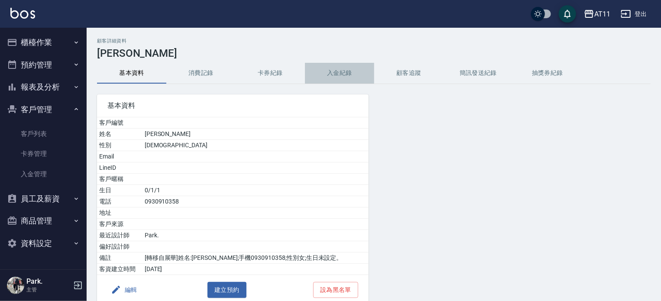
click at [334, 75] on button "入金紀錄" at bounding box center [339, 73] width 69 height 21
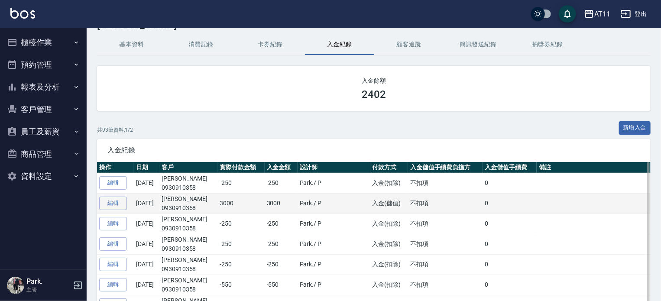
scroll to position [43, 0]
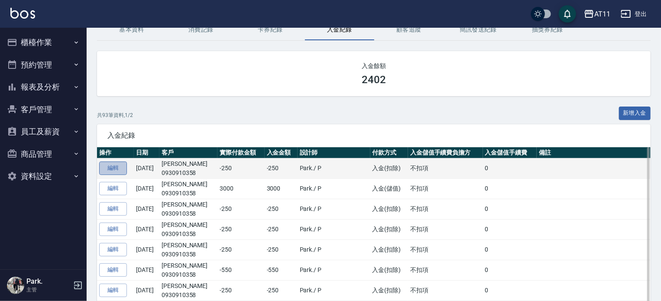
click at [118, 169] on link "編輯" at bounding box center [113, 167] width 28 height 13
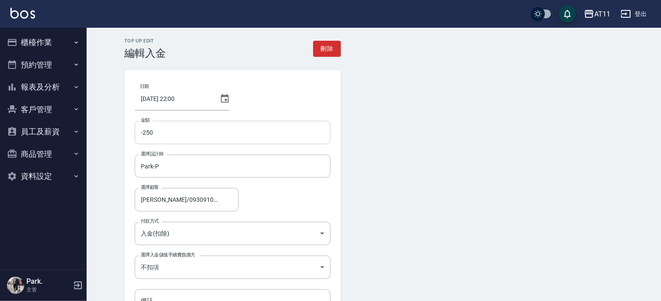
click at [161, 132] on input "-250" at bounding box center [233, 132] width 196 height 23
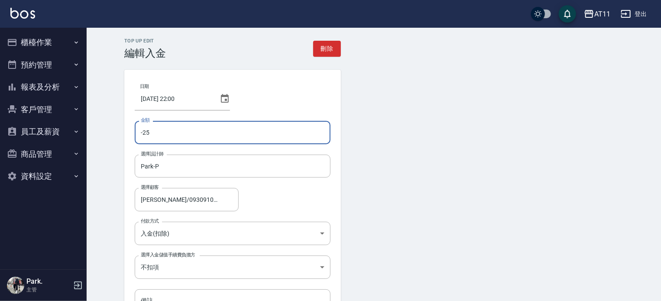
type input "-2"
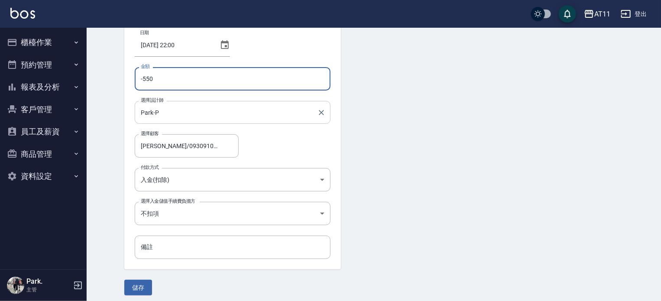
scroll to position [58, 0]
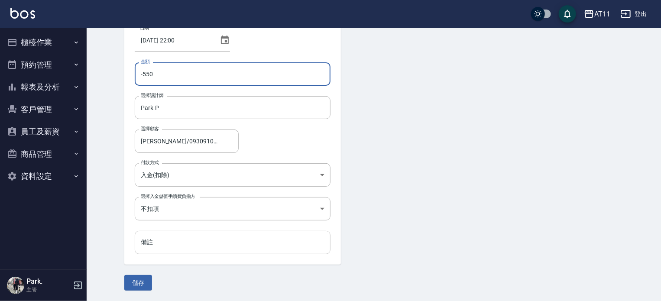
type input "-550"
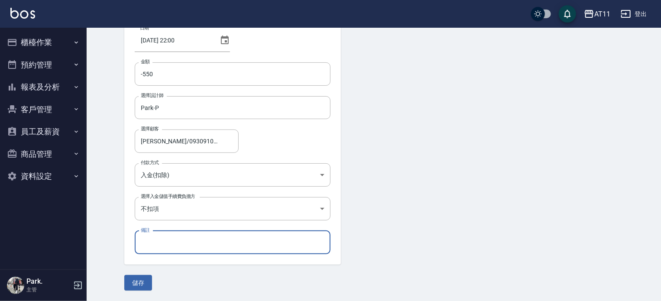
click at [197, 241] on input "備註" at bounding box center [233, 242] width 196 height 23
type input "8/10"
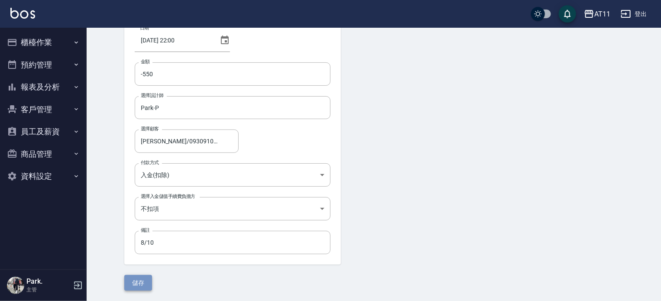
click at [140, 278] on button "儲存" at bounding box center [138, 283] width 28 height 16
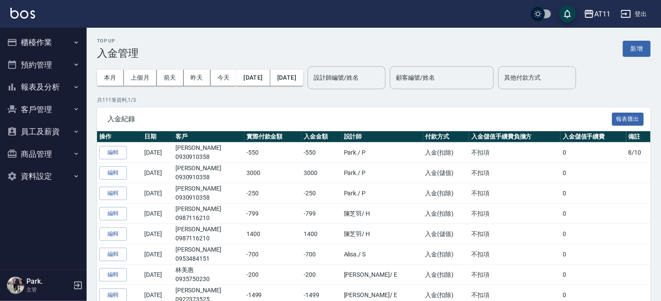
click at [37, 106] on button "客戶管理" at bounding box center [43, 109] width 80 height 23
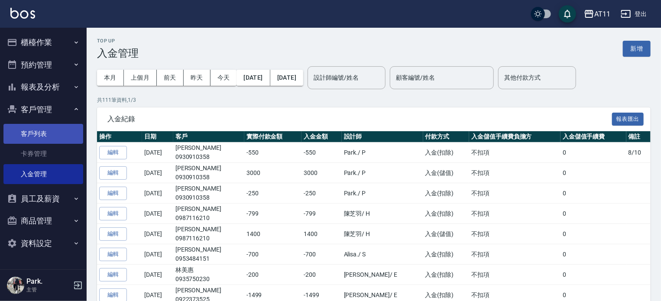
click at [44, 129] on link "客戶列表" at bounding box center [43, 134] width 80 height 20
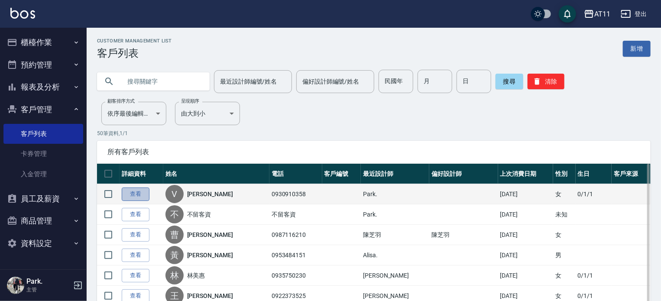
click at [133, 192] on link "查看" at bounding box center [136, 193] width 28 height 13
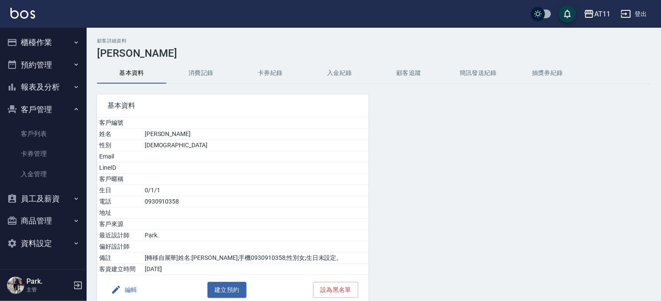
click at [340, 72] on button "入金紀錄" at bounding box center [339, 73] width 69 height 21
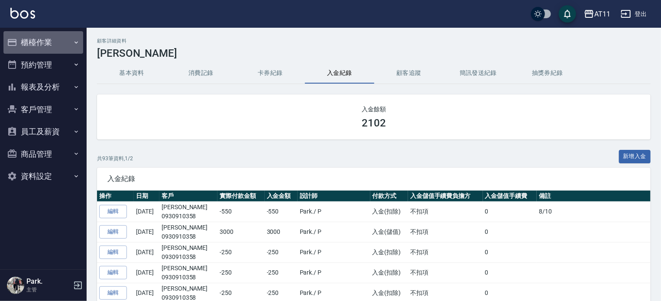
click at [54, 41] on button "櫃檯作業" at bounding box center [43, 42] width 80 height 23
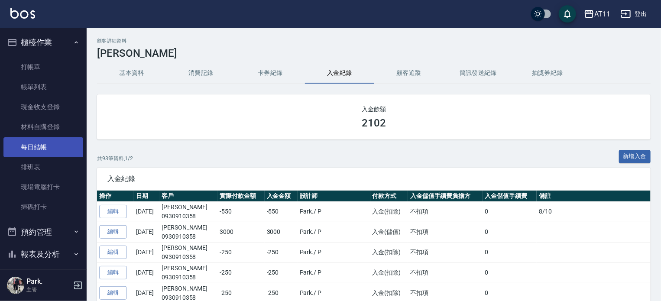
click at [48, 144] on link "每日結帳" at bounding box center [43, 147] width 80 height 20
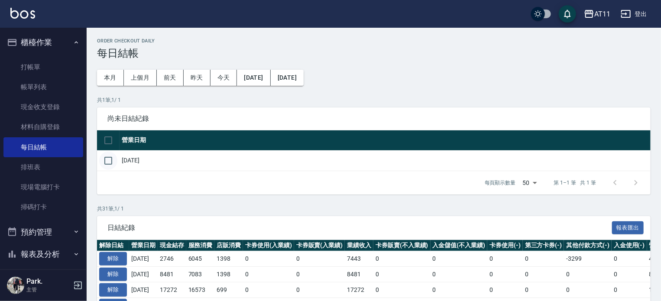
click at [110, 164] on input "checkbox" at bounding box center [108, 161] width 18 height 18
checkbox input "true"
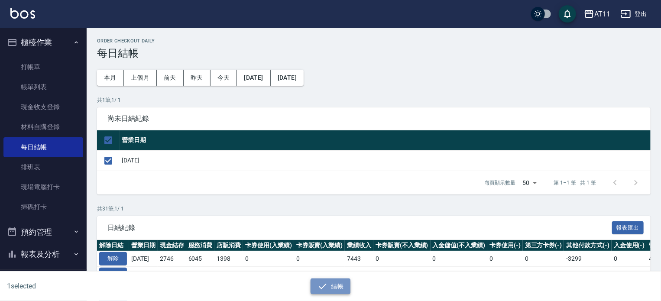
click at [324, 287] on icon "button" at bounding box center [322, 286] width 10 height 10
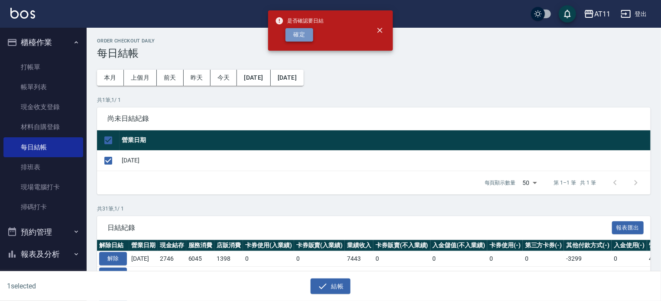
click at [297, 32] on button "確定" at bounding box center [299, 34] width 28 height 13
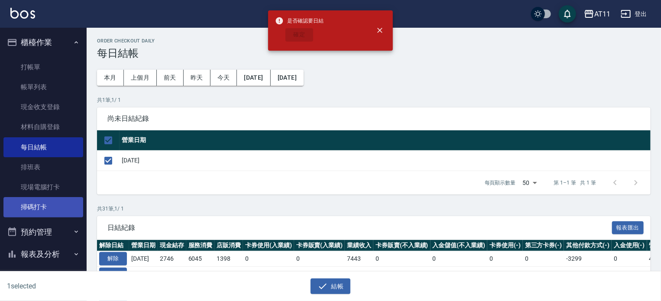
checkbox input "false"
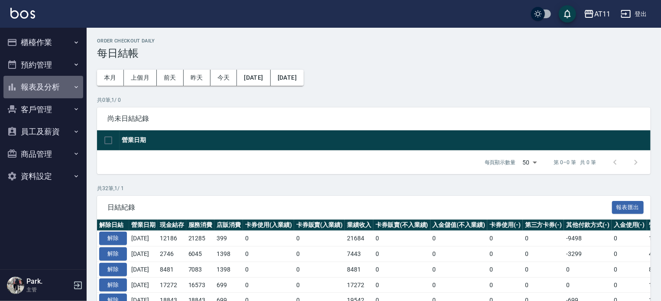
drag, startPoint x: 39, startPoint y: 92, endPoint x: 42, endPoint y: 103, distance: 12.3
click at [39, 91] on button "報表及分析" at bounding box center [43, 87] width 80 height 23
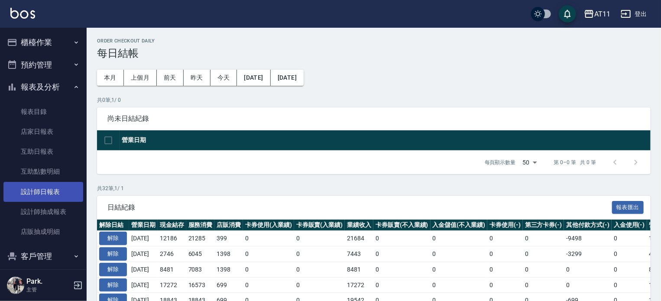
click at [50, 189] on link "設計師日報表" at bounding box center [43, 192] width 80 height 20
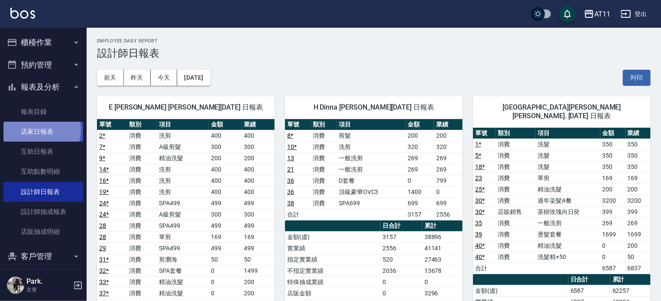
click at [40, 130] on link "店家日報表" at bounding box center [43, 132] width 80 height 20
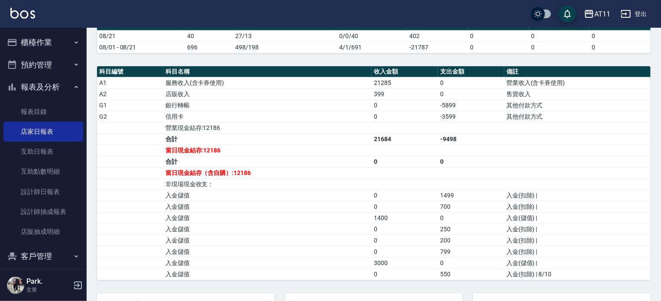
scroll to position [260, 0]
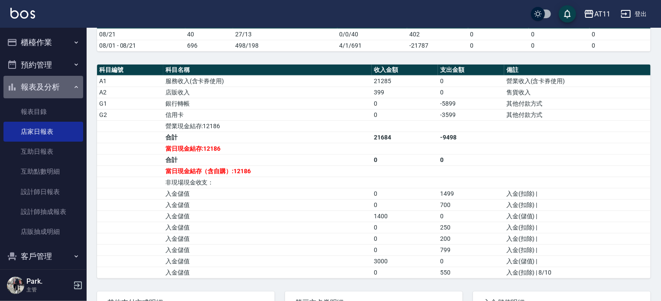
click at [49, 86] on button "報表及分析" at bounding box center [43, 87] width 80 height 23
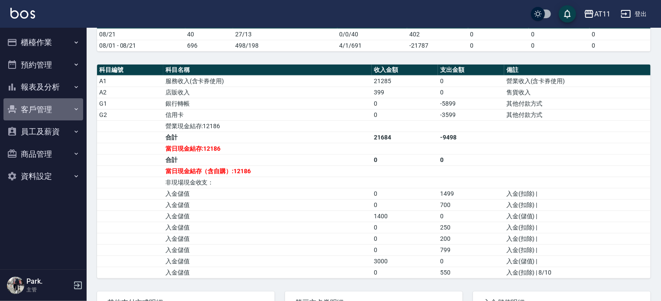
click at [42, 110] on button "客戶管理" at bounding box center [43, 109] width 80 height 23
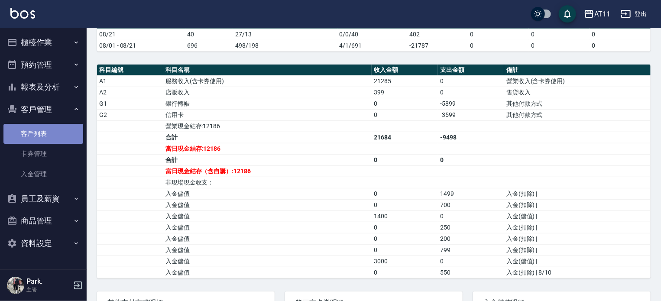
click at [38, 138] on link "客戶列表" at bounding box center [43, 134] width 80 height 20
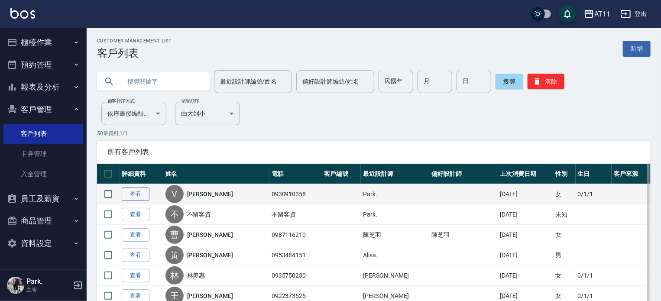
click at [135, 194] on link "查看" at bounding box center [136, 193] width 28 height 13
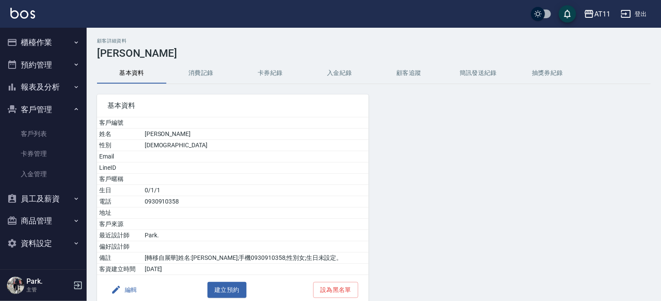
click at [338, 71] on button "入金紀錄" at bounding box center [339, 73] width 69 height 21
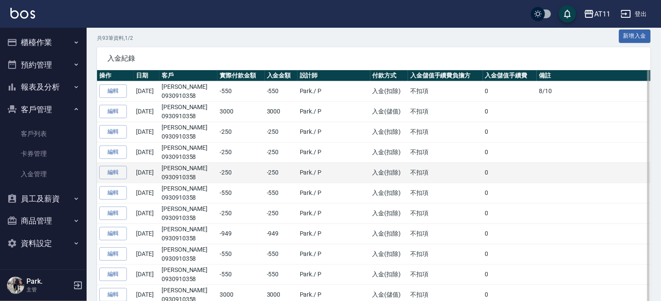
scroll to position [130, 0]
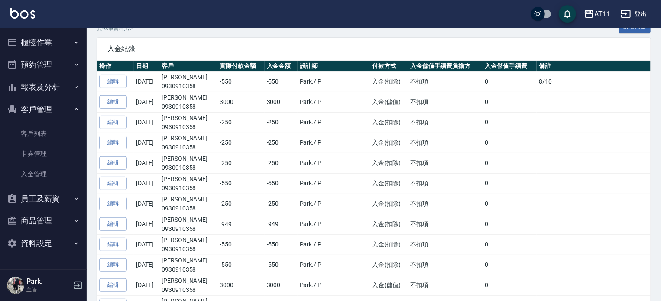
click at [42, 108] on button "客戶管理" at bounding box center [43, 109] width 80 height 23
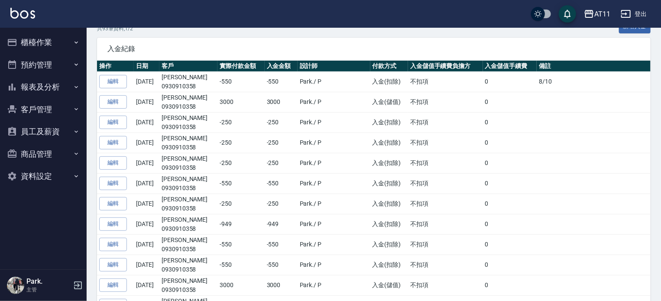
click at [48, 46] on button "櫃檯作業" at bounding box center [43, 42] width 80 height 23
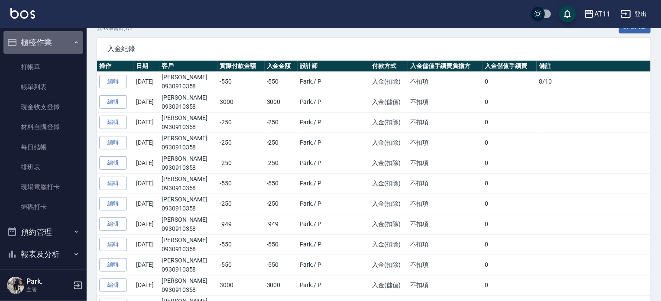
click at [48, 41] on button "櫃檯作業" at bounding box center [43, 42] width 80 height 23
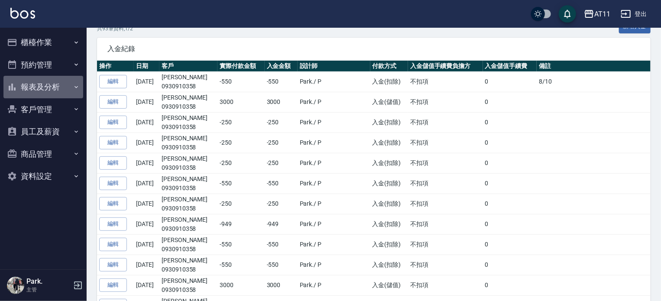
click at [49, 86] on button "報表及分析" at bounding box center [43, 87] width 80 height 23
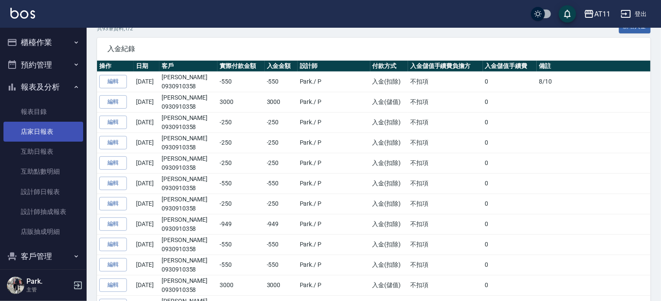
click at [37, 129] on link "店家日報表" at bounding box center [43, 132] width 80 height 20
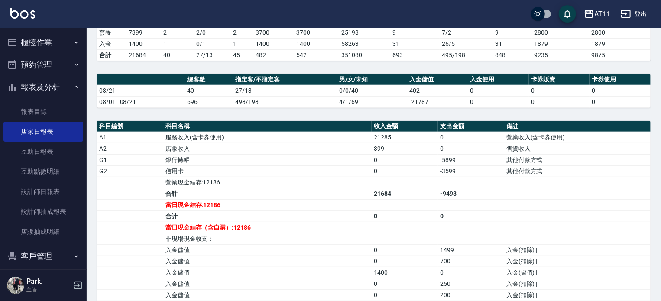
scroll to position [216, 0]
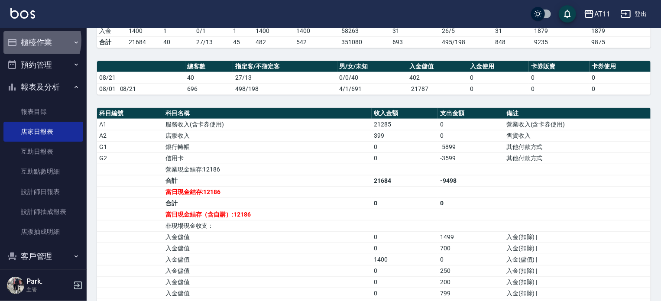
click at [31, 40] on button "櫃檯作業" at bounding box center [43, 42] width 80 height 23
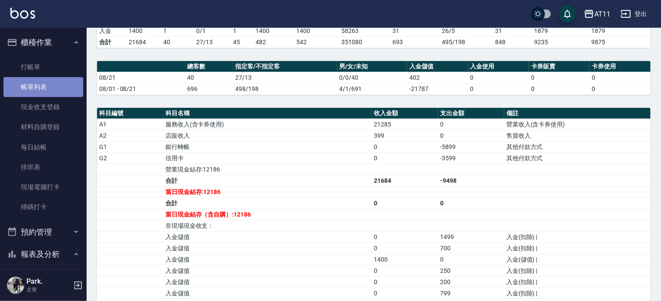
click at [46, 88] on link "帳單列表" at bounding box center [43, 87] width 80 height 20
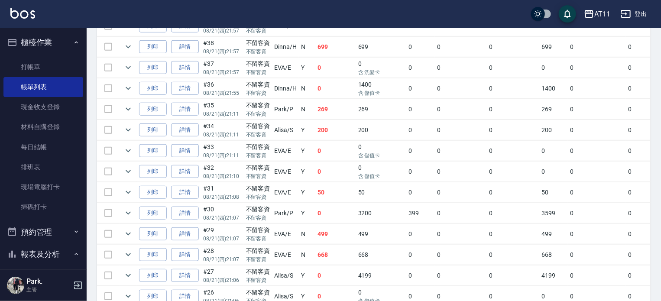
scroll to position [245, 0]
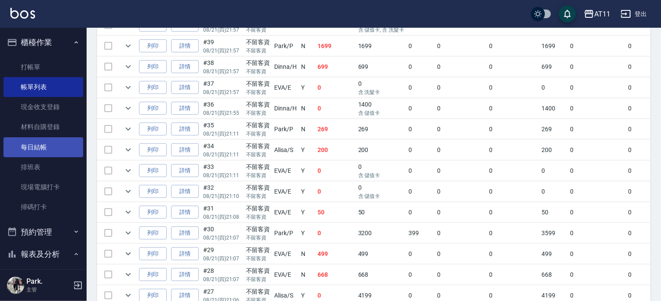
click at [43, 152] on link "每日結帳" at bounding box center [43, 147] width 80 height 20
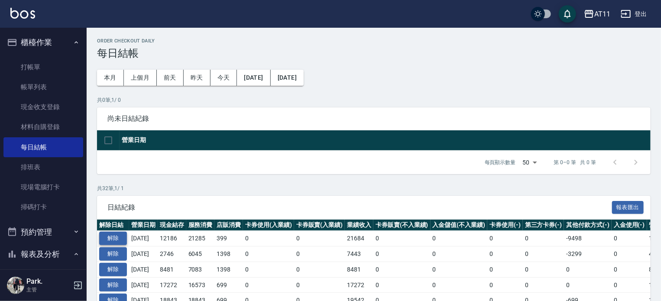
click at [120, 236] on button "解除" at bounding box center [113, 238] width 28 height 13
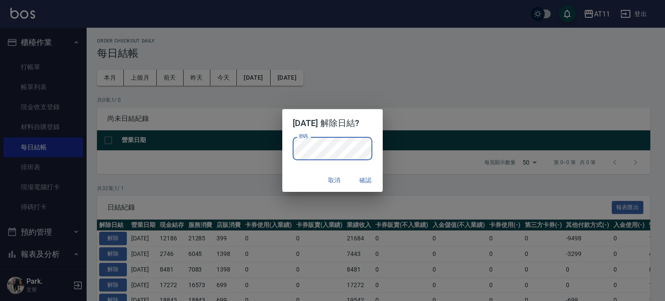
click at [372, 180] on button "確認" at bounding box center [366, 180] width 28 height 16
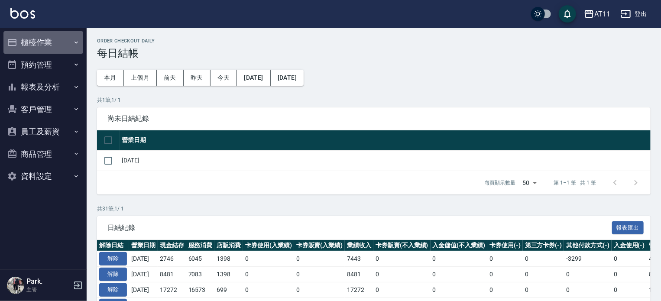
click at [40, 40] on button "櫃檯作業" at bounding box center [43, 42] width 80 height 23
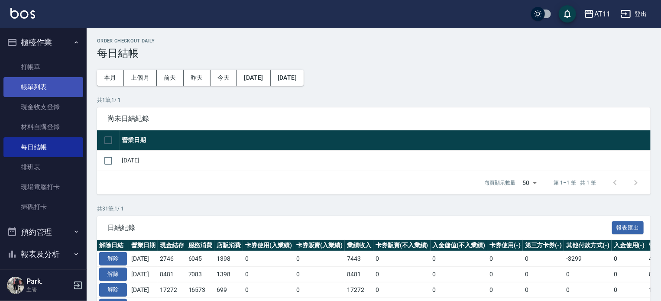
click at [42, 83] on link "帳單列表" at bounding box center [43, 87] width 80 height 20
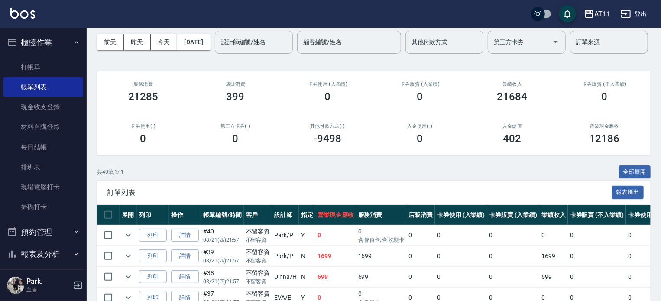
scroll to position [87, 0]
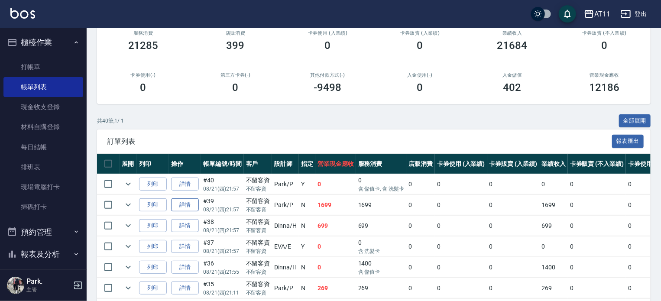
click at [189, 212] on link "詳情" at bounding box center [185, 204] width 28 height 13
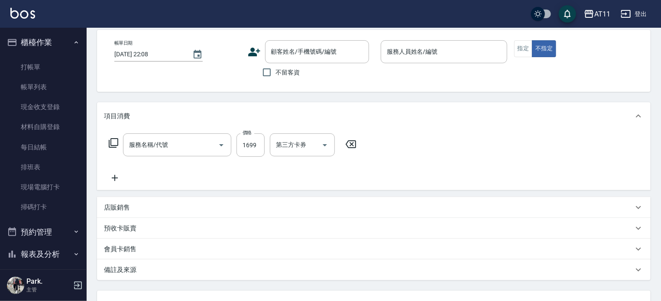
type input "[DATE] 21:57"
checkbox input "true"
type input "Park-P"
type input "燙髮套餐(02299)"
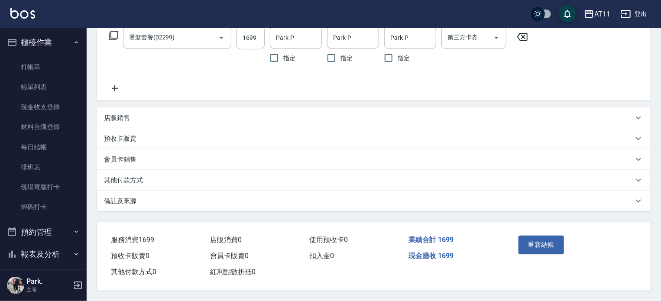
click at [189, 178] on div "其他付款方式" at bounding box center [368, 180] width 529 height 9
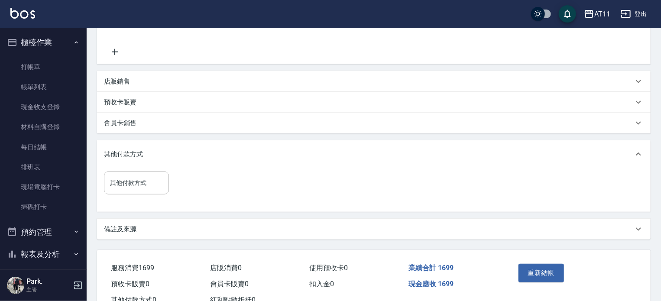
scroll to position [215, 0]
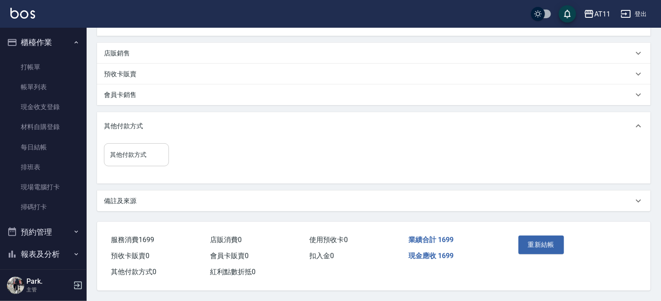
click at [148, 155] on input "其他付款方式" at bounding box center [136, 154] width 57 height 15
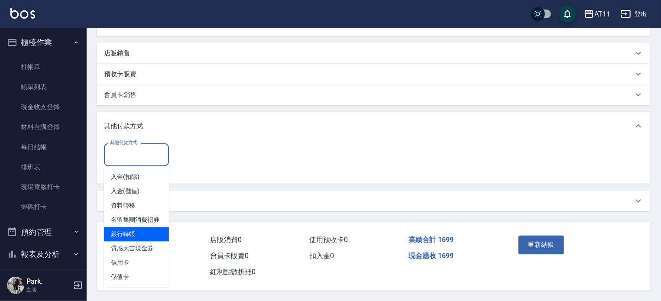
click at [154, 242] on span "銀行轉帳" at bounding box center [136, 234] width 65 height 14
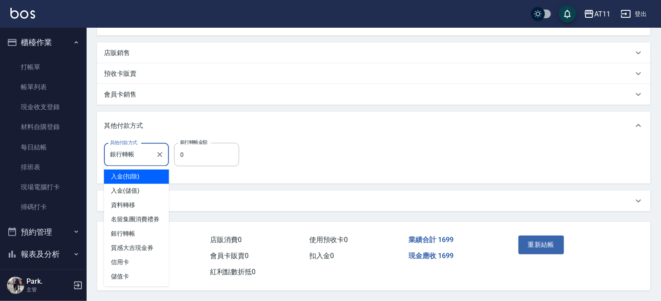
click at [142, 155] on input "銀行轉帳" at bounding box center [130, 154] width 44 height 15
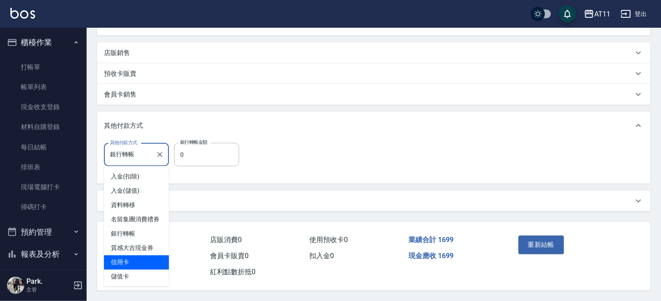
click at [151, 268] on span "信用卡" at bounding box center [136, 262] width 65 height 14
type input "信用卡"
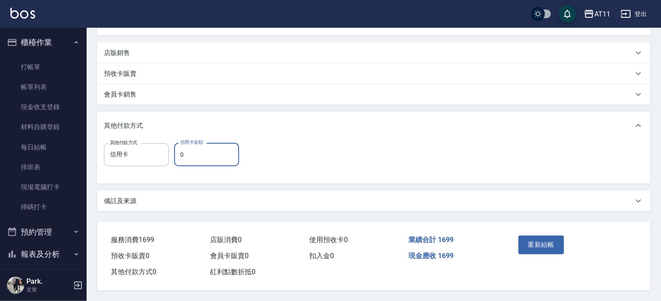
click at [208, 152] on input "0" at bounding box center [206, 154] width 65 height 23
type input "1699"
click at [535, 245] on button "重新結帳" at bounding box center [541, 245] width 46 height 18
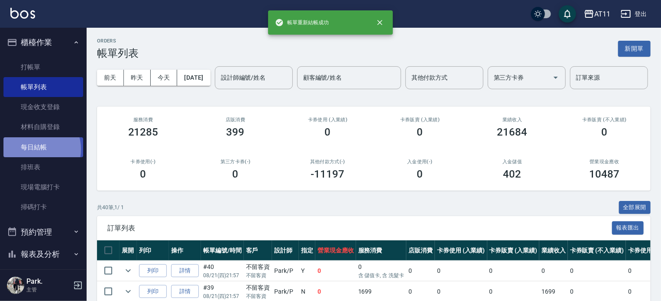
click at [35, 149] on link "每日結帳" at bounding box center [43, 147] width 80 height 20
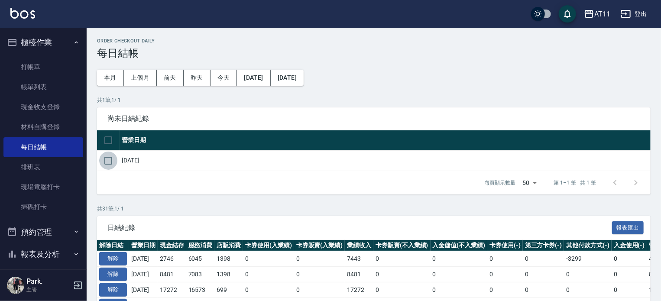
click at [111, 160] on input "checkbox" at bounding box center [108, 161] width 18 height 18
checkbox input "true"
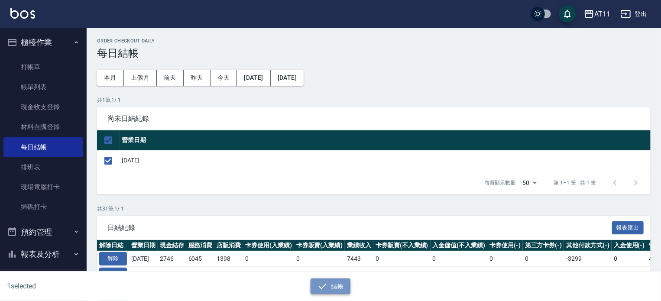
click at [331, 281] on button "結帳" at bounding box center [330, 286] width 40 height 16
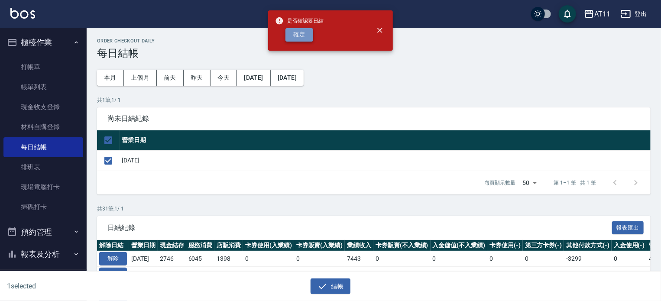
click at [301, 32] on button "確定" at bounding box center [299, 34] width 28 height 13
checkbox input "false"
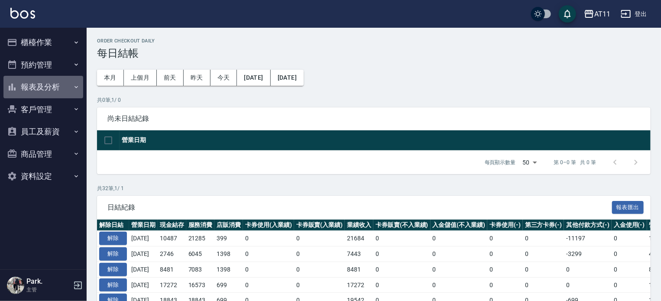
click at [39, 93] on button "報表及分析" at bounding box center [43, 87] width 80 height 23
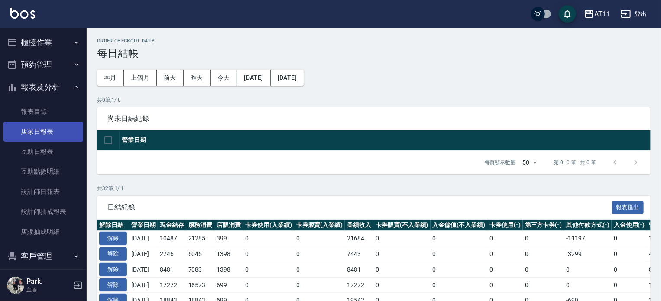
click at [48, 126] on link "店家日報表" at bounding box center [43, 132] width 80 height 20
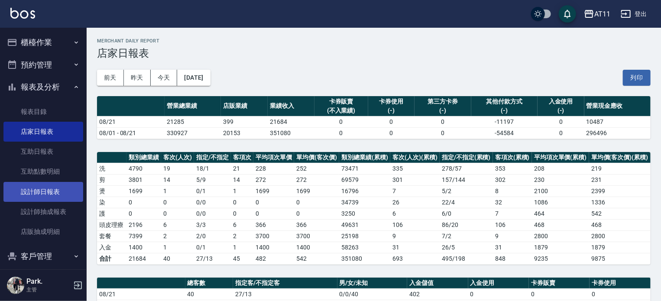
click at [49, 188] on link "設計師日報表" at bounding box center [43, 192] width 80 height 20
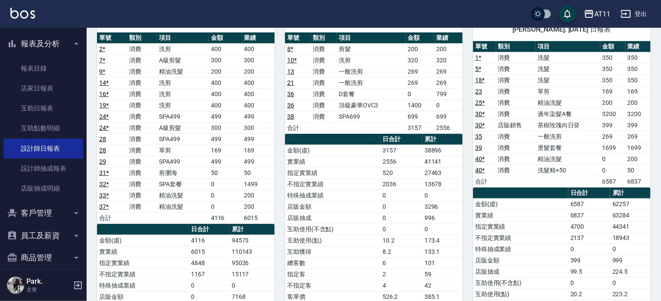
scroll to position [130, 0]
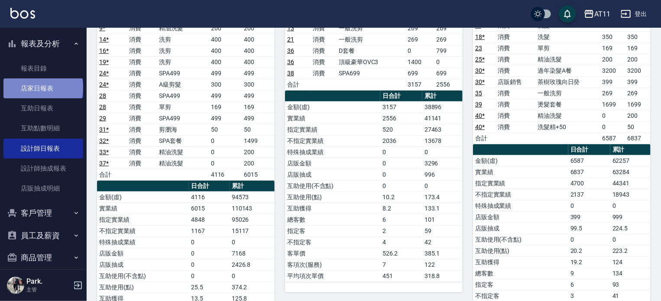
click at [42, 88] on link "店家日報表" at bounding box center [43, 88] width 80 height 20
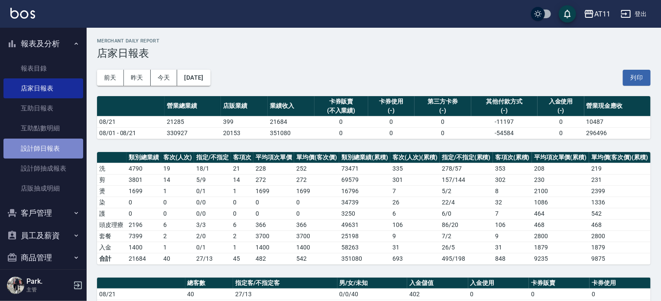
click at [47, 149] on link "設計師日報表" at bounding box center [43, 149] width 80 height 20
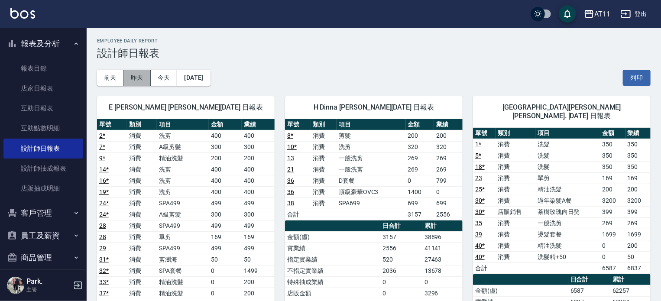
click at [140, 78] on button "昨天" at bounding box center [137, 78] width 27 height 16
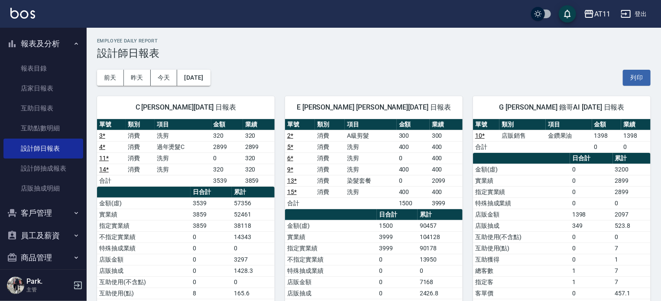
scroll to position [43, 0]
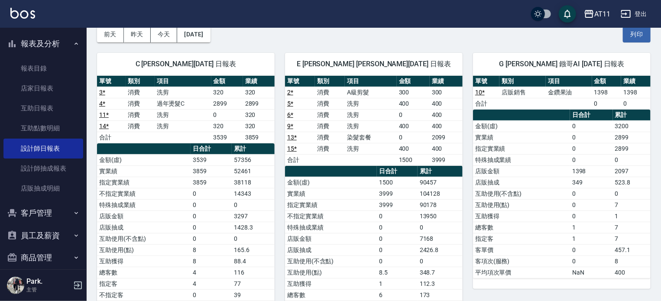
click at [136, 46] on div "C [PERSON_NAME][DATE] 日報表 單號 類別 項目 金額 業績 3 * 消費 洗剪 320 320 4 * 消費 過年燙髮C 2899 28…" at bounding box center [181, 204] width 188 height 325
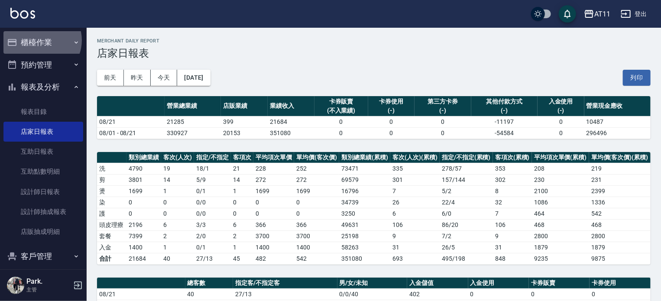
click at [41, 40] on button "櫃檯作業" at bounding box center [43, 42] width 80 height 23
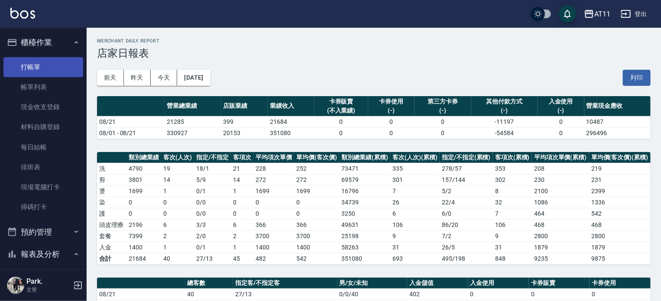
click at [37, 66] on link "打帳單" at bounding box center [43, 67] width 80 height 20
